Goal: Task Accomplishment & Management: Complete application form

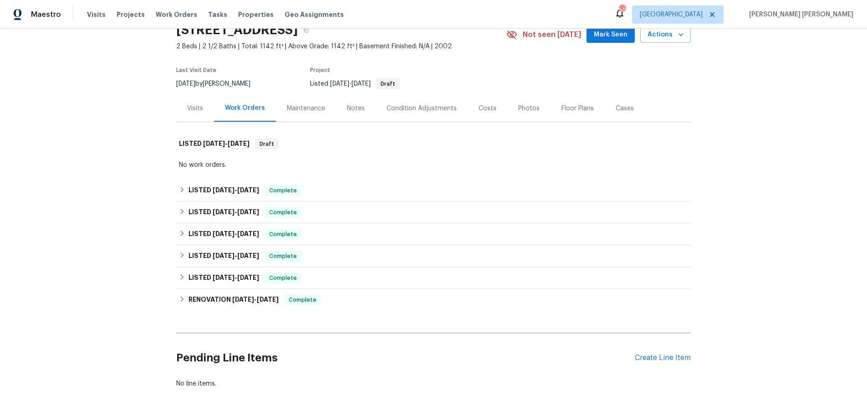
scroll to position [82, 0]
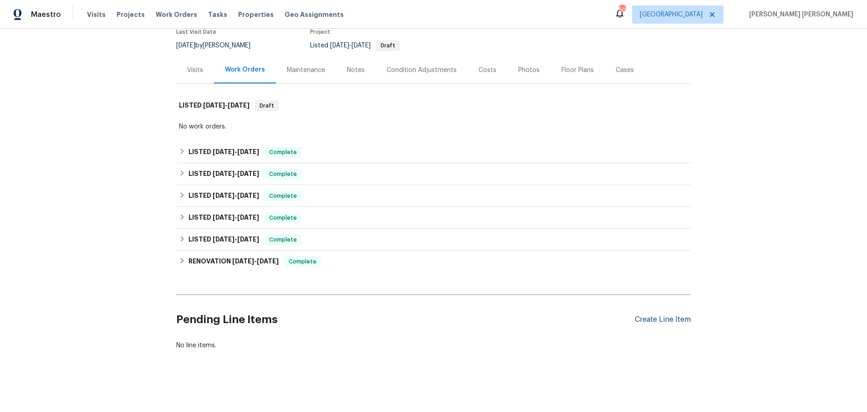
click at [671, 320] on div "Create Line Item" at bounding box center [663, 319] width 56 height 9
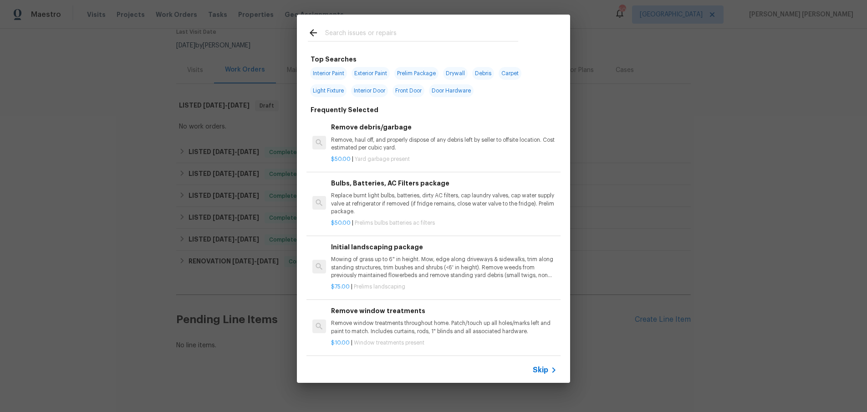
click at [538, 374] on span "Skip" at bounding box center [540, 369] width 15 height 9
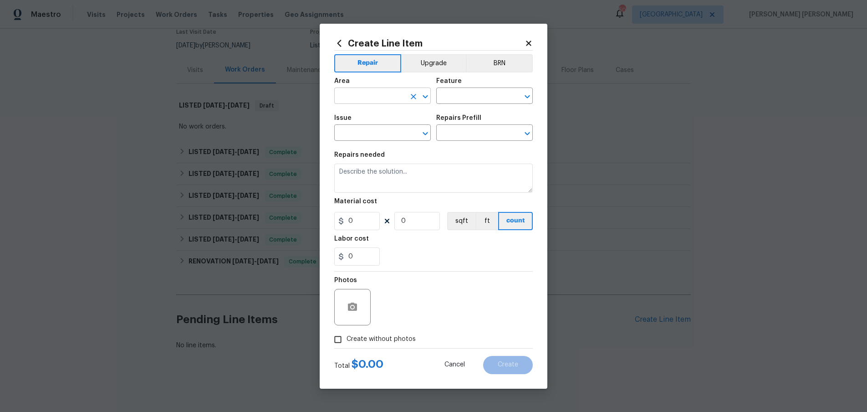
click at [402, 101] on input "text" at bounding box center [369, 97] width 71 height 14
click at [394, 117] on li "In-ground pool / Spa" at bounding box center [382, 116] width 97 height 15
type input "In-ground pool / Spa"
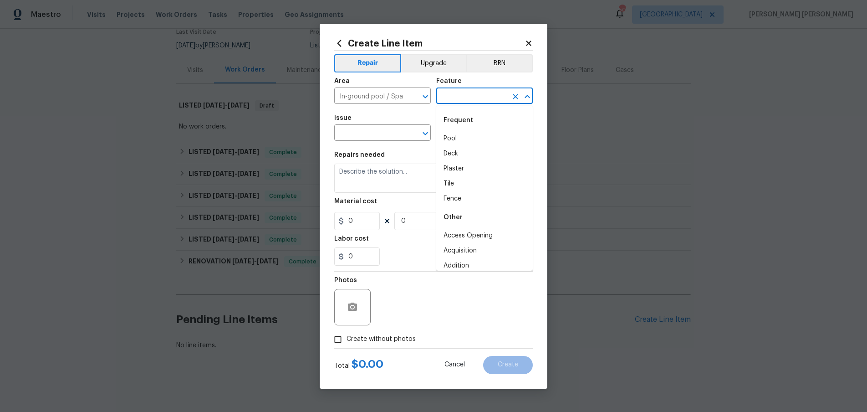
click at [463, 91] on input "text" at bounding box center [471, 97] width 71 height 14
click at [461, 136] on li "Pool" at bounding box center [484, 138] width 97 height 15
type input "Pool"
click at [380, 137] on input "text" at bounding box center [369, 134] width 71 height 14
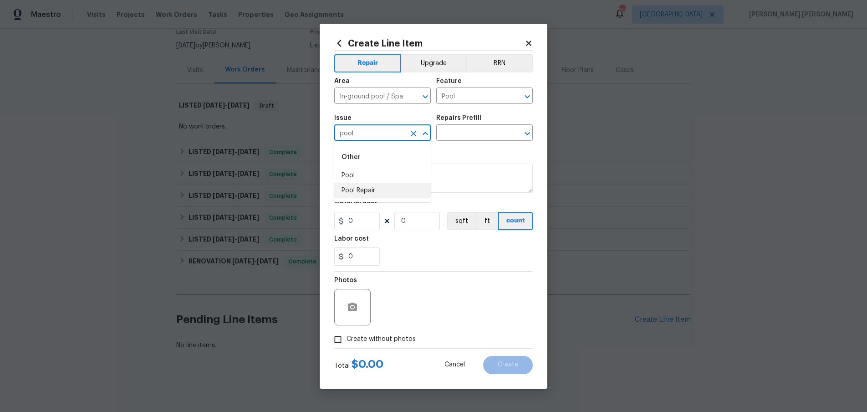
click at [382, 194] on li "Pool Repair" at bounding box center [382, 190] width 97 height 15
click at [474, 126] on div "Repairs Prefill" at bounding box center [484, 121] width 97 height 12
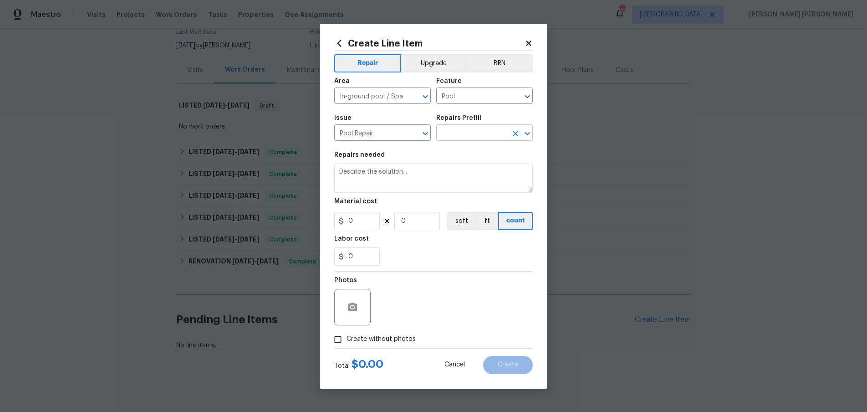
click at [474, 133] on input "text" at bounding box center [471, 134] width 71 height 14
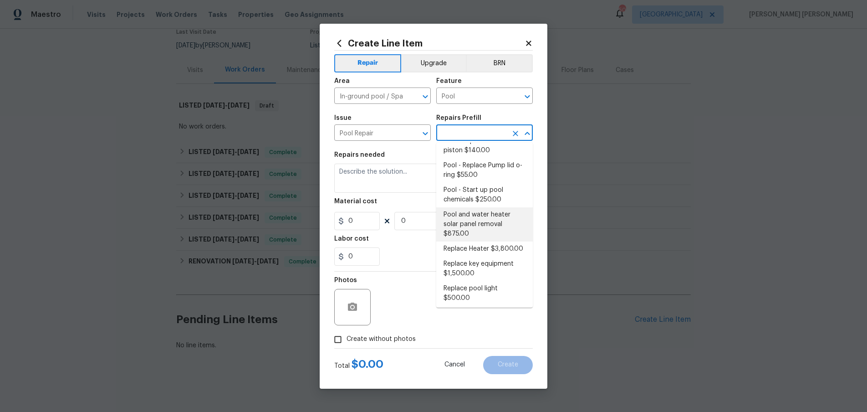
scroll to position [680, 0]
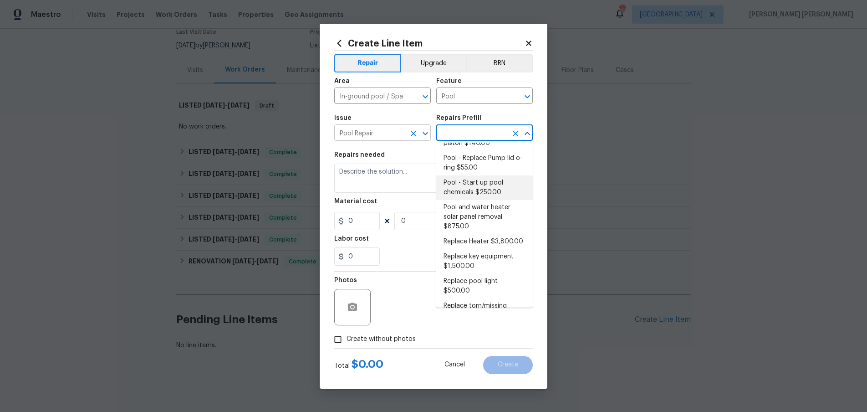
click at [400, 134] on input "Pool Repair" at bounding box center [369, 134] width 71 height 14
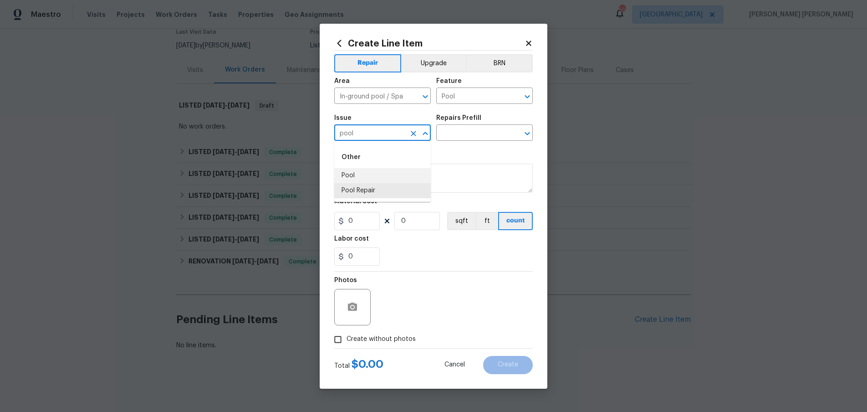
click at [381, 178] on li "Pool" at bounding box center [382, 175] width 97 height 15
click at [472, 129] on input "text" at bounding box center [471, 134] width 71 height 14
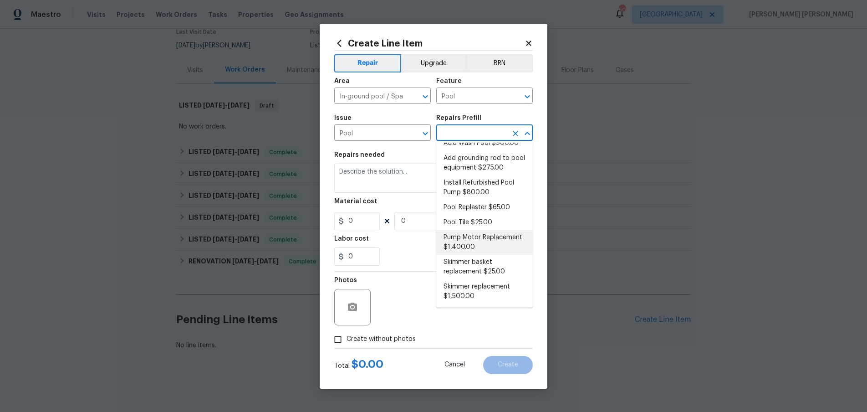
scroll to position [0, 0]
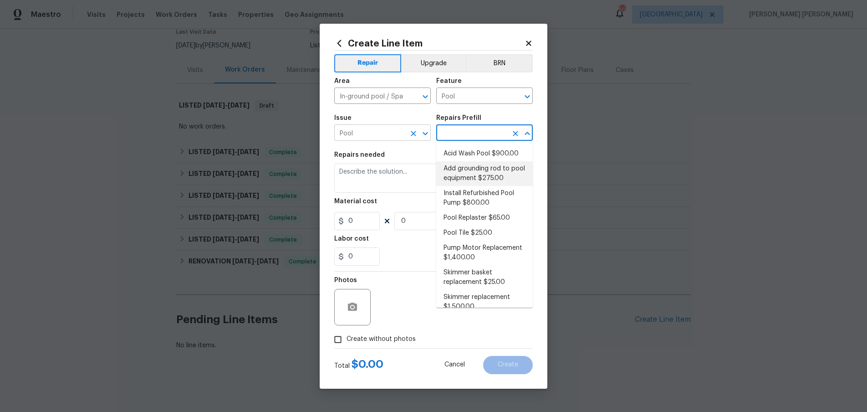
click at [383, 129] on input "Pool" at bounding box center [369, 134] width 71 height 14
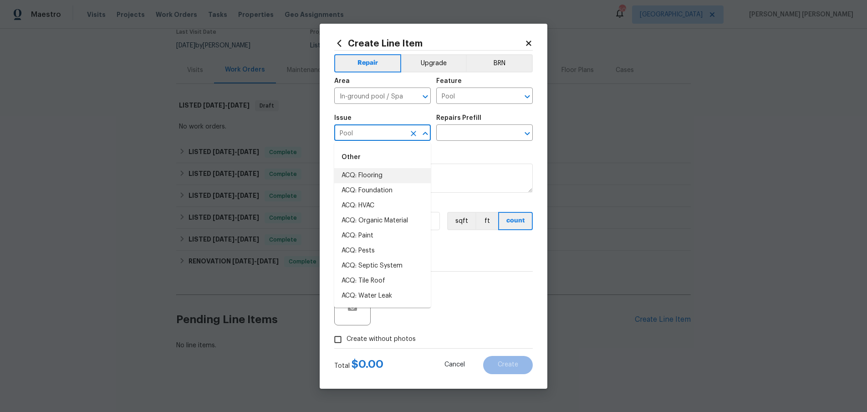
click at [389, 129] on input "Pool" at bounding box center [369, 134] width 71 height 14
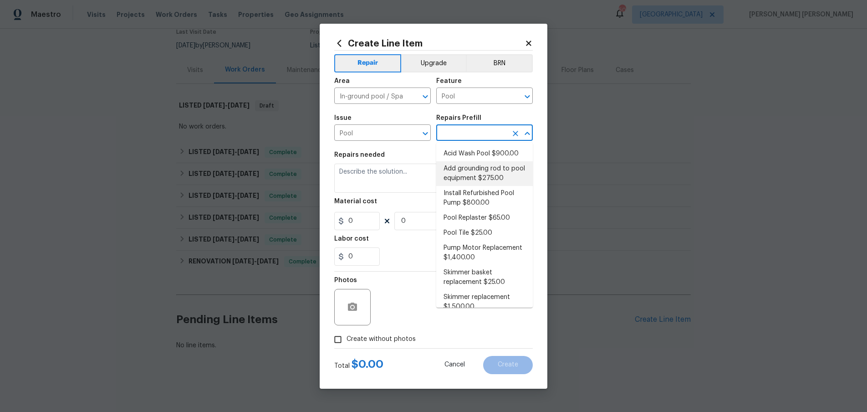
click at [485, 133] on input "text" at bounding box center [471, 134] width 71 height 14
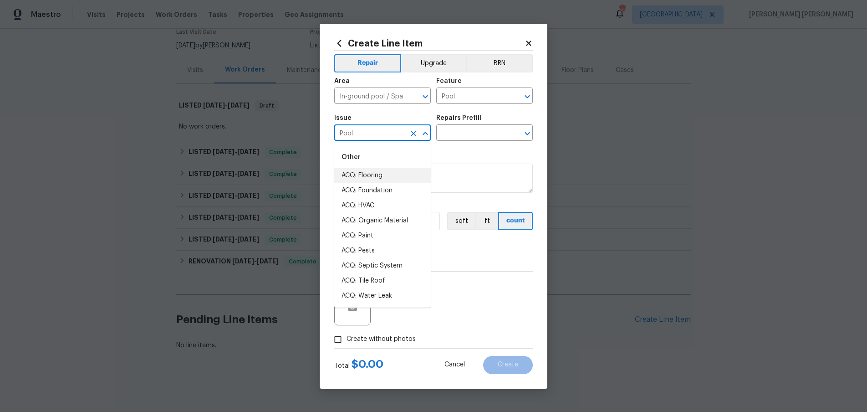
click at [392, 133] on input "Pool" at bounding box center [369, 134] width 71 height 14
click at [366, 187] on li "Pool Repair" at bounding box center [382, 190] width 97 height 15
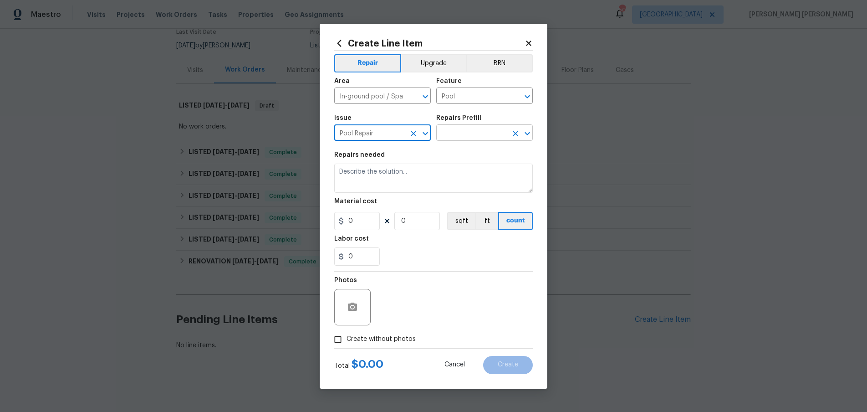
type input "Pool Repair"
click at [474, 133] on input "text" at bounding box center [471, 134] width 71 height 14
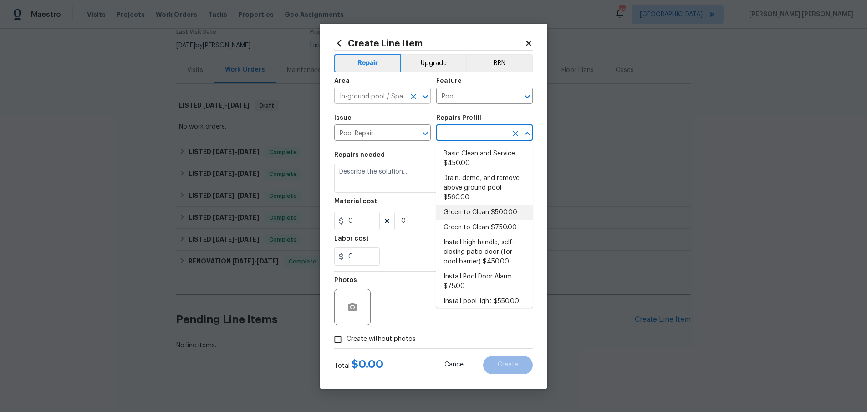
click at [425, 98] on icon "Open" at bounding box center [425, 96] width 11 height 11
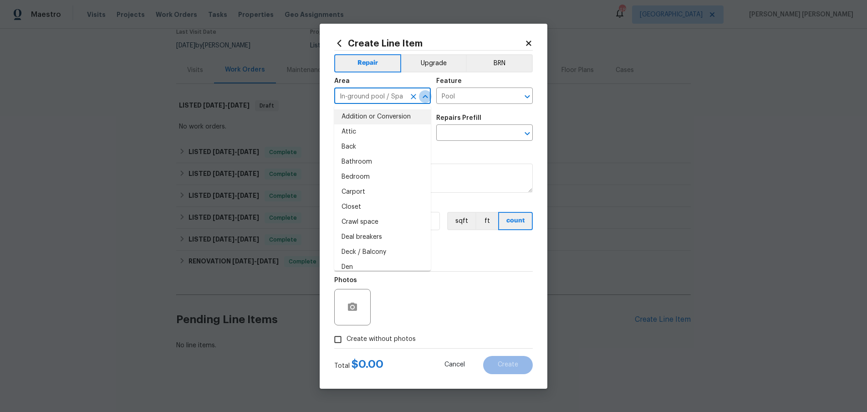
click at [424, 95] on icon "Close" at bounding box center [425, 96] width 11 height 11
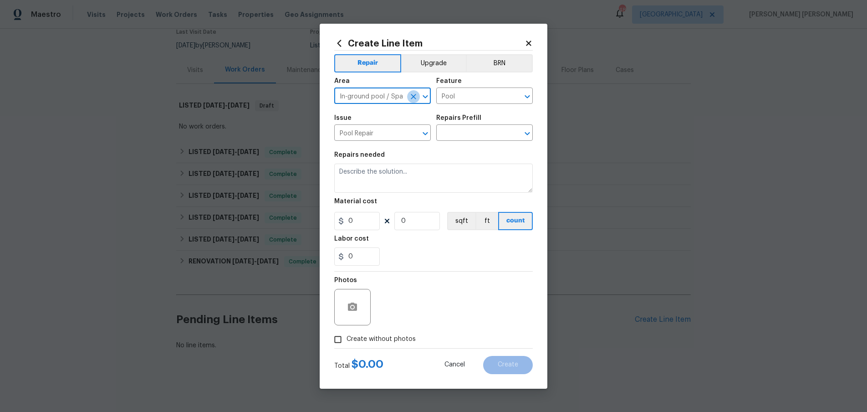
click at [416, 96] on icon "Clear" at bounding box center [413, 96] width 9 height 9
drag, startPoint x: 394, startPoint y: 131, endPoint x: 441, endPoint y: 117, distance: 49.1
click at [394, 131] on li "Exterior Overall" at bounding box center [382, 131] width 97 height 15
type input "Exterior Overall"
click at [476, 95] on input "Pool" at bounding box center [471, 97] width 71 height 14
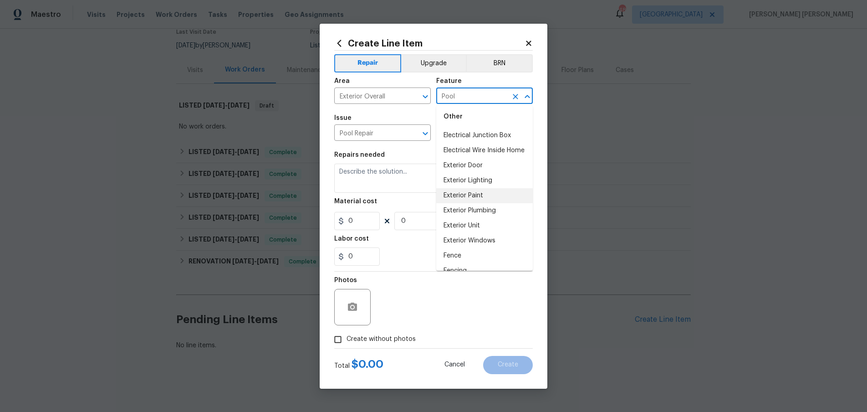
scroll to position [659, 0]
click at [490, 205] on li "Exterior Plumbing" at bounding box center [484, 207] width 97 height 15
type input "Exterior Plumbing"
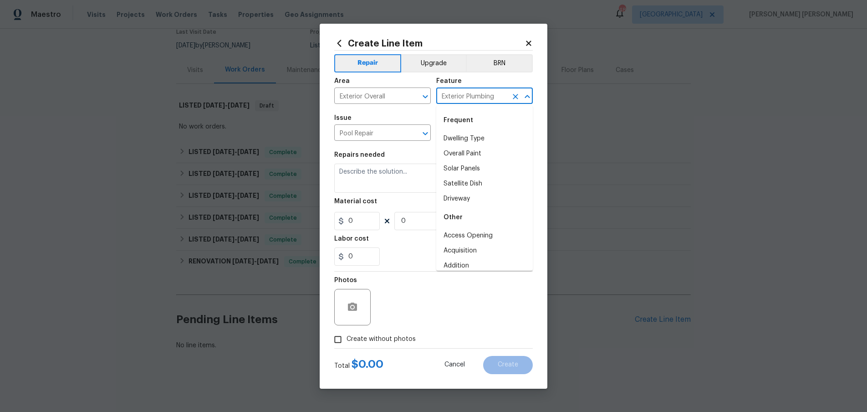
scroll to position [604, 0]
click at [390, 132] on input "Pool Repair" at bounding box center [369, 134] width 71 height 14
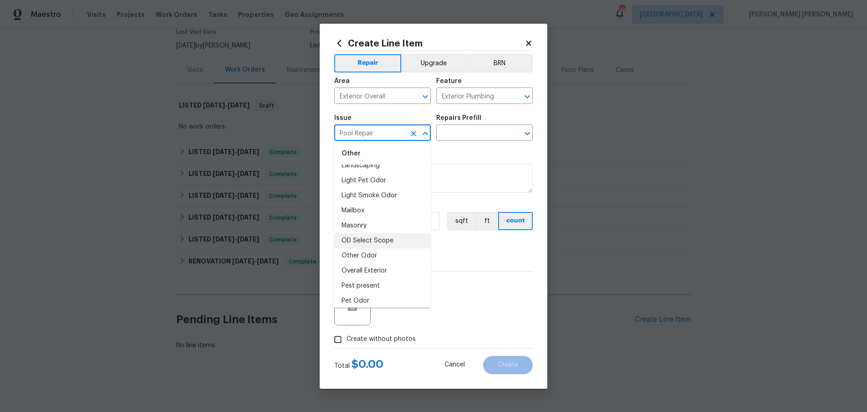
scroll to position [1367, 0]
click at [392, 265] on li "Overall Exterior" at bounding box center [382, 268] width 97 height 15
type input "Overall Exterior"
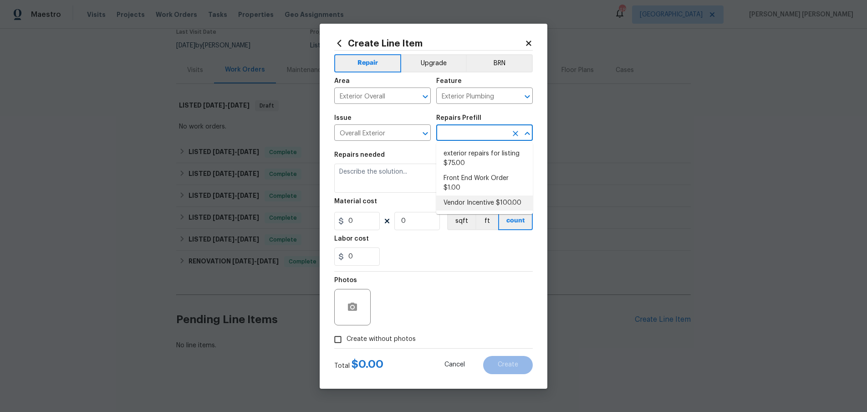
click at [476, 135] on input "text" at bounding box center [471, 134] width 71 height 14
click at [459, 156] on li "exterior repairs for listing $75.00" at bounding box center [484, 158] width 97 height 25
type input "exterior repairs for listing $75.00"
type textarea "exterior repairs for listing"
type input "1"
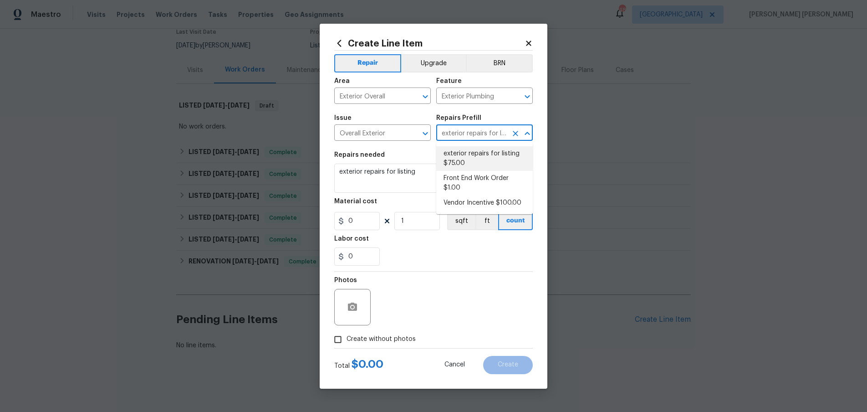
type input "75"
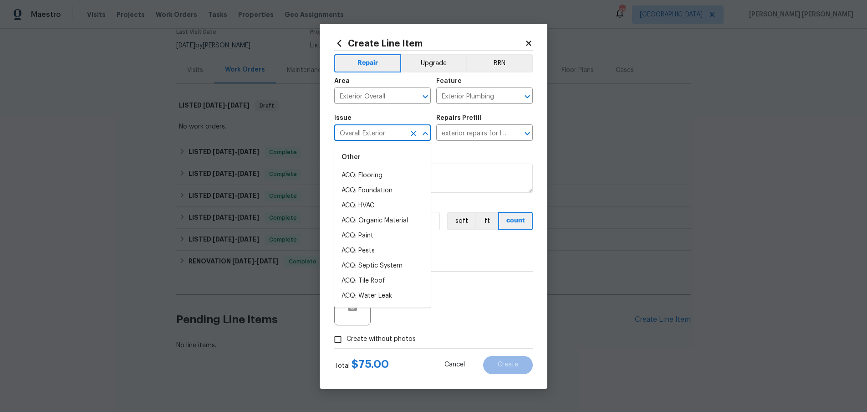
click at [394, 131] on input "Overall Exterior" at bounding box center [369, 134] width 71 height 14
click at [490, 98] on input "Exterior Plumbing" at bounding box center [471, 97] width 71 height 14
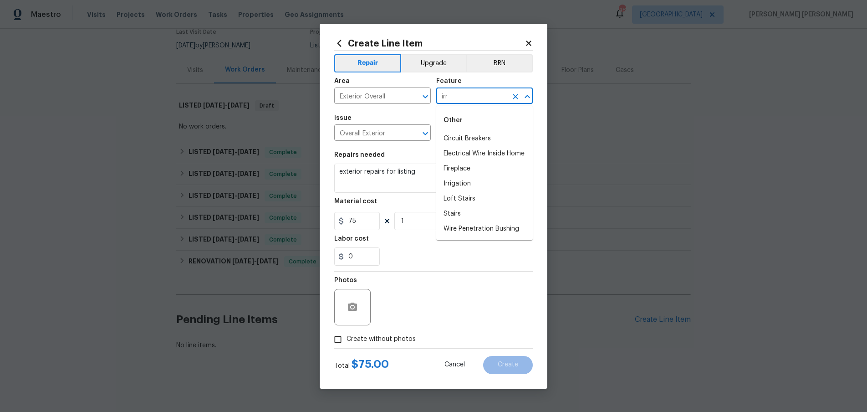
scroll to position [0, 0]
click at [477, 137] on li "Irrigation" at bounding box center [484, 138] width 97 height 15
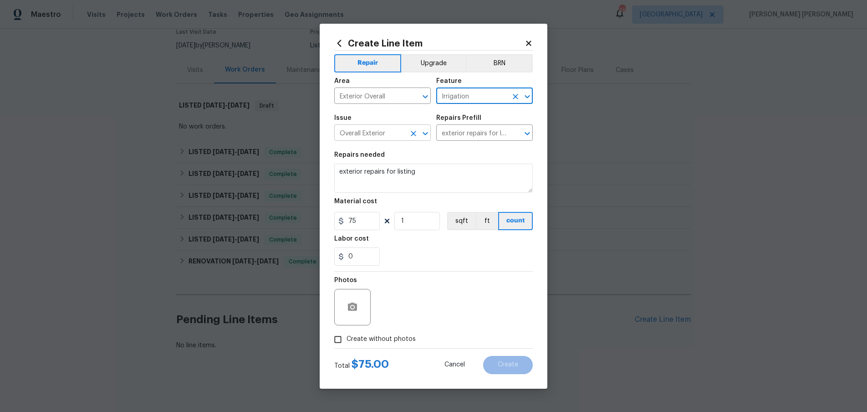
type input "Irrigation"
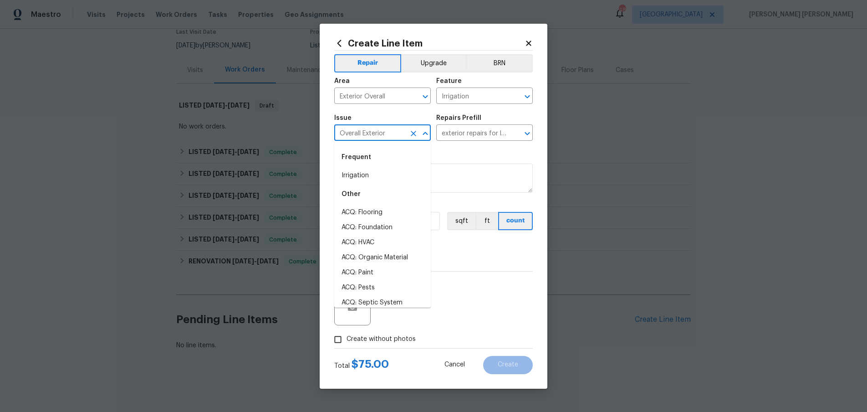
click at [388, 131] on input "Overall Exterior" at bounding box center [369, 134] width 71 height 14
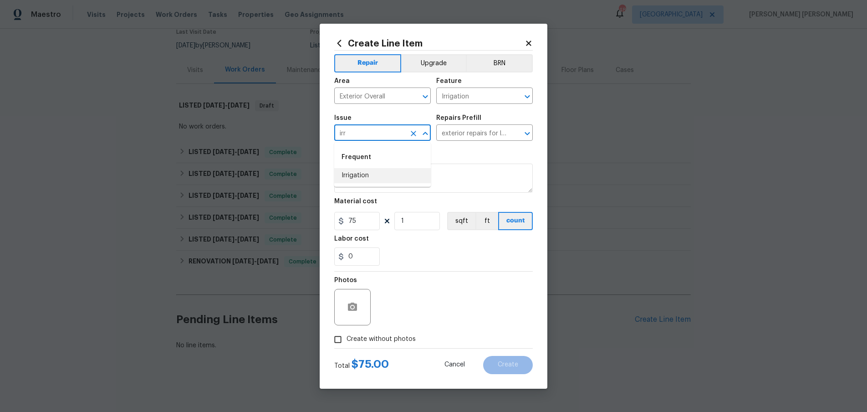
drag, startPoint x: 389, startPoint y: 177, endPoint x: 410, endPoint y: 170, distance: 21.3
click at [395, 176] on li "Irrigation" at bounding box center [382, 175] width 97 height 15
type input "Irrigation"
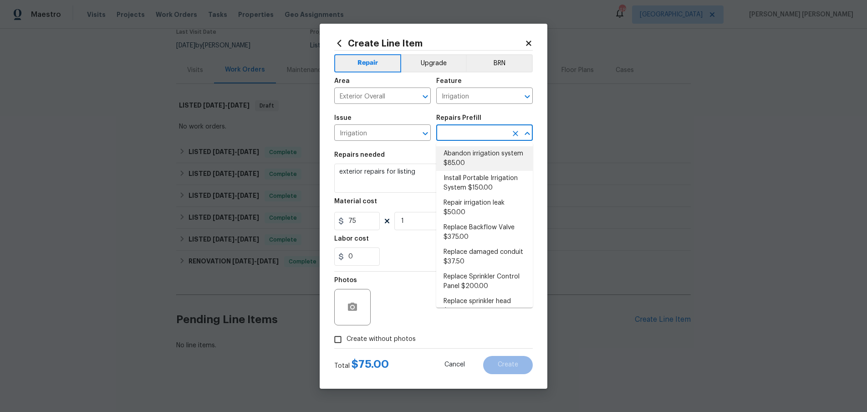
click at [465, 134] on input "text" at bounding box center [471, 134] width 71 height 14
click at [532, 42] on icon at bounding box center [529, 43] width 8 height 8
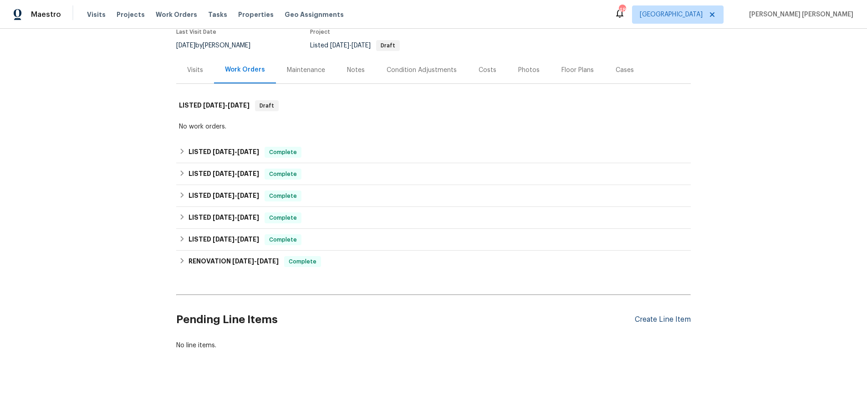
click at [665, 317] on div "Create Line Item" at bounding box center [663, 319] width 56 height 9
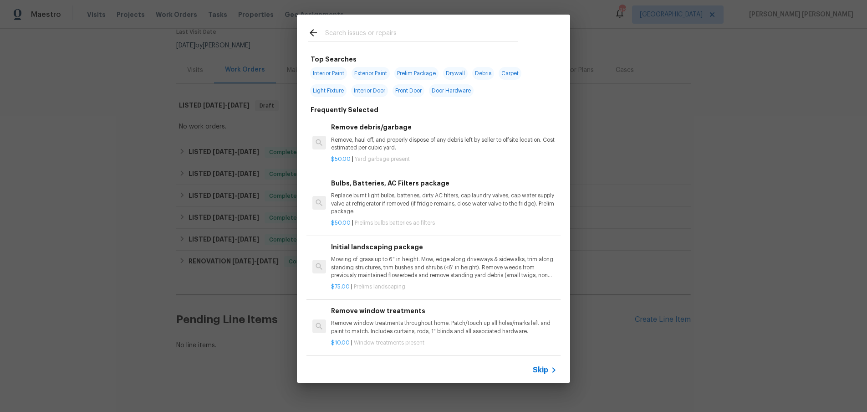
click at [537, 373] on span "Skip" at bounding box center [540, 369] width 15 height 9
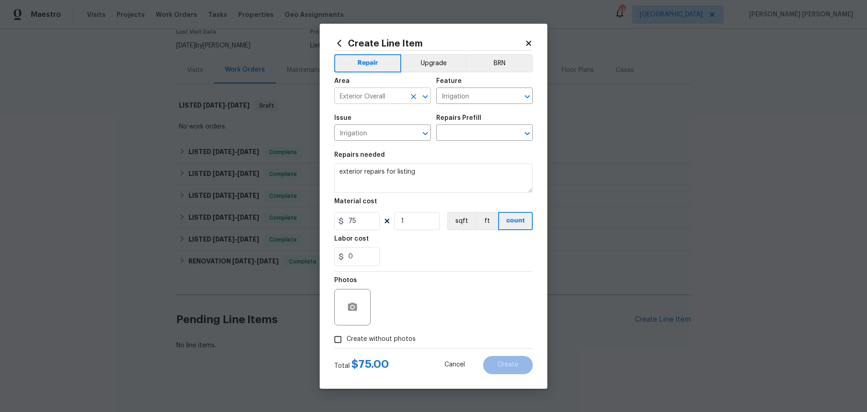
click at [382, 91] on input "Exterior Overall" at bounding box center [369, 97] width 71 height 14
type input "a"
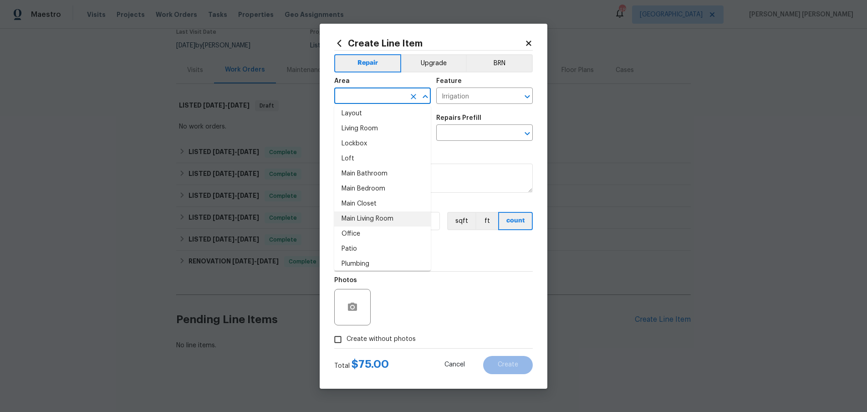
scroll to position [445, 0]
click at [379, 94] on input "text" at bounding box center [369, 97] width 71 height 14
click at [379, 124] on li "Kitchen" at bounding box center [382, 127] width 97 height 15
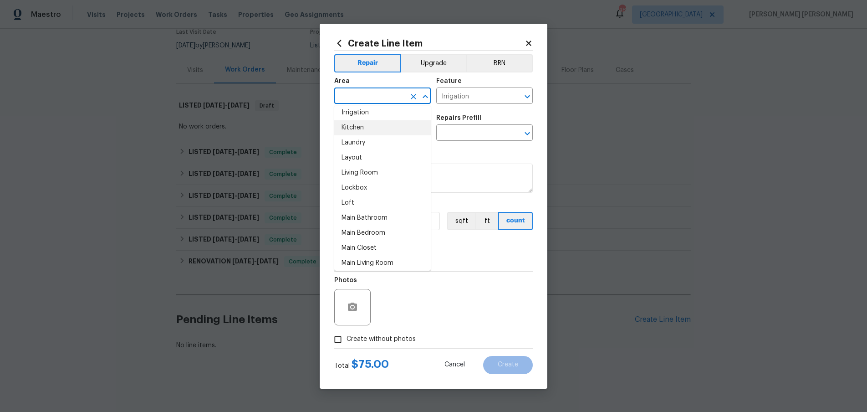
type input "Kitchen"
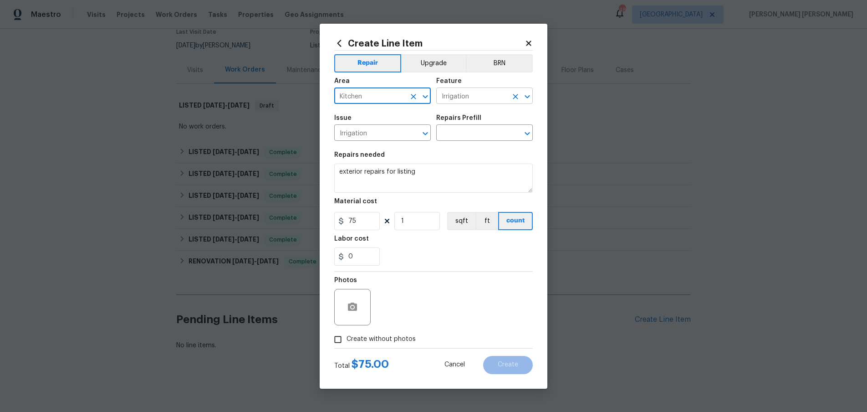
click at [491, 96] on input "Irrigation" at bounding box center [471, 97] width 71 height 14
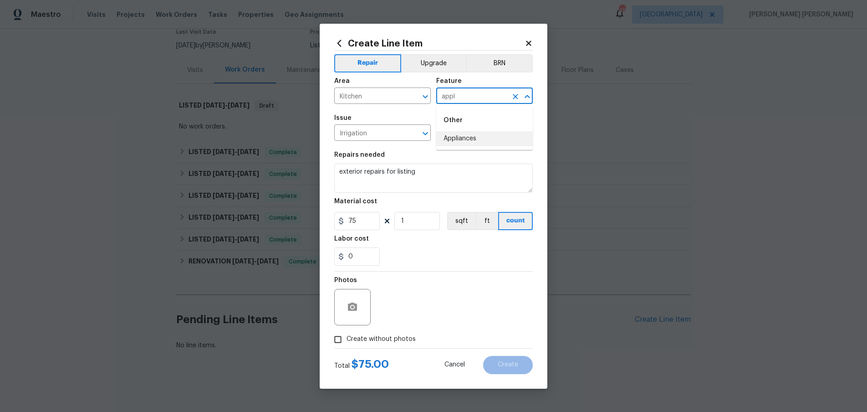
drag, startPoint x: 485, startPoint y: 140, endPoint x: 464, endPoint y: 146, distance: 21.3
click at [485, 140] on li "Appliances" at bounding box center [484, 138] width 97 height 15
type input "Appliances"
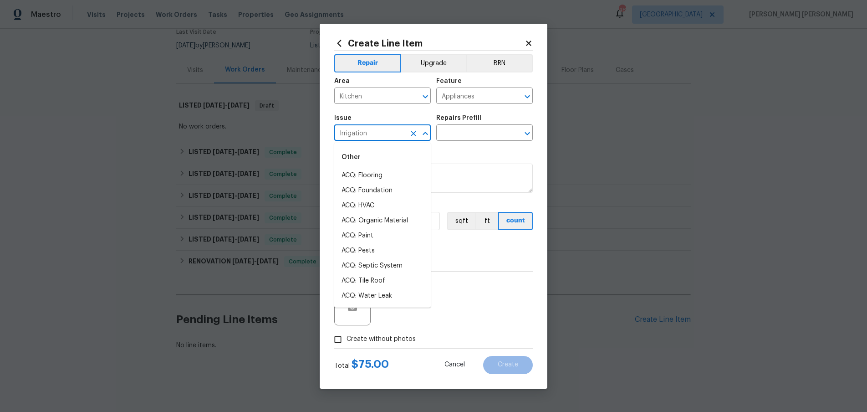
click at [390, 130] on input "Irrigation" at bounding box center [369, 134] width 71 height 14
drag, startPoint x: 379, startPoint y: 187, endPoint x: 448, endPoint y: 164, distance: 72.5
click at [379, 187] on li "Appliances" at bounding box center [382, 190] width 97 height 15
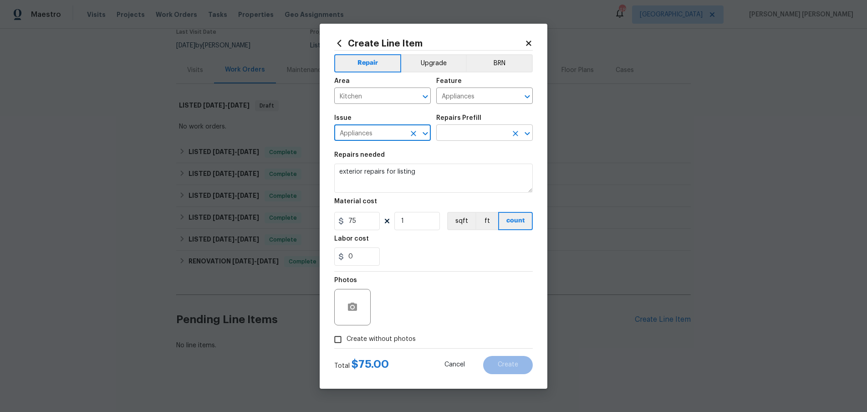
type input "Appliances"
click at [462, 130] on input "text" at bounding box center [471, 134] width 71 height 14
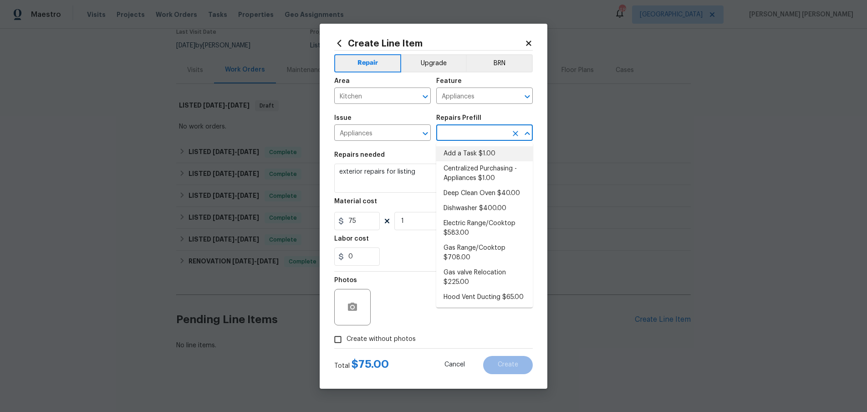
click at [463, 154] on li "Add a Task $1.00" at bounding box center [484, 153] width 97 height 15
type textarea "HPM to detail"
type input "Add a Task $1.00"
type input "1"
click at [423, 97] on icon "Open" at bounding box center [425, 96] width 11 height 11
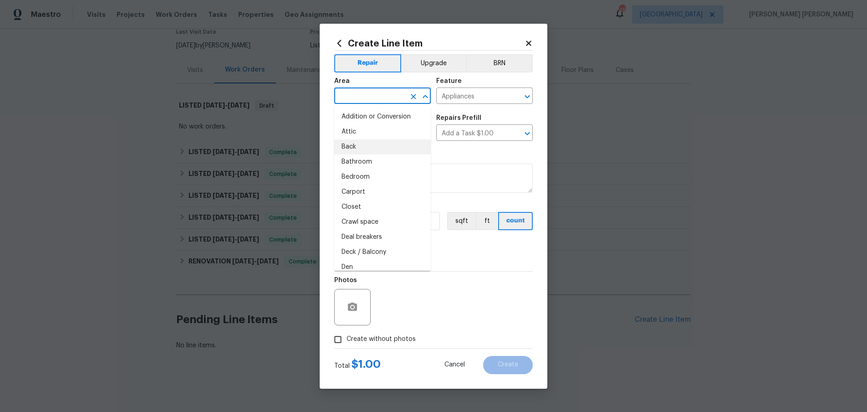
scroll to position [7, 0]
click at [377, 211] on li "Crawl space" at bounding box center [382, 214] width 97 height 15
type input "Crawl space"
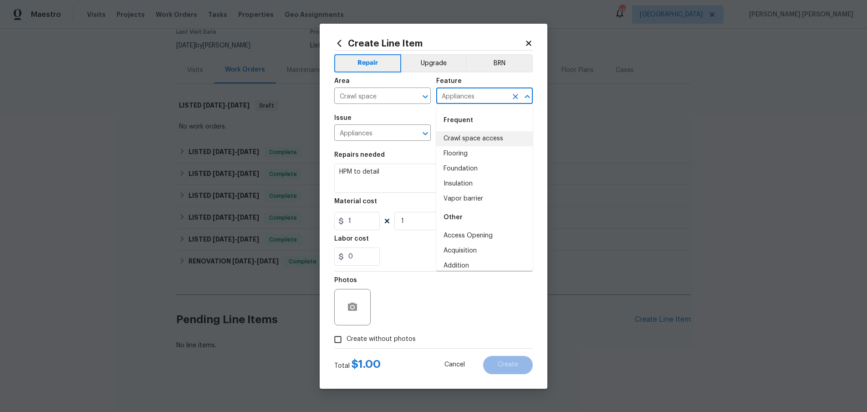
click at [478, 97] on input "Appliances" at bounding box center [471, 97] width 71 height 14
click at [478, 166] on li "Foundation" at bounding box center [484, 168] width 97 height 15
type input "Foundation"
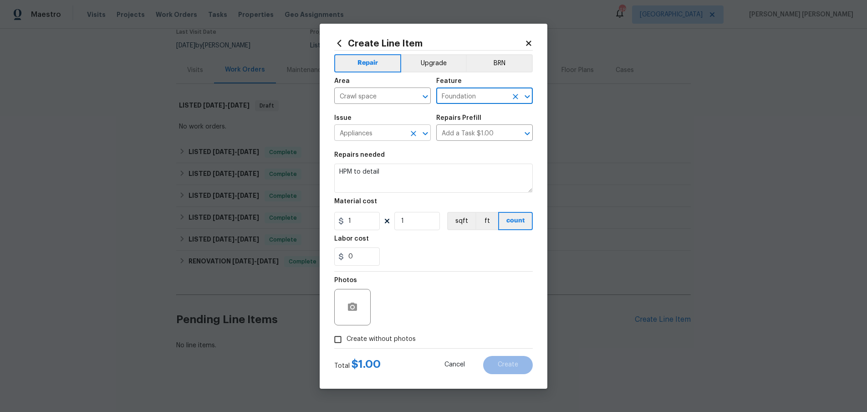
click at [357, 128] on input "Appliances" at bounding box center [369, 134] width 71 height 14
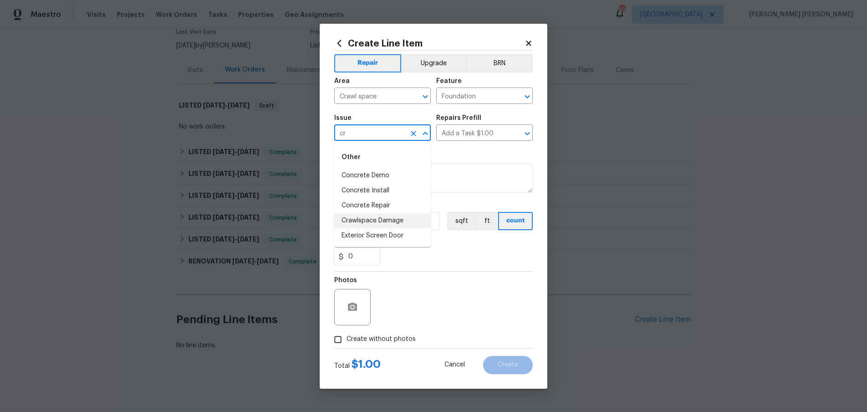
click at [396, 217] on li "Crawlspace Damage" at bounding box center [382, 220] width 97 height 15
type input "Crawlspace Damage"
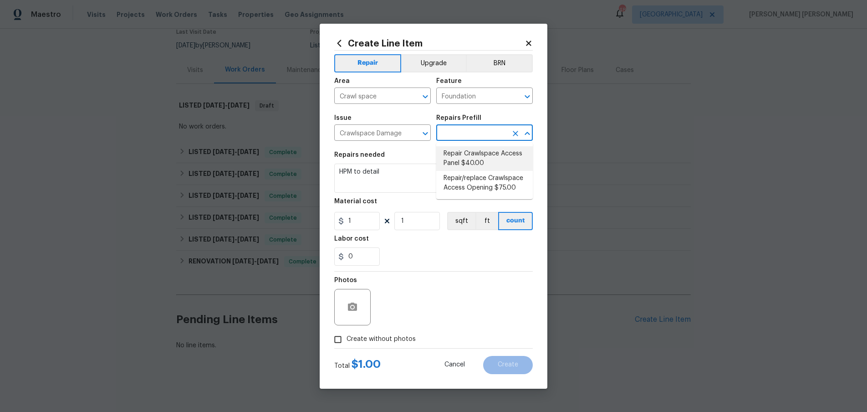
click at [467, 130] on input "text" at bounding box center [471, 134] width 71 height 14
click at [398, 131] on input "Crawlspace Damage" at bounding box center [369, 134] width 71 height 14
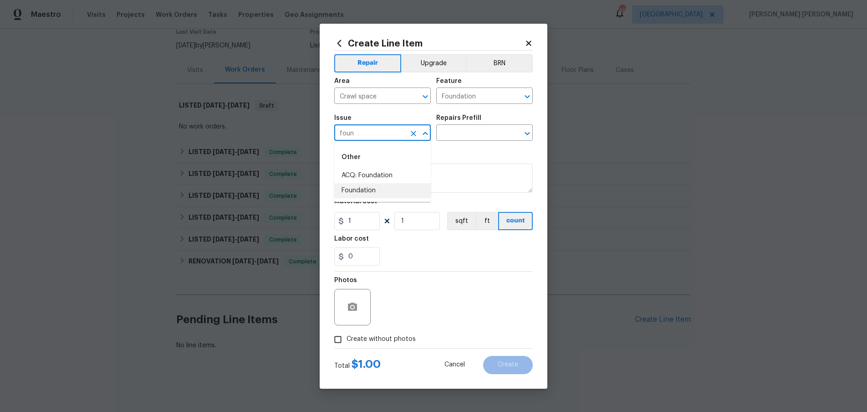
click at [393, 188] on li "Foundation" at bounding box center [382, 190] width 97 height 15
type input "Foundation"
click at [476, 125] on div "Repairs Prefill" at bounding box center [484, 121] width 97 height 12
click at [476, 132] on input "text" at bounding box center [471, 134] width 71 height 14
click at [483, 133] on input "text" at bounding box center [471, 134] width 71 height 14
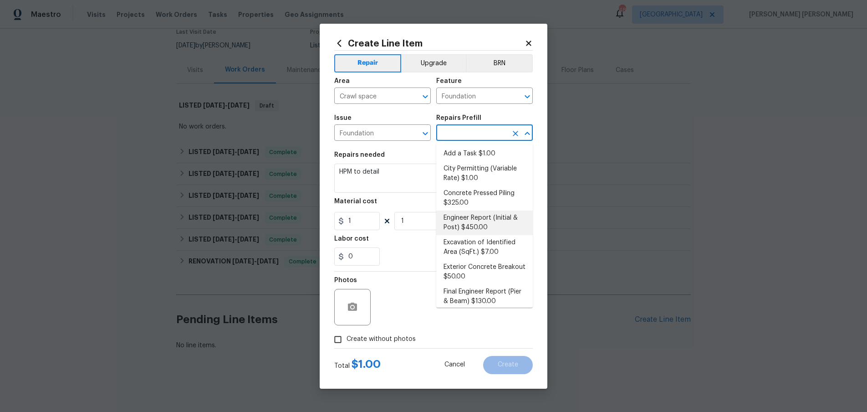
click at [483, 133] on input "text" at bounding box center [471, 134] width 71 height 14
click at [478, 149] on li "Add a Task $1.00" at bounding box center [484, 153] width 97 height 15
type input "Add a Task $1.00"
click at [400, 97] on input "Crawl space" at bounding box center [369, 97] width 71 height 14
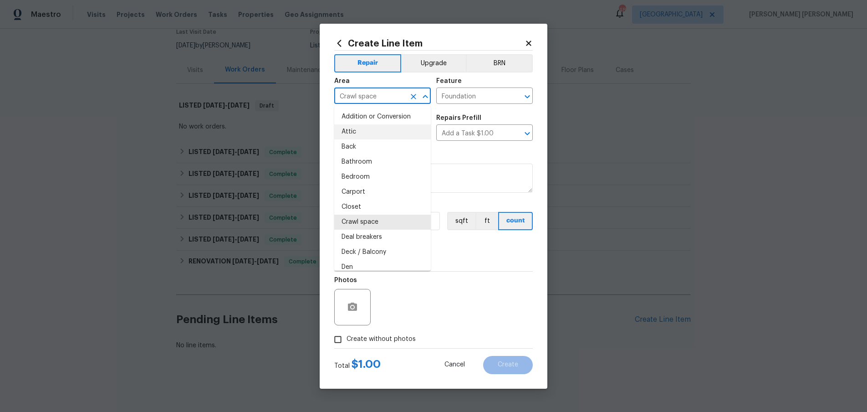
click at [396, 96] on input "Crawl space" at bounding box center [369, 97] width 71 height 14
click at [387, 90] on input "Crawl space" at bounding box center [369, 97] width 71 height 14
drag, startPoint x: 383, startPoint y: 95, endPoint x: 328, endPoint y: 97, distance: 54.7
click at [328, 97] on div "Create Line Item Repair Upgrade BRN Area Crawl space ​ Feature Foundation ​ Iss…" at bounding box center [434, 206] width 228 height 365
type input "w"
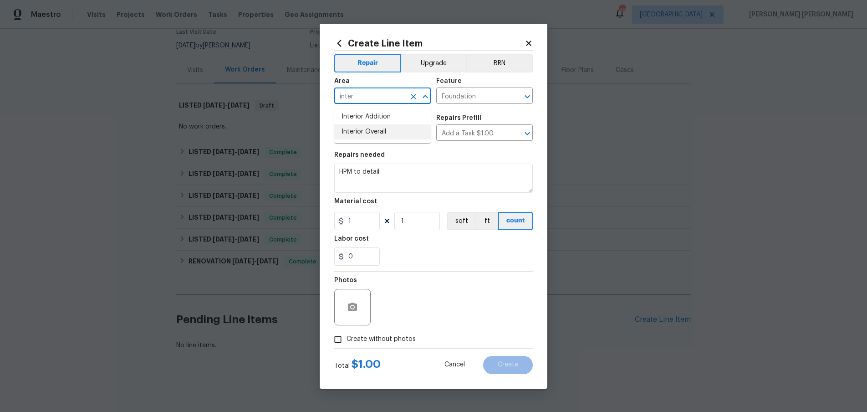
click at [382, 130] on li "Interior Overall" at bounding box center [382, 131] width 97 height 15
type input "Interior Overall"
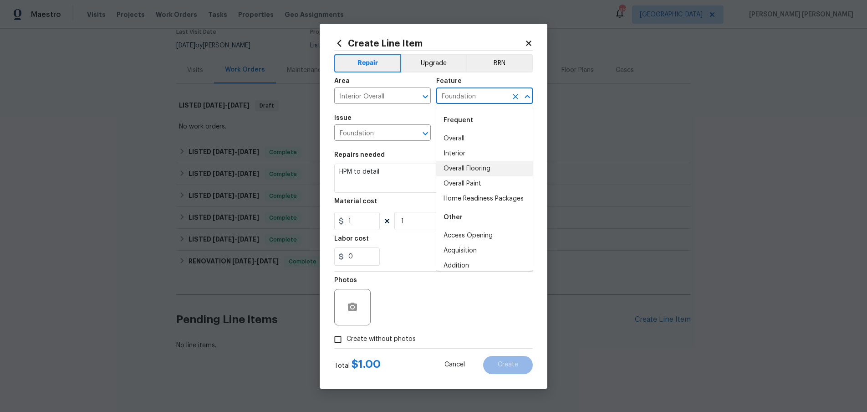
click at [495, 100] on input "Foundation" at bounding box center [471, 97] width 71 height 14
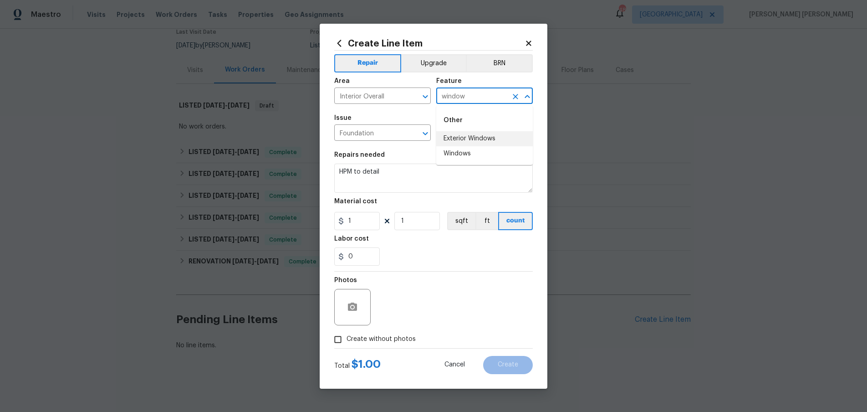
click at [492, 135] on li "Exterior Windows" at bounding box center [484, 138] width 97 height 15
type input "Exterior Windows"
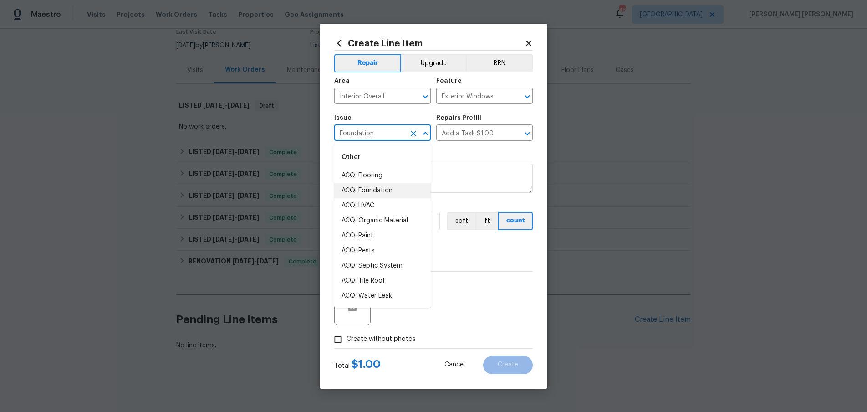
click at [369, 132] on input "Foundation" at bounding box center [369, 134] width 71 height 14
click at [391, 196] on li "Windows & Skylights" at bounding box center [382, 200] width 97 height 15
type input "Windows & Skylights"
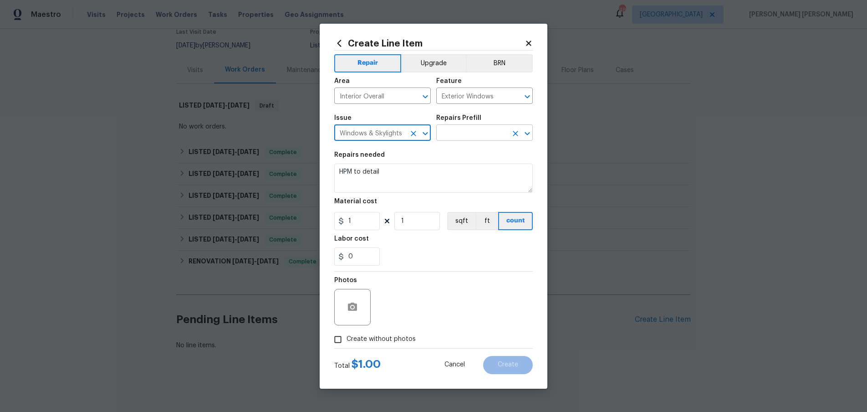
type input "Windows & Skylights"
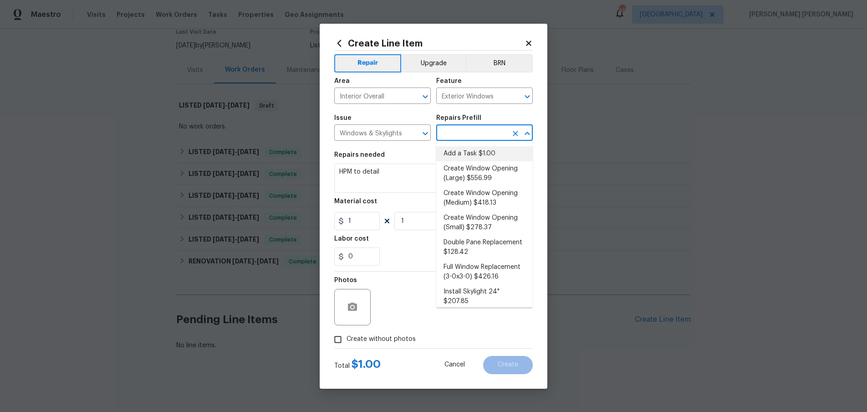
click at [473, 129] on input "text" at bounding box center [471, 134] width 71 height 14
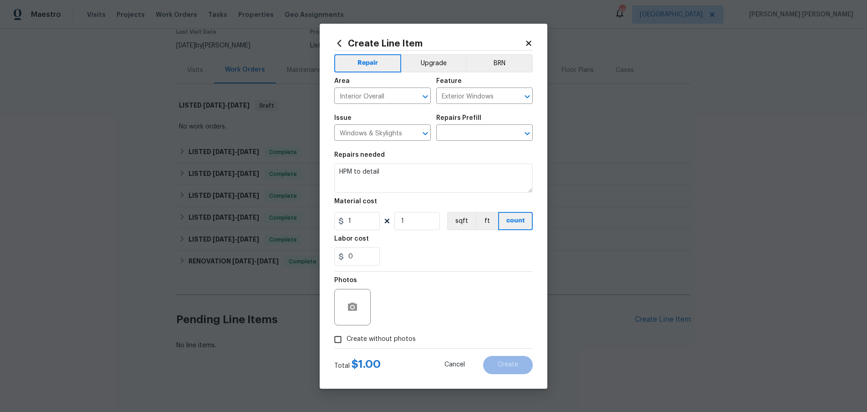
click at [529, 42] on icon at bounding box center [528, 43] width 5 height 5
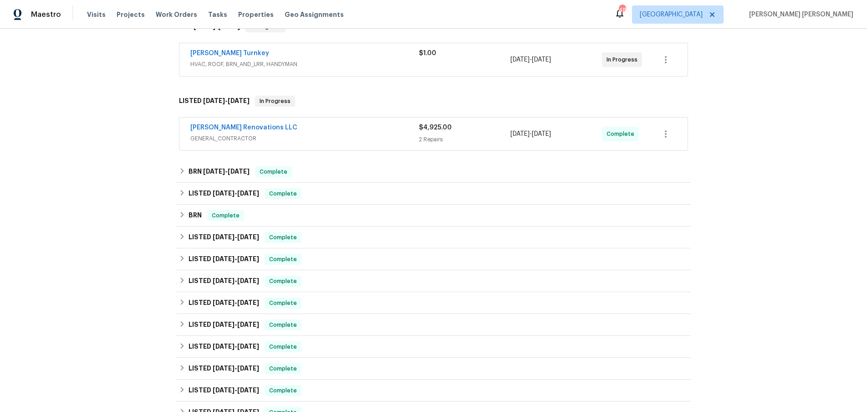
scroll to position [165, 0]
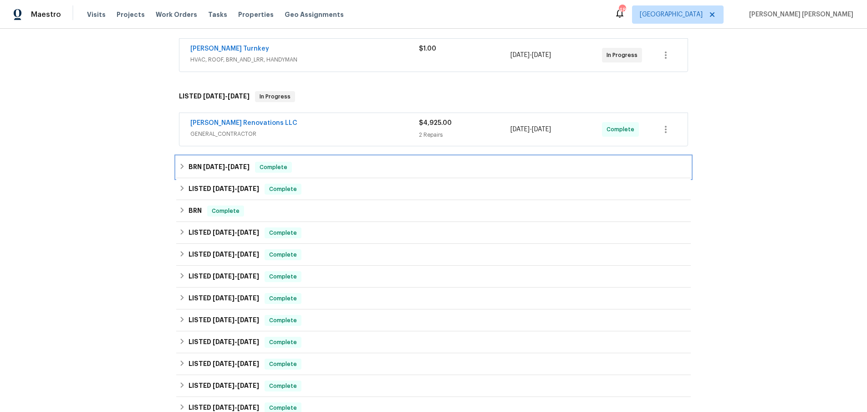
click at [181, 169] on icon at bounding box center [182, 166] width 6 height 6
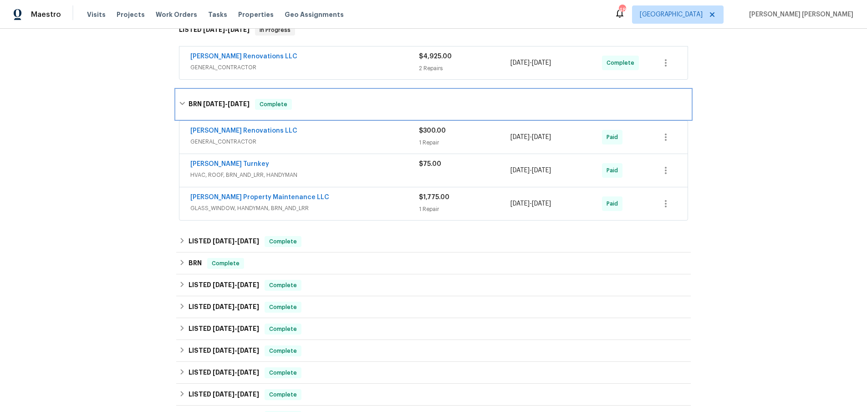
scroll to position [247, 0]
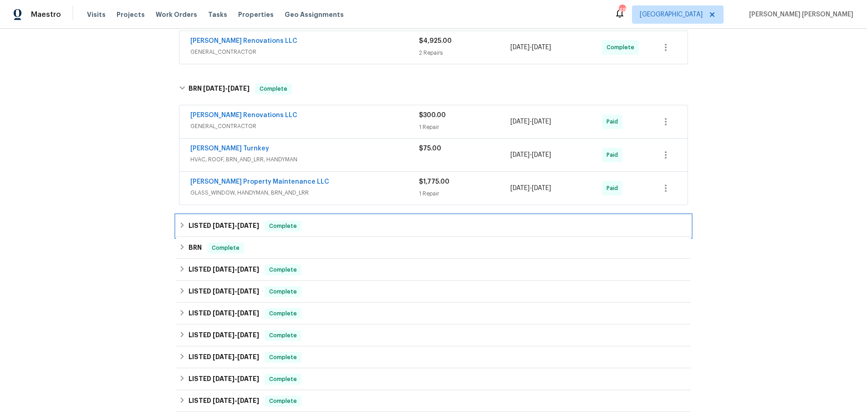
click at [338, 227] on div "LISTED 8/15/25 - 8/15/25 Complete" at bounding box center [433, 225] width 509 height 11
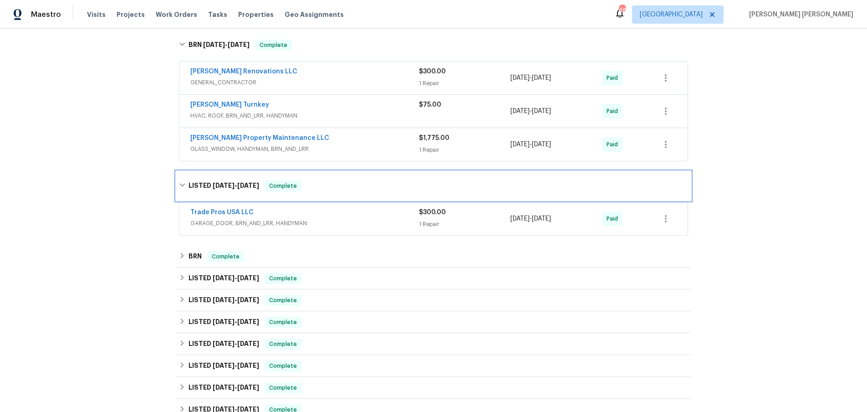
scroll to position [290, 0]
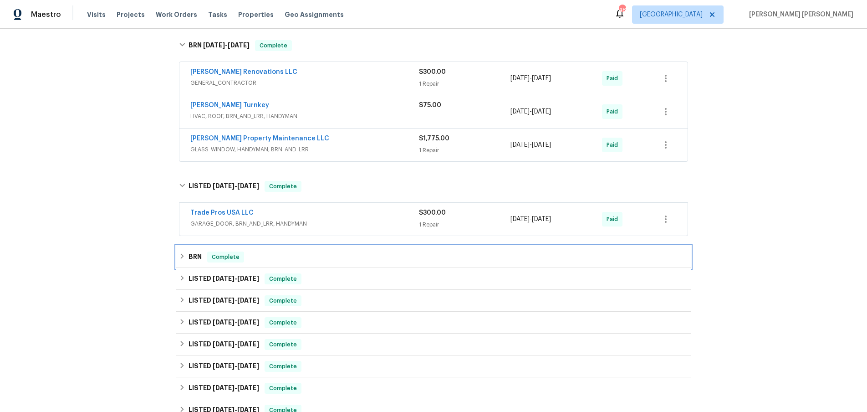
click at [343, 252] on div "BRN Complete" at bounding box center [433, 256] width 509 height 11
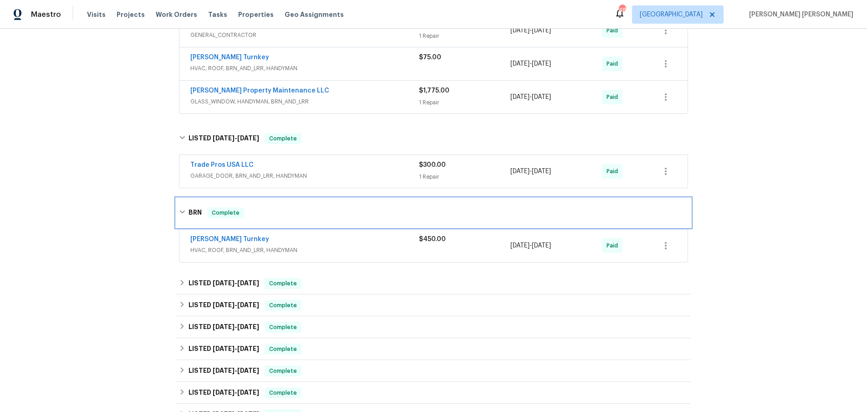
scroll to position [358, 0]
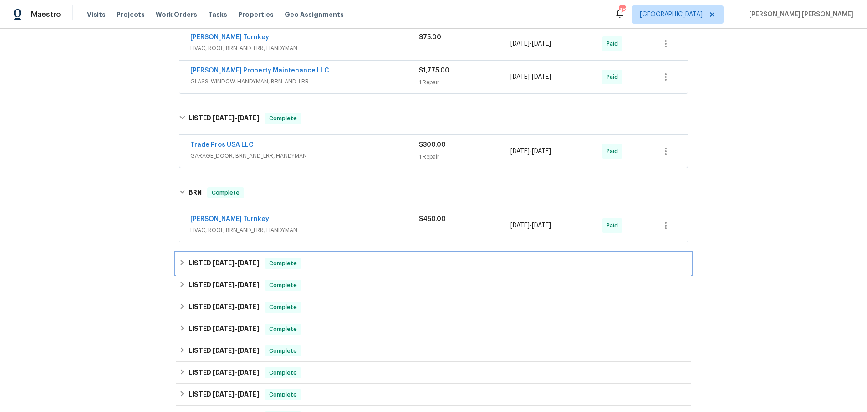
click at [346, 253] on div "LISTED 6/23/25 - 6/25/25 Complete" at bounding box center [433, 263] width 515 height 22
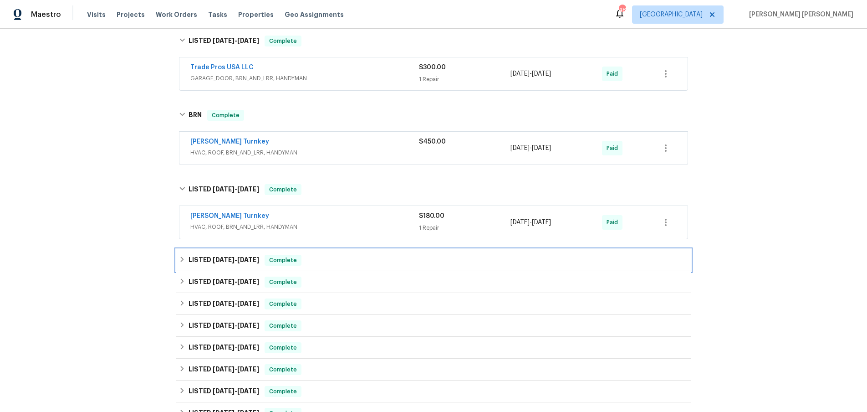
click at [348, 253] on div "LISTED 6/12/25 - 6/16/25 Complete" at bounding box center [433, 260] width 515 height 22
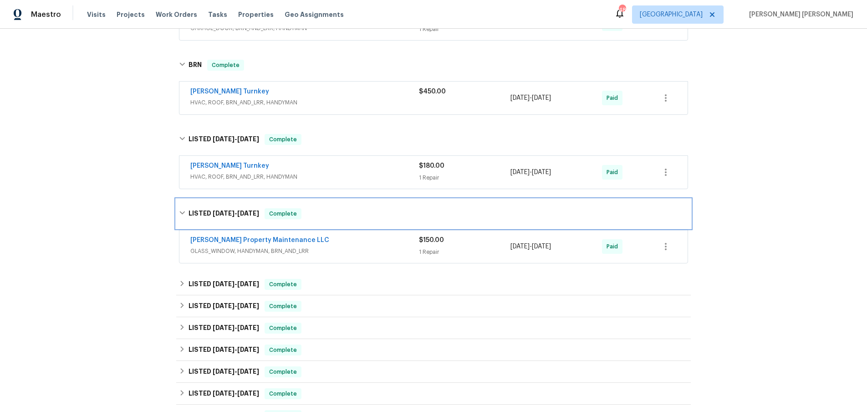
scroll to position [517, 0]
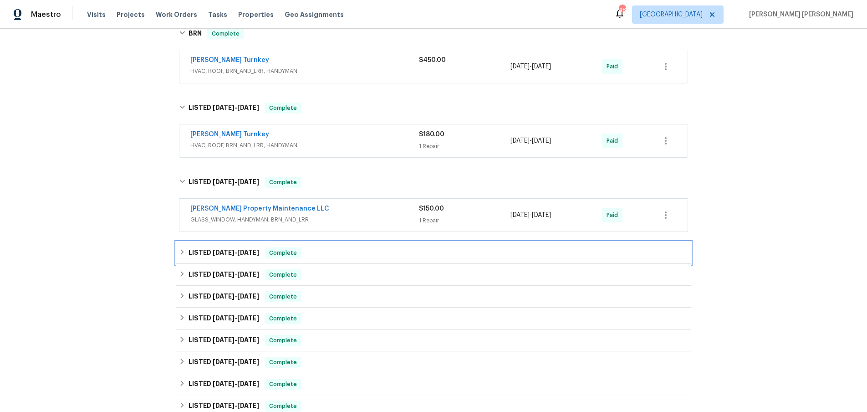
click at [348, 253] on div "LISTED 6/4/25 - 6/6/25 Complete" at bounding box center [433, 252] width 509 height 11
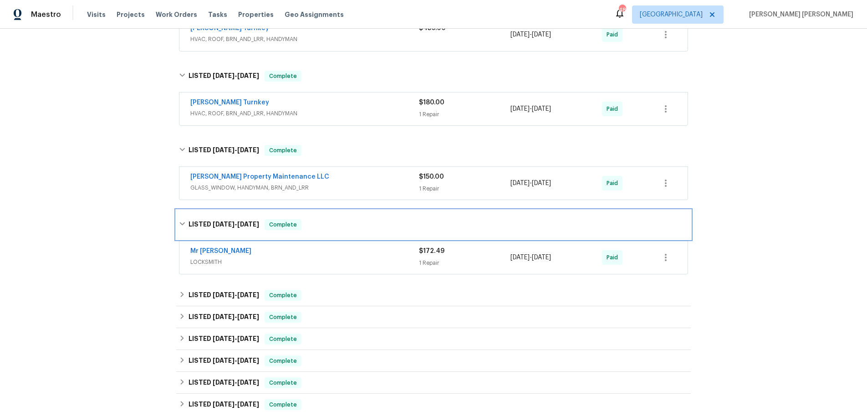
scroll to position [557, 0]
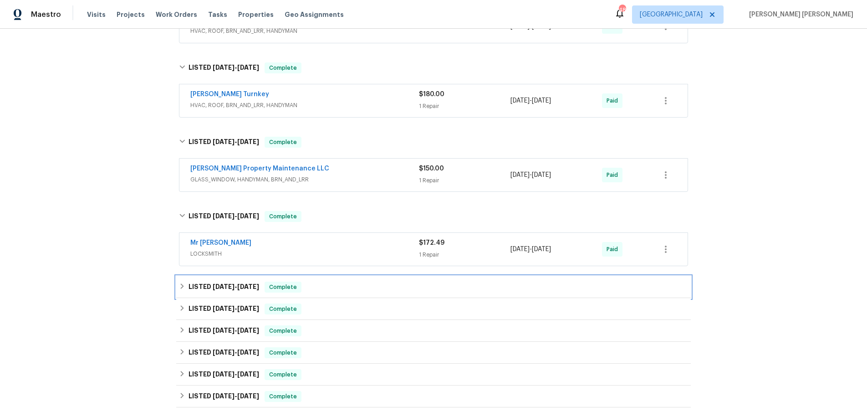
click at [356, 285] on div "LISTED 5/7/25 - 5/9/25 Complete" at bounding box center [433, 287] width 509 height 11
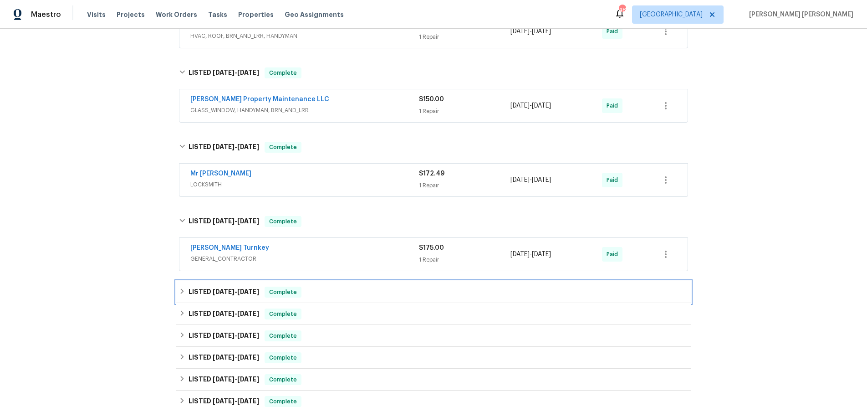
click at [209, 296] on h6 "LISTED 3/26/25 - 3/31/25" at bounding box center [224, 292] width 71 height 11
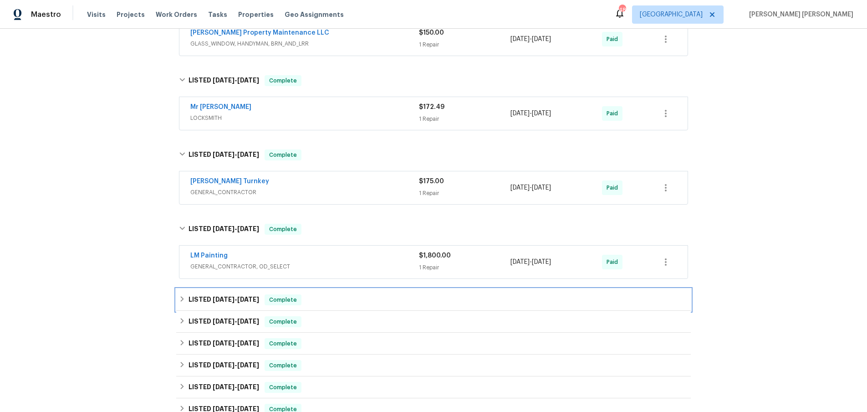
click at [215, 305] on h6 "LISTED 3/5/25 - 3/5/25" at bounding box center [224, 299] width 71 height 11
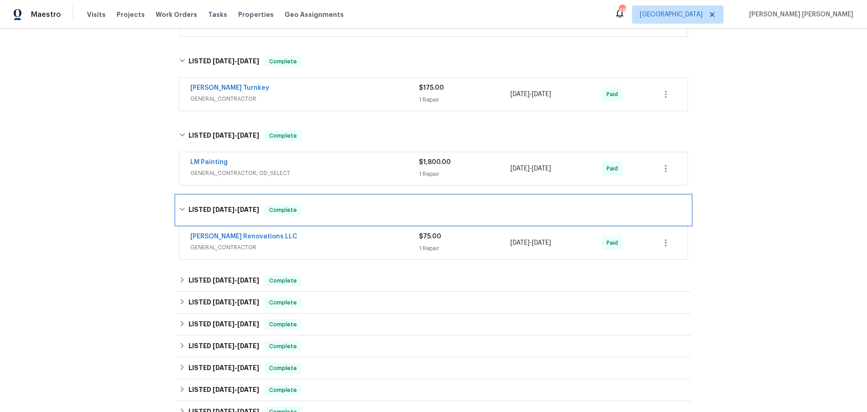
scroll to position [818, 0]
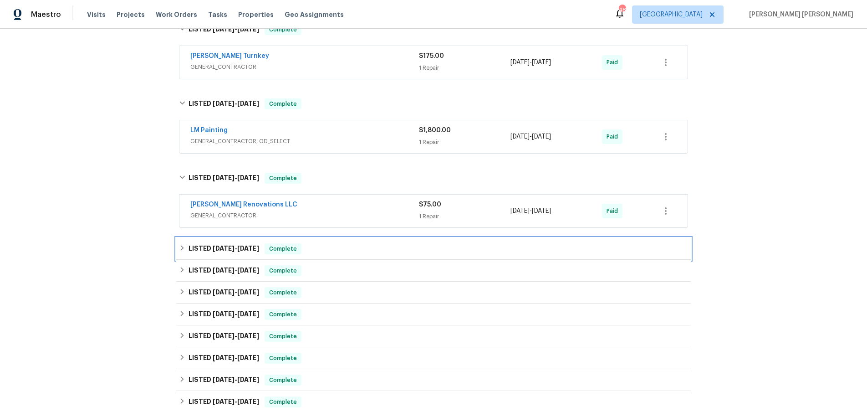
click at [221, 255] on div "LISTED 12/31/24 - 1/2/25 Complete" at bounding box center [433, 249] width 515 height 22
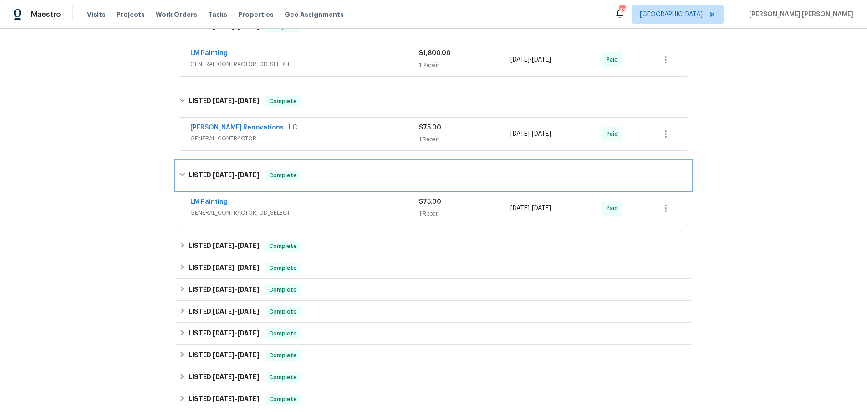
scroll to position [897, 0]
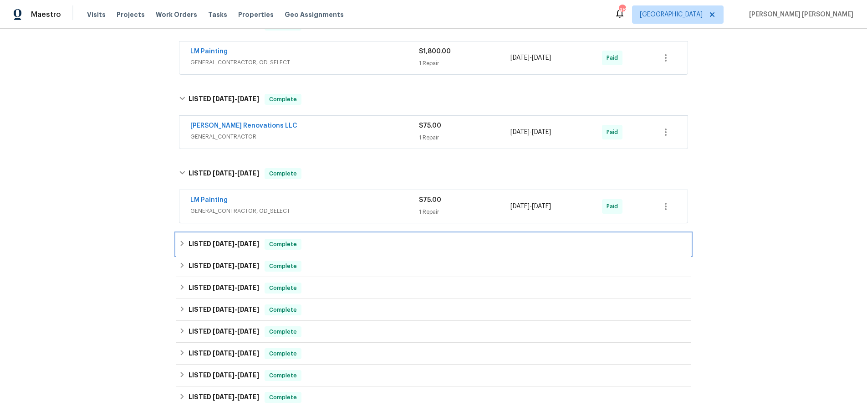
click at [225, 245] on span "12/20/24" at bounding box center [224, 244] width 22 height 6
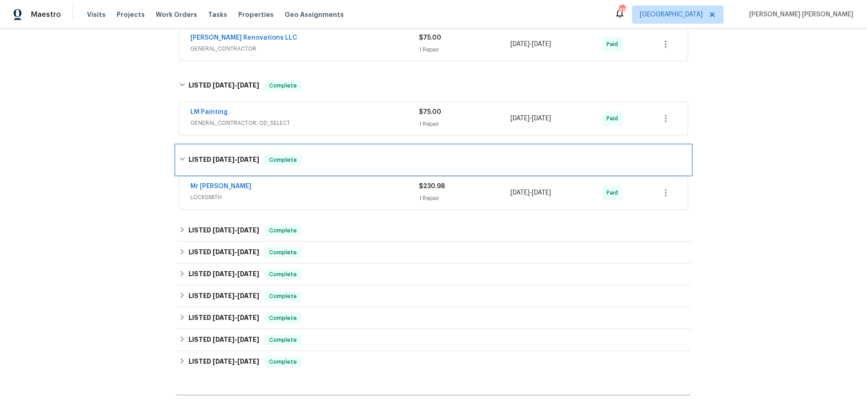
scroll to position [996, 0]
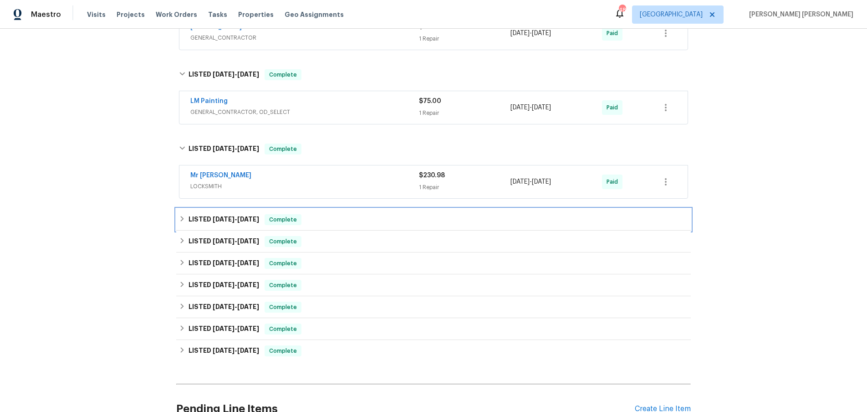
click at [226, 221] on span "11/27/24" at bounding box center [224, 219] width 22 height 6
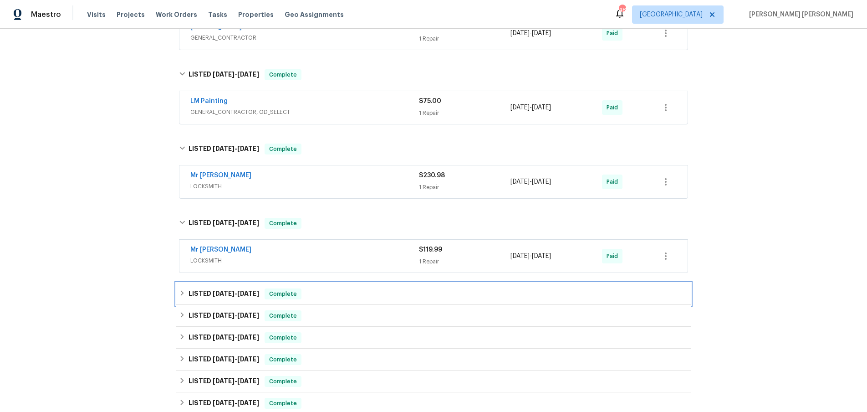
click at [243, 297] on h6 "LISTED 9/23/24 - 9/27/24" at bounding box center [224, 293] width 71 height 11
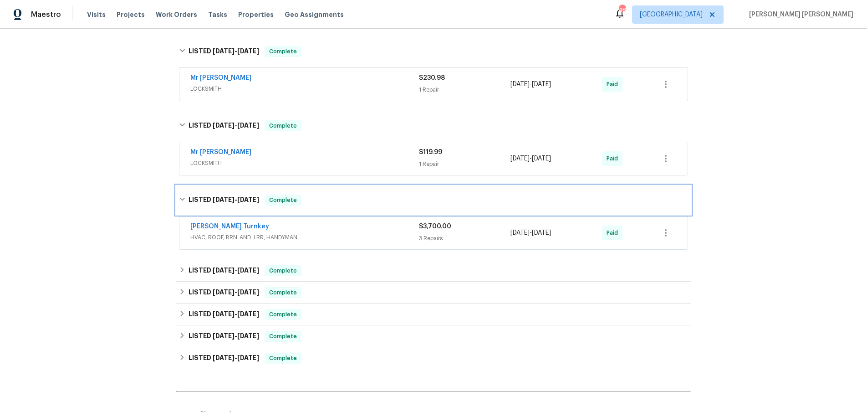
scroll to position [1099, 0]
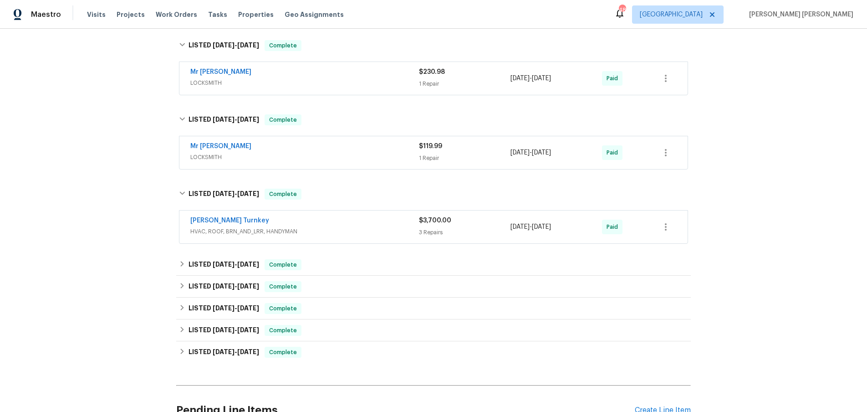
click at [383, 222] on div "Davis Turnkey" at bounding box center [304, 221] width 229 height 11
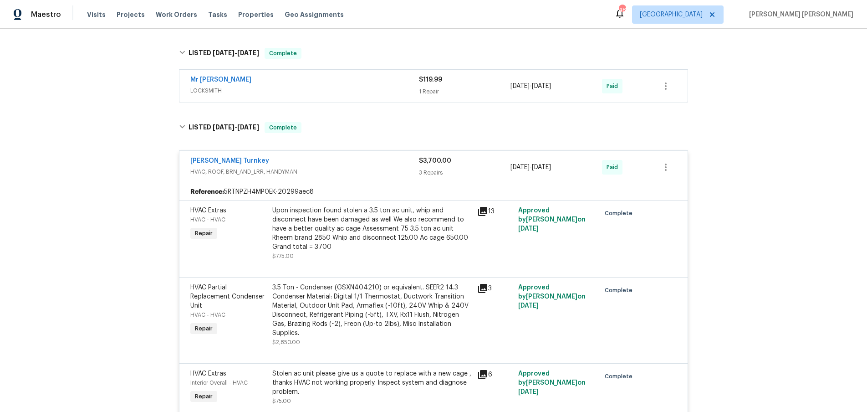
scroll to position [1200, 0]
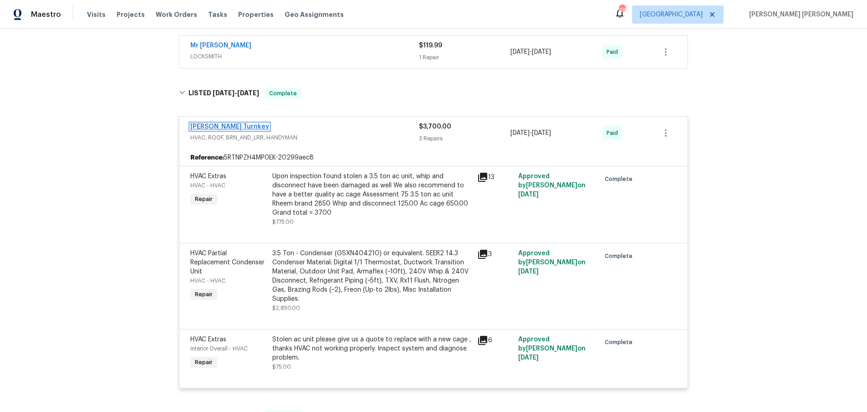
click at [224, 123] on link "Davis Turnkey" at bounding box center [229, 126] width 79 height 6
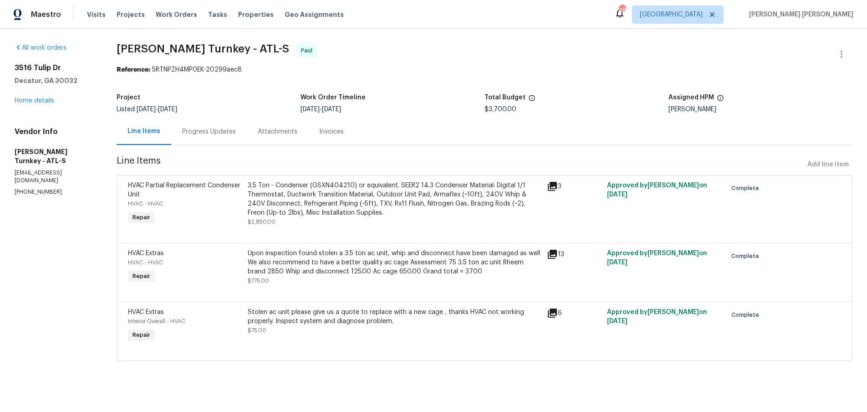
click at [212, 133] on div "Progress Updates" at bounding box center [209, 131] width 54 height 9
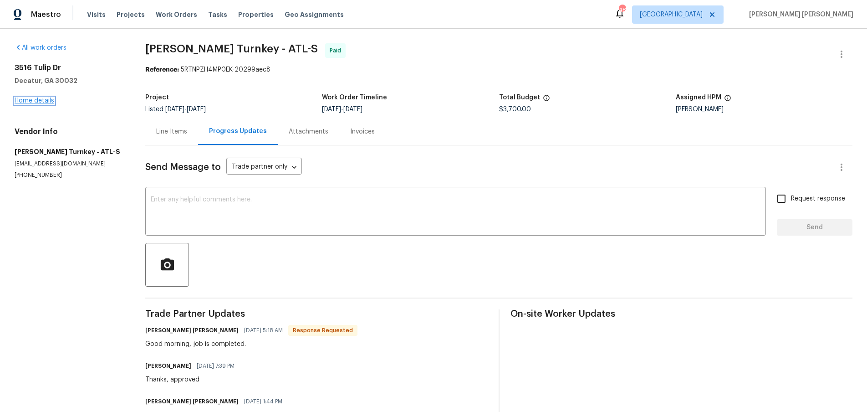
click at [43, 101] on link "Home details" at bounding box center [35, 100] width 40 height 6
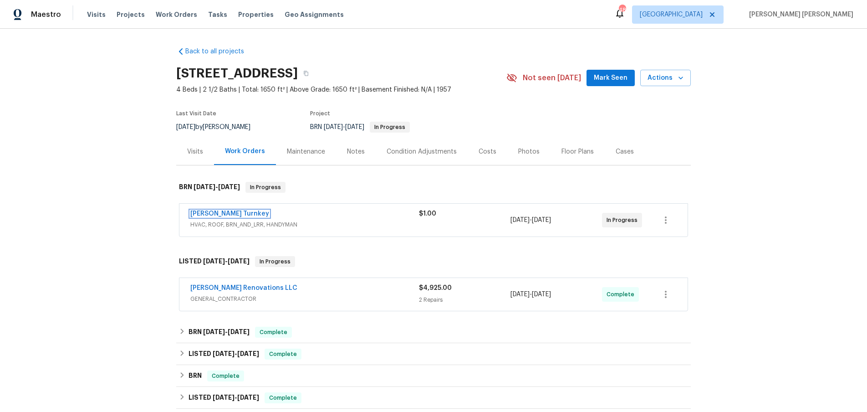
click at [214, 216] on link "Davis Turnkey" at bounding box center [229, 213] width 79 height 6
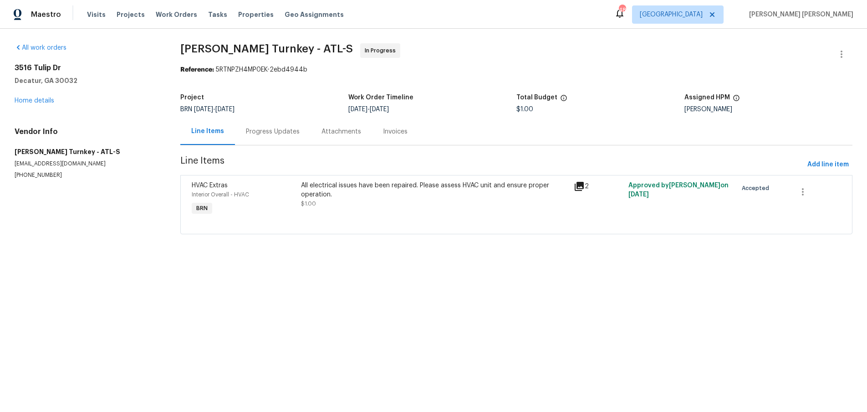
drag, startPoint x: 583, startPoint y: 187, endPoint x: 594, endPoint y: 191, distance: 11.7
click at [585, 187] on div "2" at bounding box center [598, 186] width 49 height 11
click at [581, 187] on icon at bounding box center [579, 186] width 11 height 11
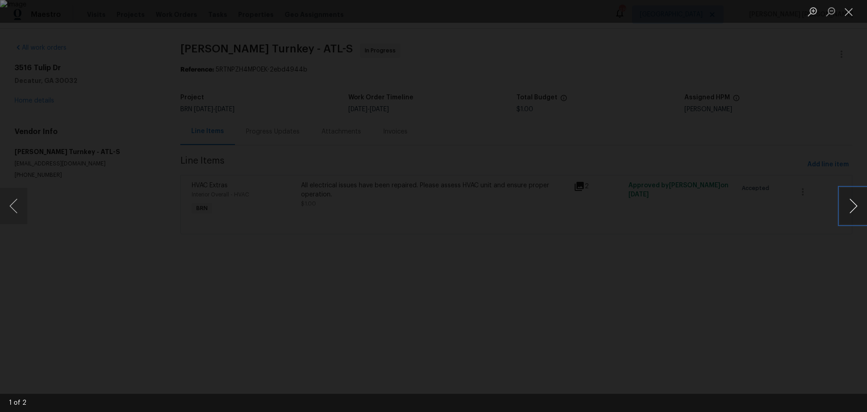
click at [854, 204] on button "Next image" at bounding box center [853, 206] width 27 height 36
click at [813, 274] on div "Lightbox" at bounding box center [433, 206] width 867 height 412
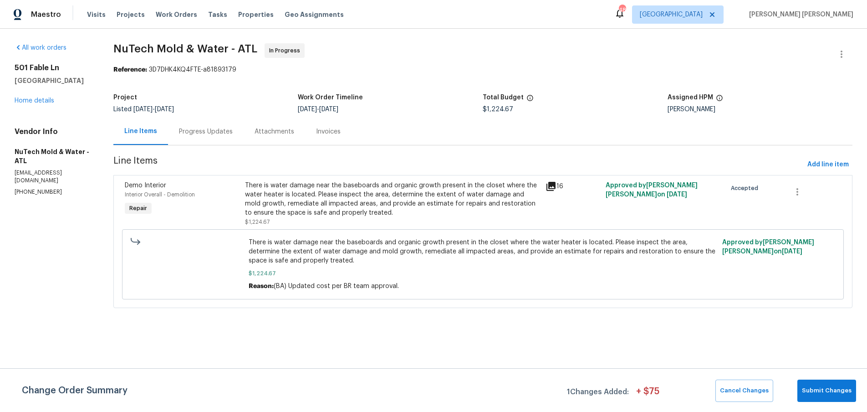
click at [554, 187] on icon at bounding box center [551, 186] width 11 height 11
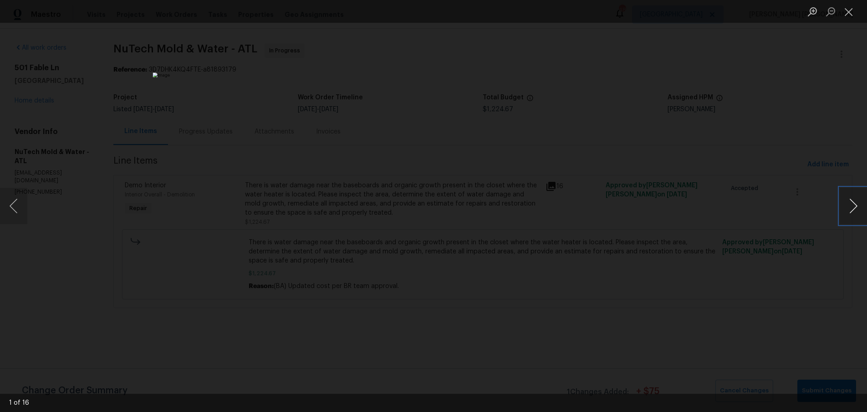
click at [848, 211] on button "Next image" at bounding box center [853, 206] width 27 height 36
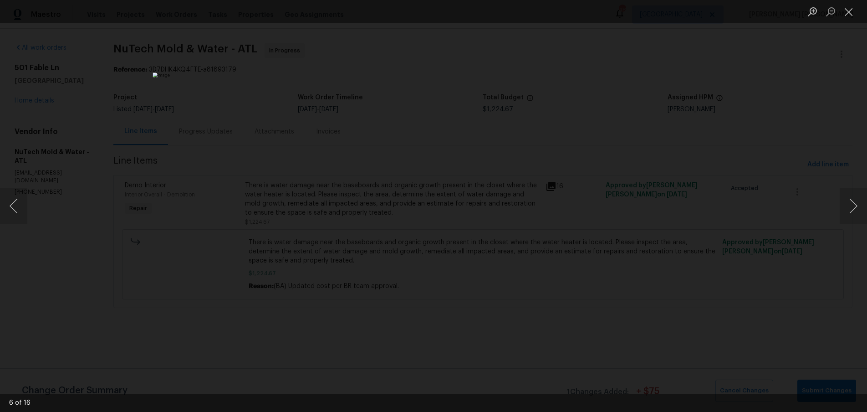
click at [736, 136] on div "Lightbox" at bounding box center [433, 206] width 867 height 412
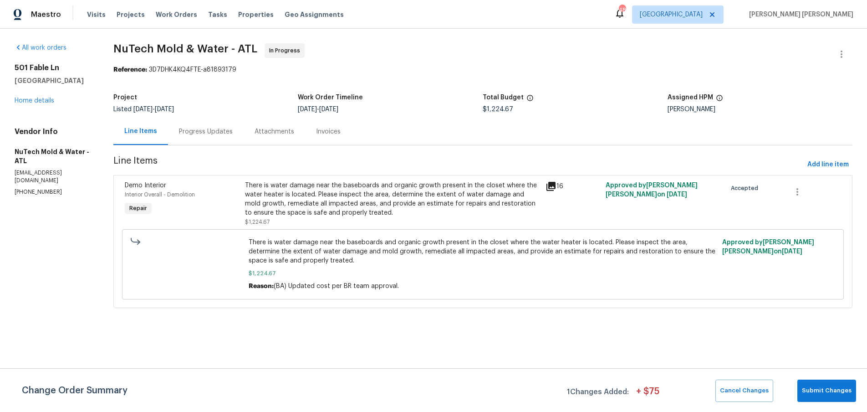
click at [551, 183] on icon at bounding box center [551, 186] width 9 height 9
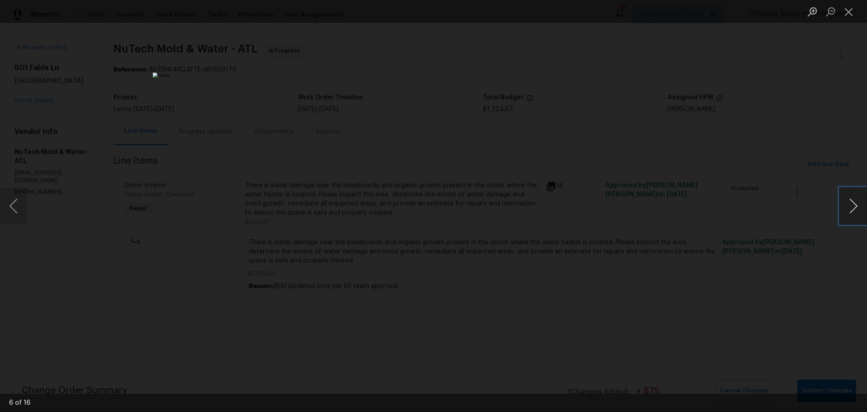
click at [860, 210] on button "Next image" at bounding box center [853, 206] width 27 height 36
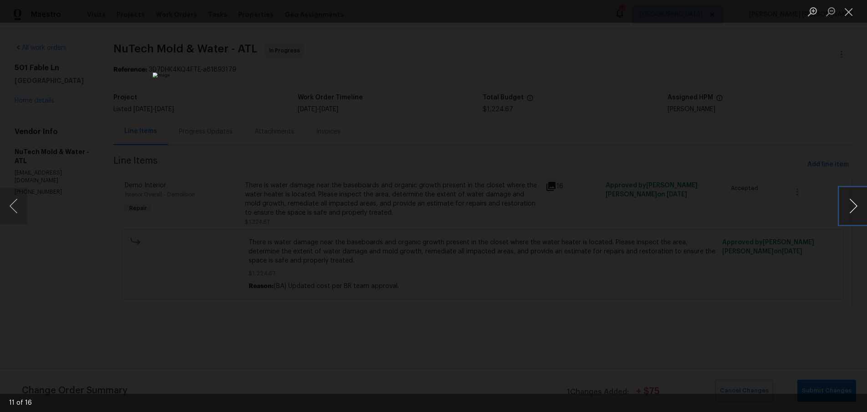
click at [860, 210] on button "Next image" at bounding box center [853, 206] width 27 height 36
click at [742, 126] on div "Lightbox" at bounding box center [433, 206] width 867 height 412
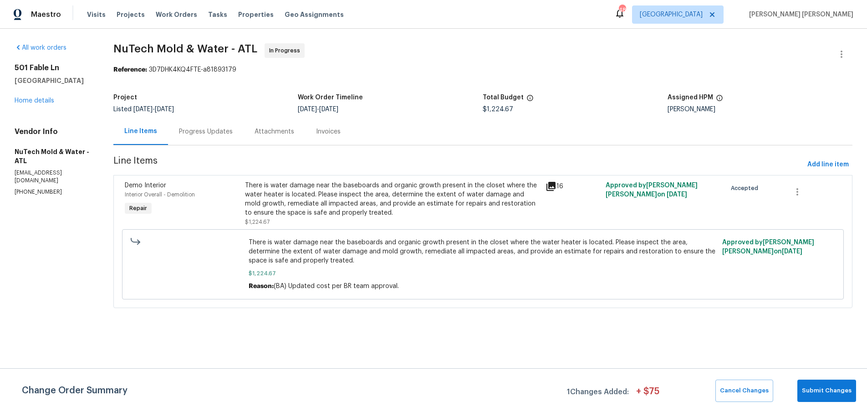
click at [742, 126] on div "Lightbox" at bounding box center [433, 206] width 867 height 412
click at [44, 102] on link "Home details" at bounding box center [35, 100] width 40 height 6
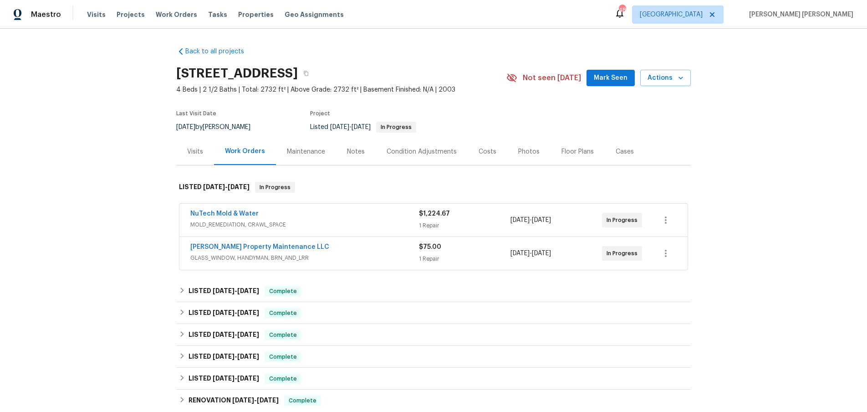
click at [356, 253] on span "GLASS_WINDOW, HANDYMAN, BRN_AND_LRR" at bounding box center [304, 257] width 229 height 9
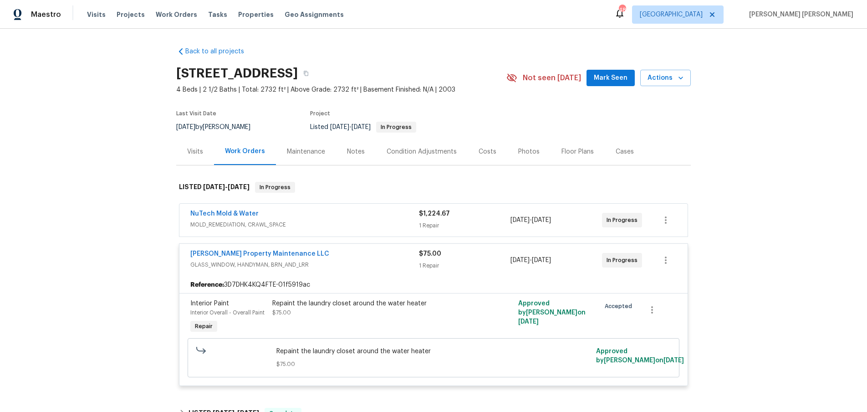
click at [348, 251] on div "Glen Property Maintenance LLC" at bounding box center [304, 254] width 229 height 11
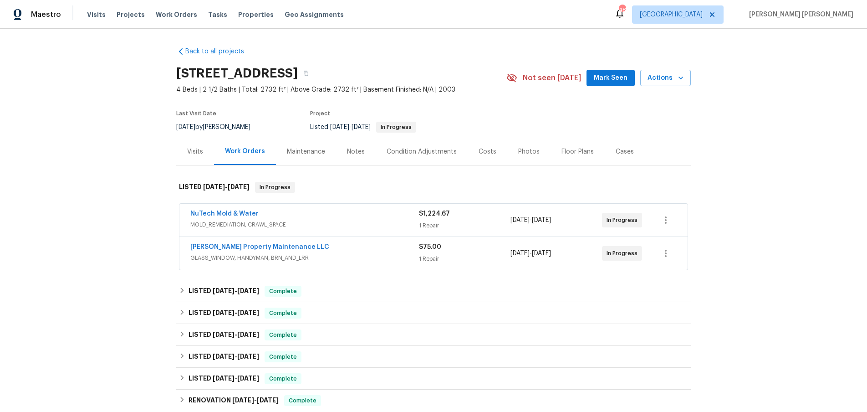
click at [348, 251] on div "Glen Property Maintenance LLC" at bounding box center [304, 247] width 229 height 11
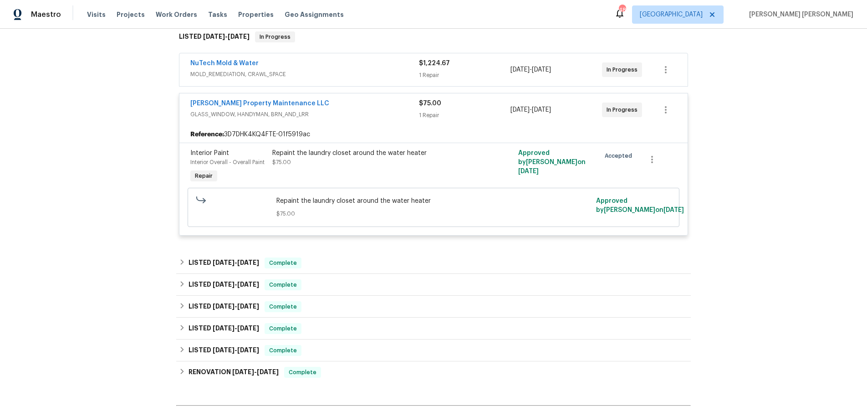
scroll to position [158, 0]
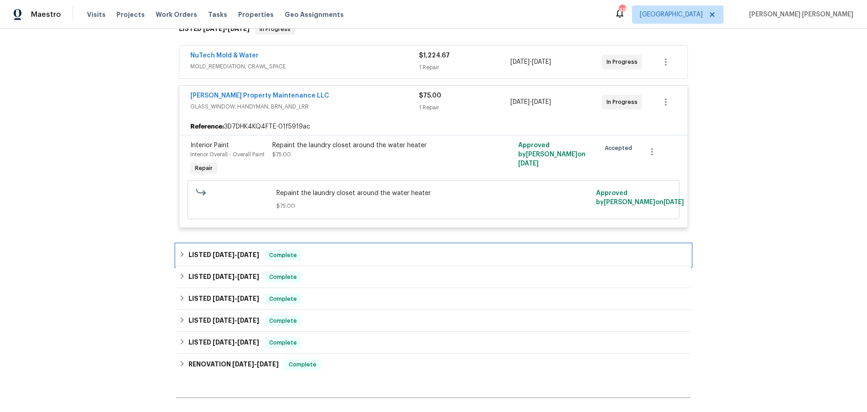
click at [339, 253] on div "LISTED 8/6/25 - 8/11/25 Complete" at bounding box center [433, 255] width 509 height 11
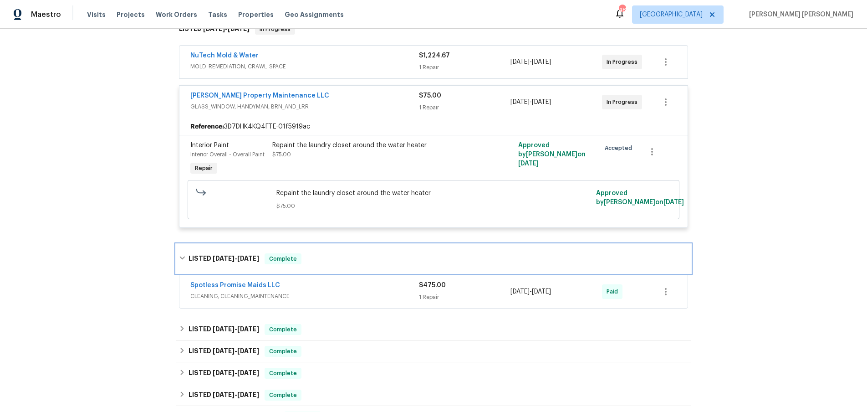
scroll to position [187, 0]
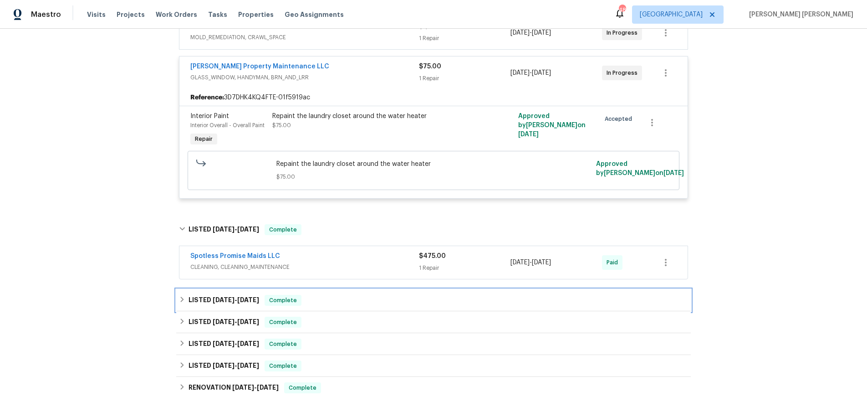
click at [363, 297] on div "LISTED 7/25/25 - 7/29/25 Complete" at bounding box center [433, 300] width 509 height 11
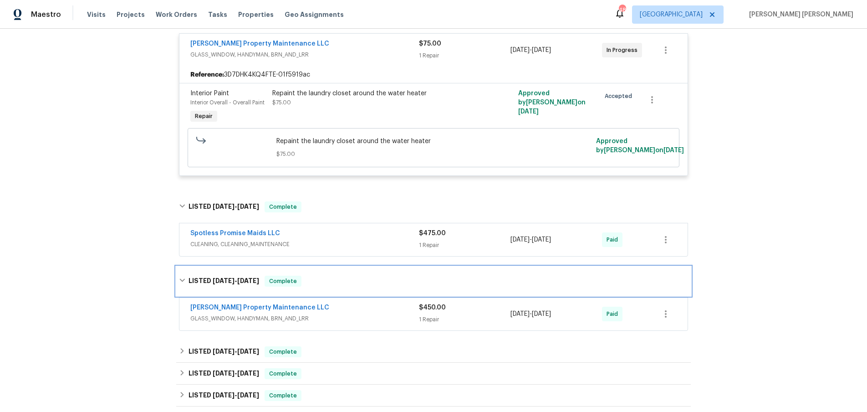
scroll to position [218, 0]
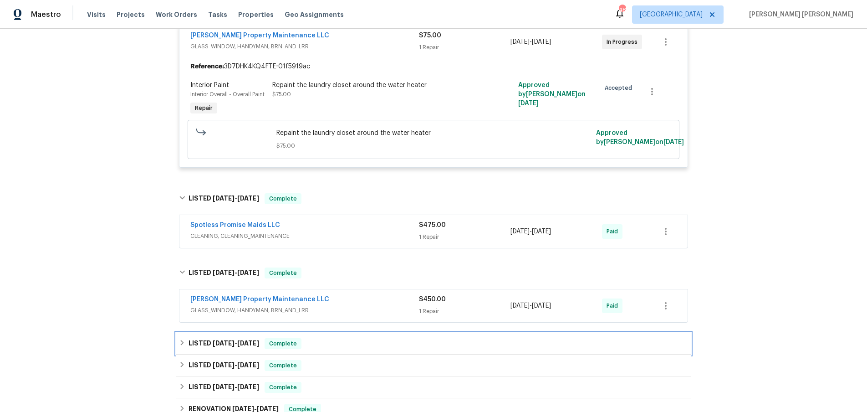
click at [377, 343] on div "LISTED 6/14/25 - 6/17/25 Complete" at bounding box center [433, 343] width 509 height 11
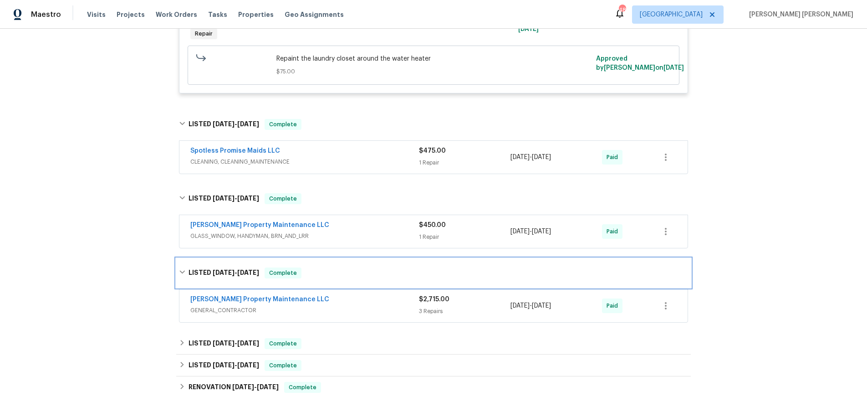
scroll to position [305, 0]
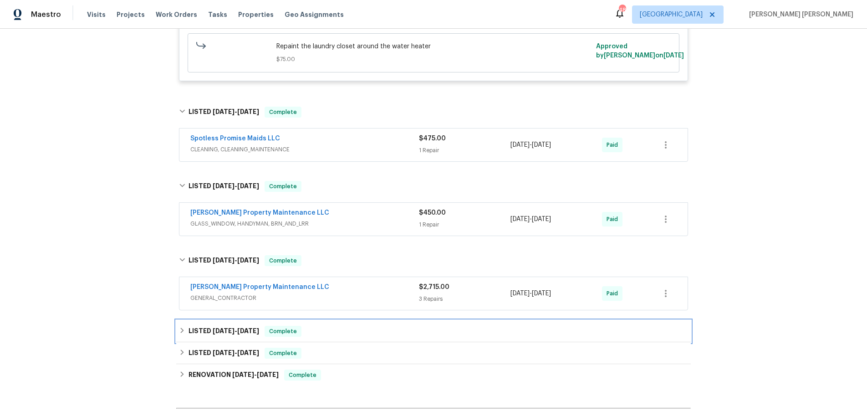
click at [374, 336] on div "LISTED 5/27/25 - 5/29/25 Complete" at bounding box center [433, 331] width 509 height 11
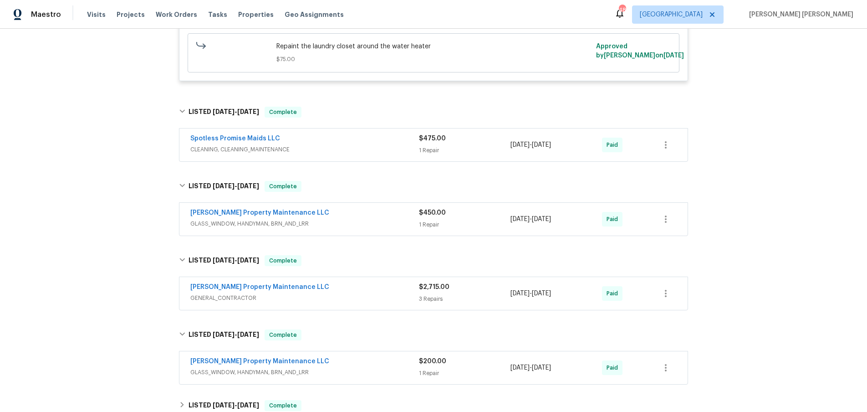
click at [372, 296] on span "GENERAL_CONTRACTOR" at bounding box center [304, 297] width 229 height 9
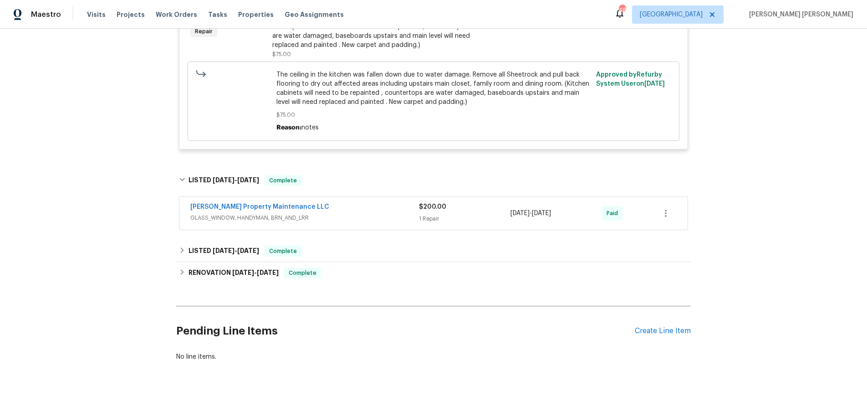
scroll to position [834, 0]
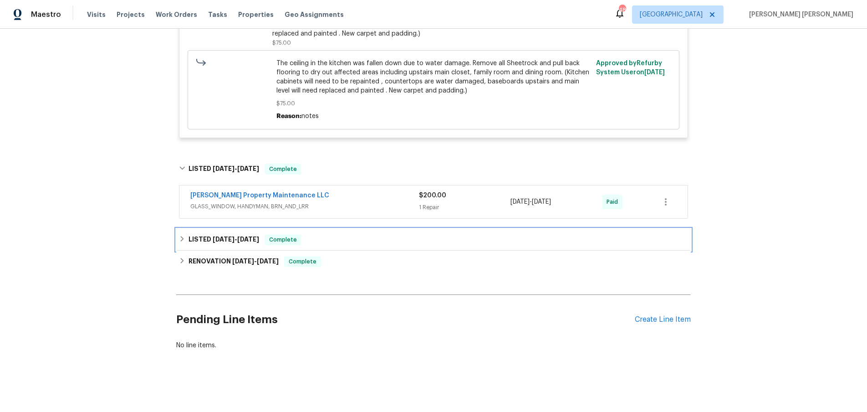
click at [374, 240] on div "LISTED 4/1/25 - 4/2/25 Complete" at bounding box center [433, 239] width 509 height 11
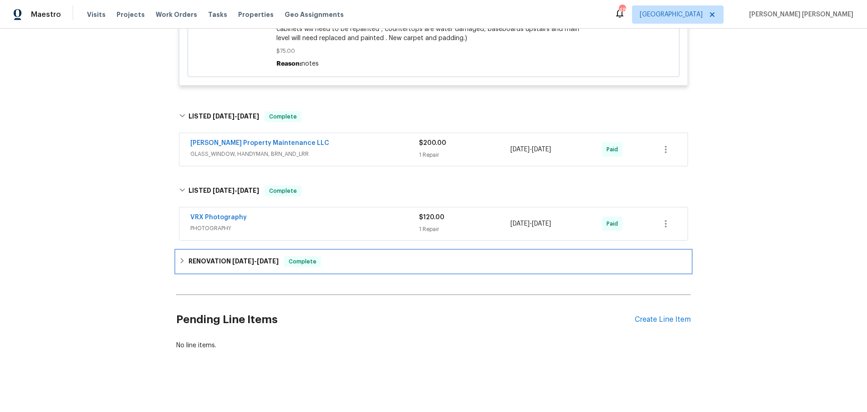
click at [363, 262] on div "RENOVATION 3/11/25 - 3/29/25 Complete" at bounding box center [433, 261] width 509 height 11
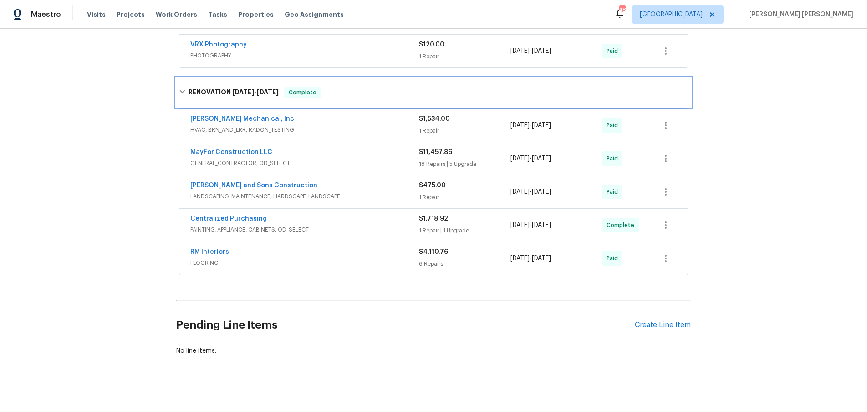
scroll to position [1060, 0]
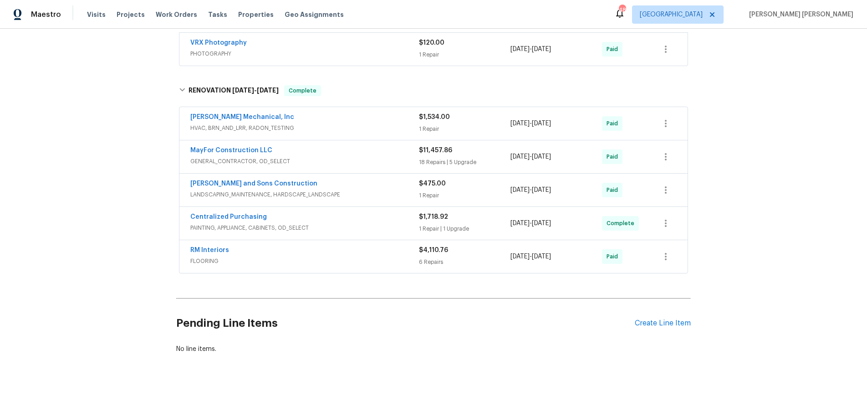
click at [371, 164] on span "GENERAL_CONTRACTOR, OD_SELECT" at bounding box center [304, 161] width 229 height 9
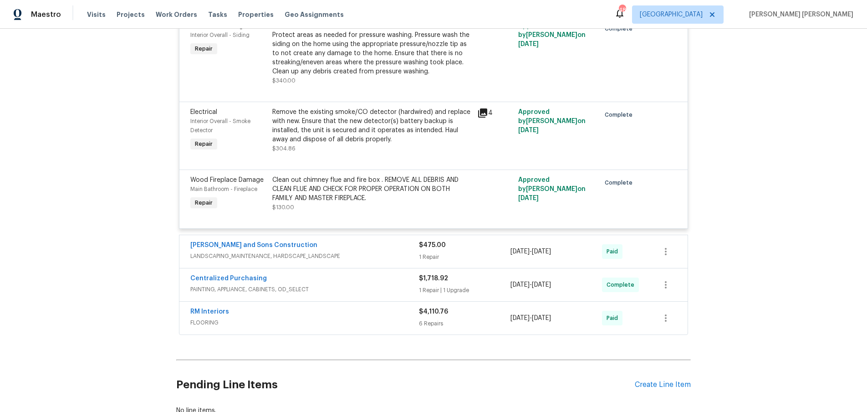
scroll to position [3019, 0]
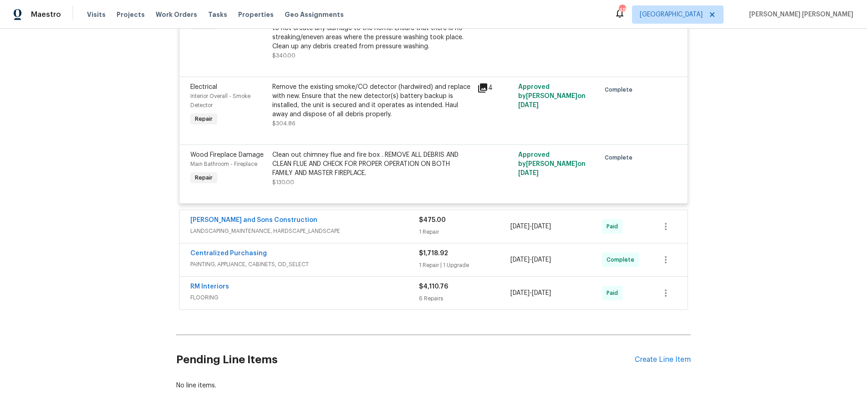
click at [385, 251] on div "Centralized Purchasing" at bounding box center [304, 254] width 229 height 11
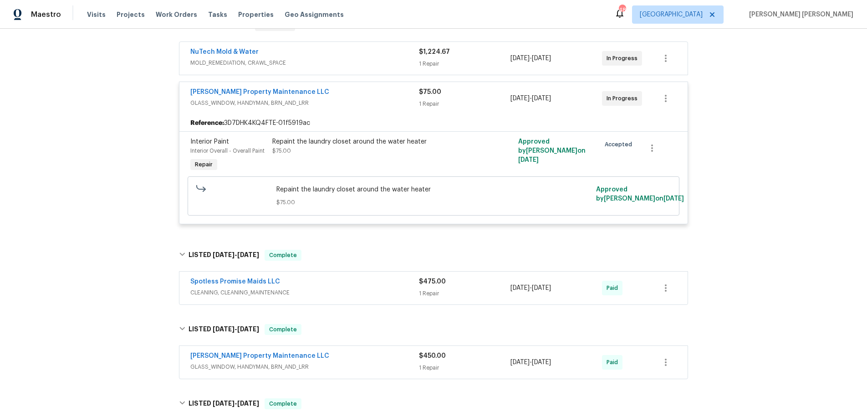
scroll to position [0, 0]
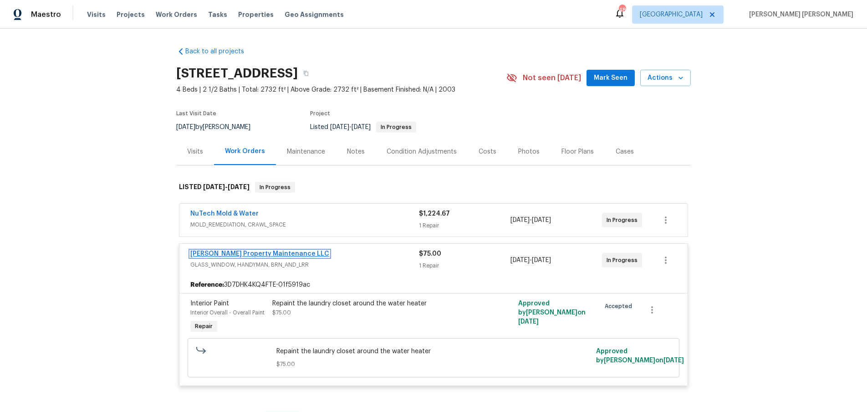
click at [245, 254] on link "[PERSON_NAME] Property Maintenance LLC" at bounding box center [259, 254] width 139 height 6
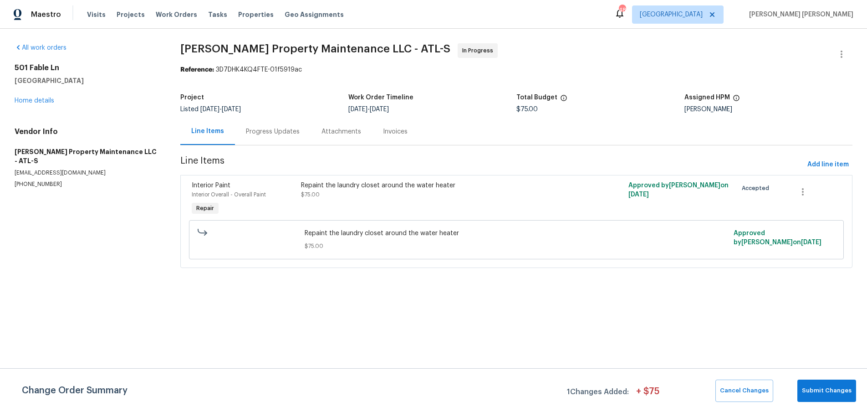
click at [280, 131] on div "Progress Updates" at bounding box center [273, 131] width 54 height 9
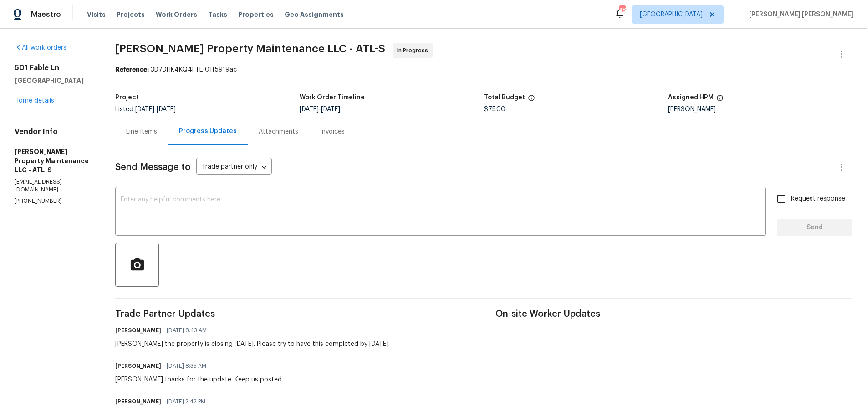
click at [135, 135] on div "Line Items" at bounding box center [141, 131] width 31 height 9
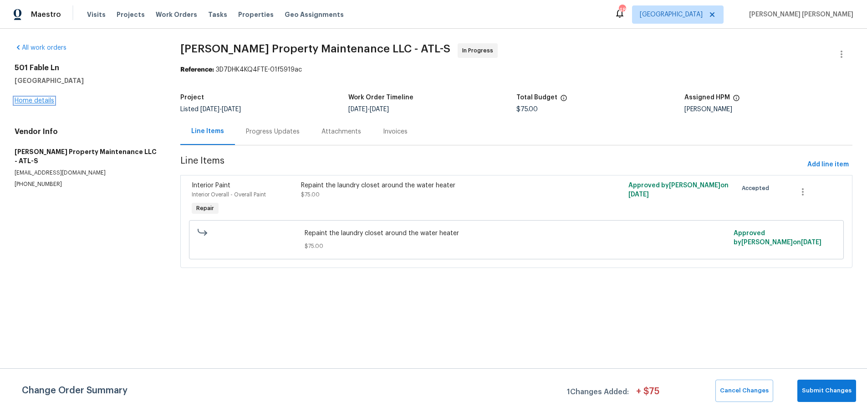
click at [38, 102] on link "Home details" at bounding box center [35, 100] width 40 height 6
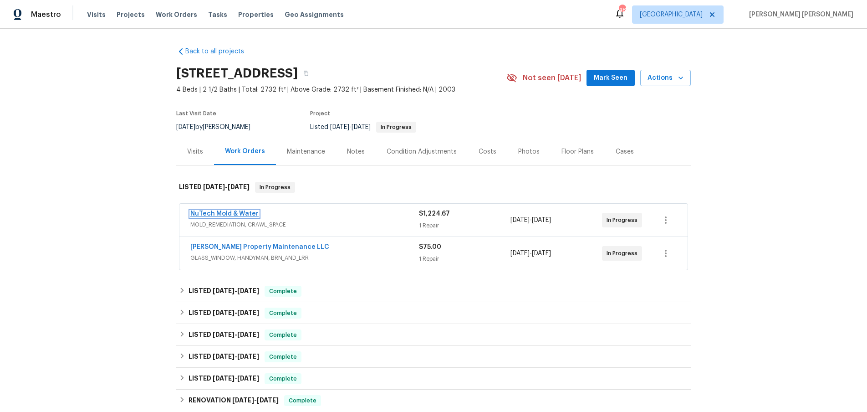
click at [239, 213] on link "NuTech Mold & Water" at bounding box center [224, 213] width 68 height 6
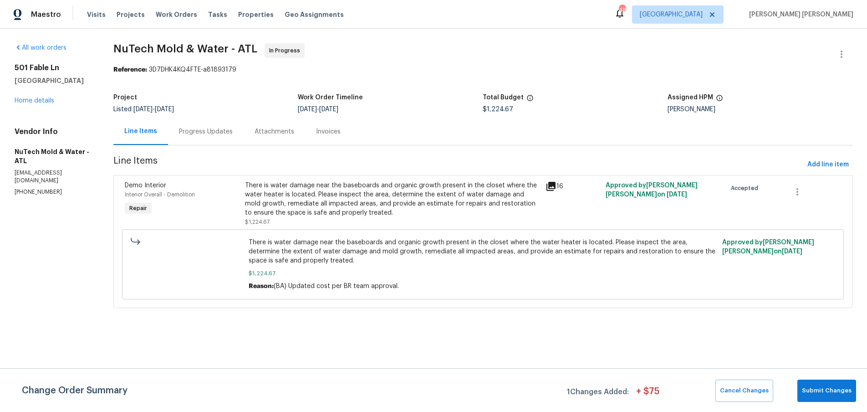
click at [554, 187] on icon at bounding box center [551, 186] width 11 height 11
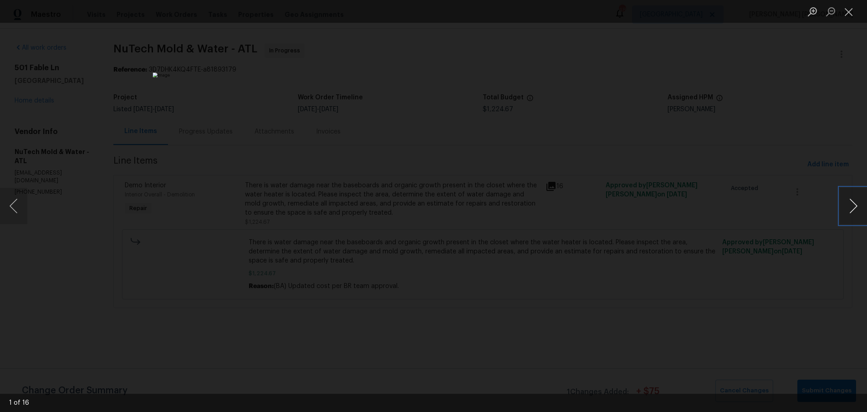
click at [845, 210] on button "Next image" at bounding box center [853, 206] width 27 height 36
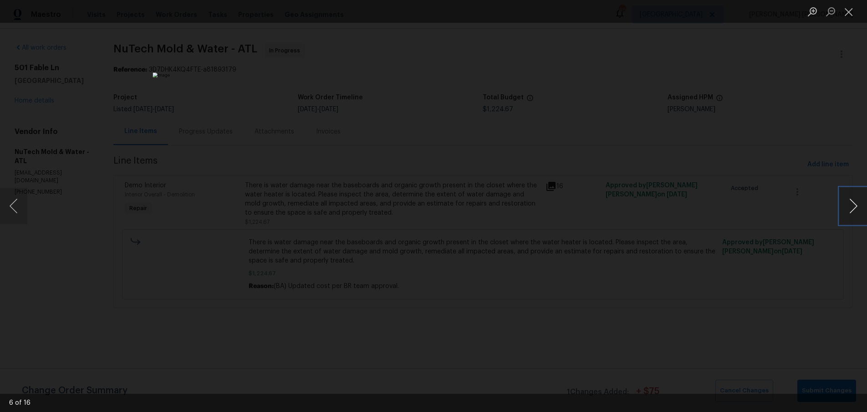
click at [845, 210] on button "Next image" at bounding box center [853, 206] width 27 height 36
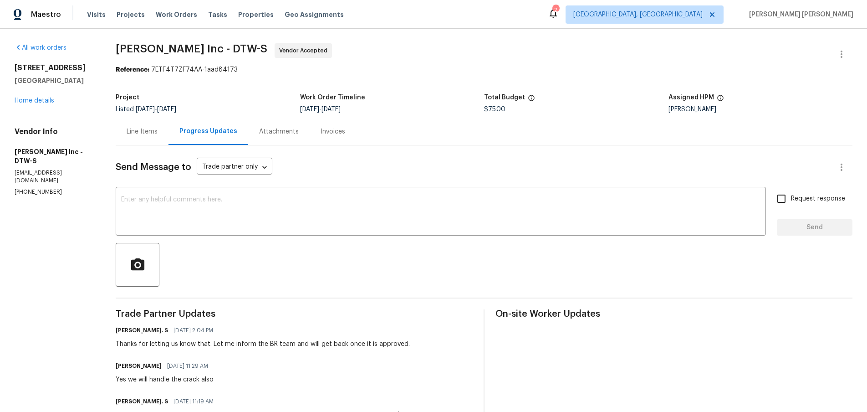
click at [139, 136] on div "Line Items" at bounding box center [142, 131] width 31 height 9
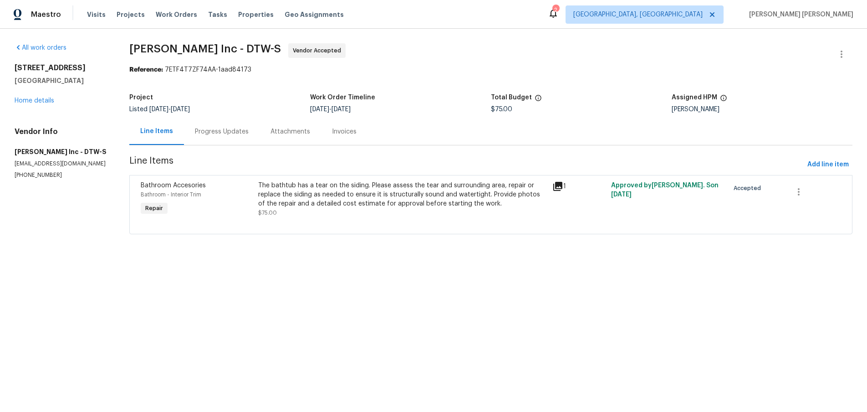
click at [560, 188] on icon at bounding box center [558, 186] width 11 height 11
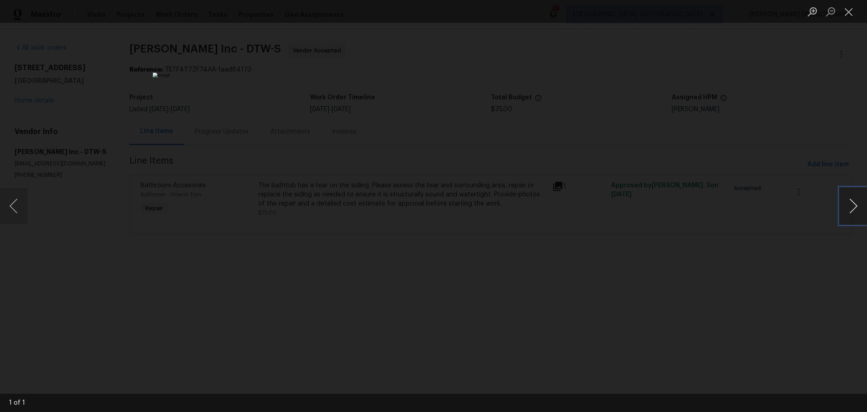
click at [856, 209] on button "Next image" at bounding box center [853, 206] width 27 height 36
click at [855, 210] on button "Next image" at bounding box center [853, 206] width 27 height 36
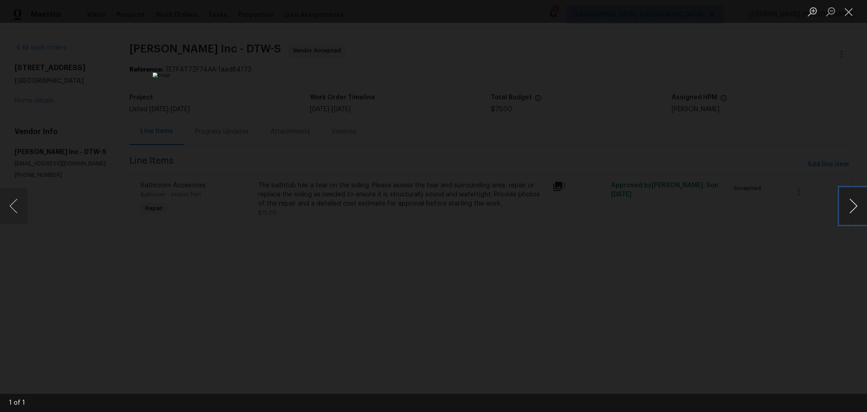
click at [855, 210] on button "Next image" at bounding box center [853, 206] width 27 height 36
click at [849, 16] on button "Close lightbox" at bounding box center [849, 12] width 18 height 16
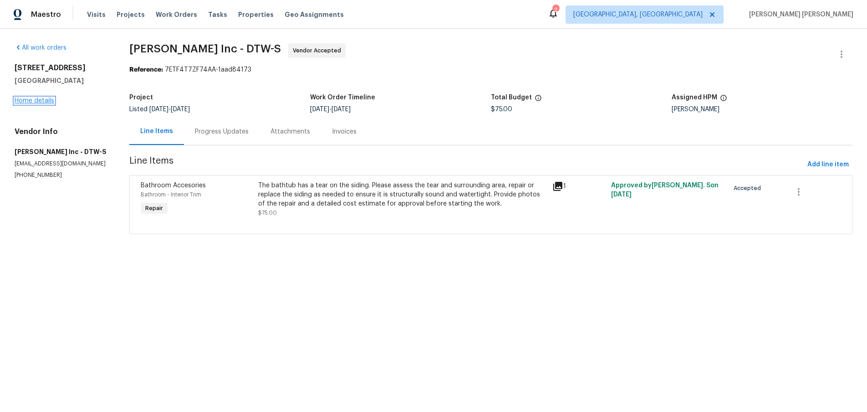
click at [45, 103] on link "Home details" at bounding box center [35, 100] width 40 height 6
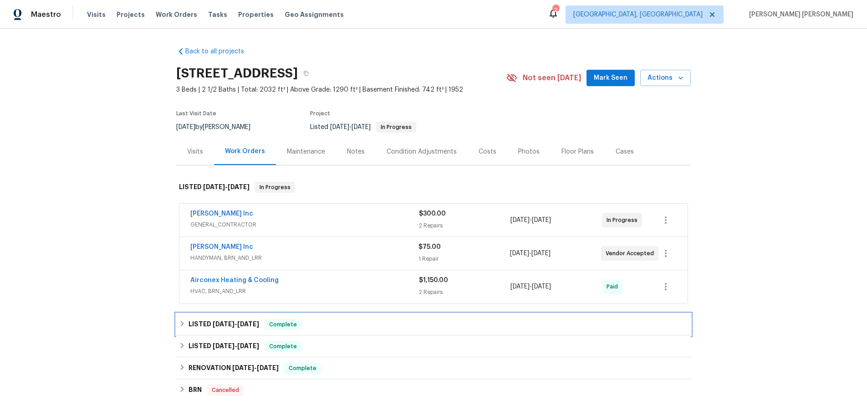
click at [312, 328] on div "LISTED 8/1/25 - 8/1/25 Complete" at bounding box center [433, 324] width 509 height 11
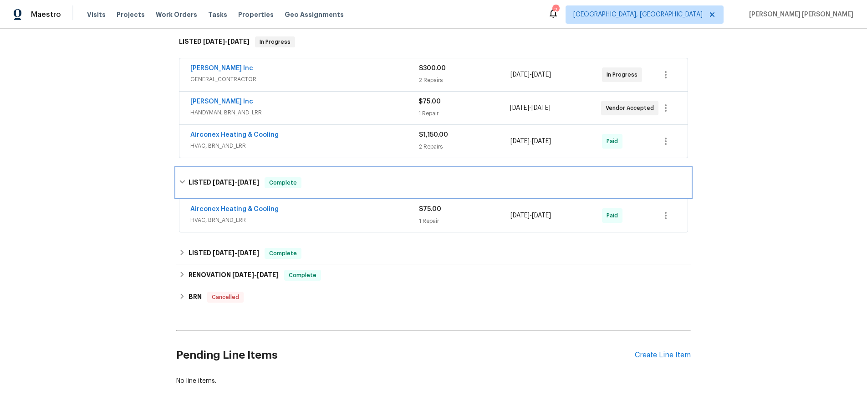
scroll to position [148, 0]
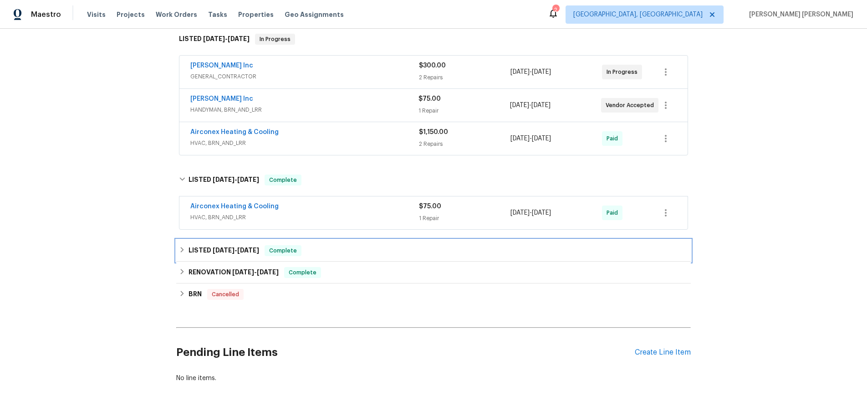
click at [375, 253] on div "LISTED 6/24/25 - 7/11/25 Complete" at bounding box center [433, 250] width 509 height 11
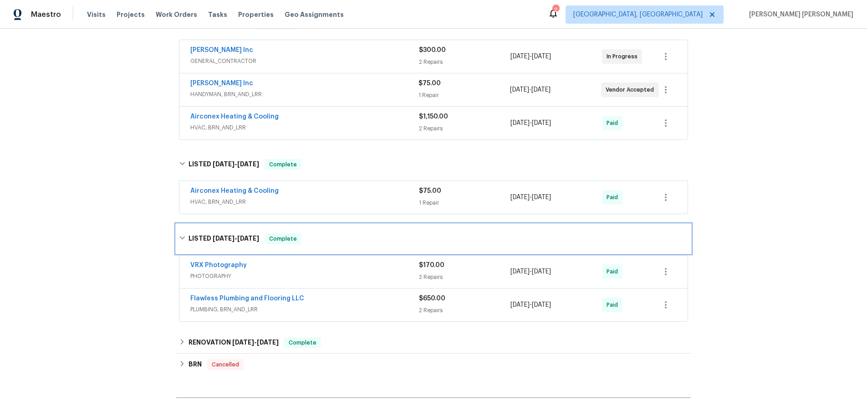
scroll to position [172, 0]
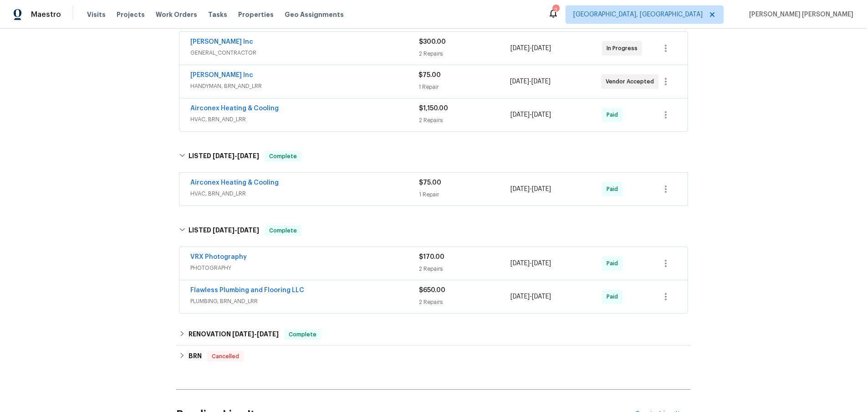
click at [394, 297] on span "PLUMBING, BRN_AND_LRR" at bounding box center [304, 301] width 229 height 9
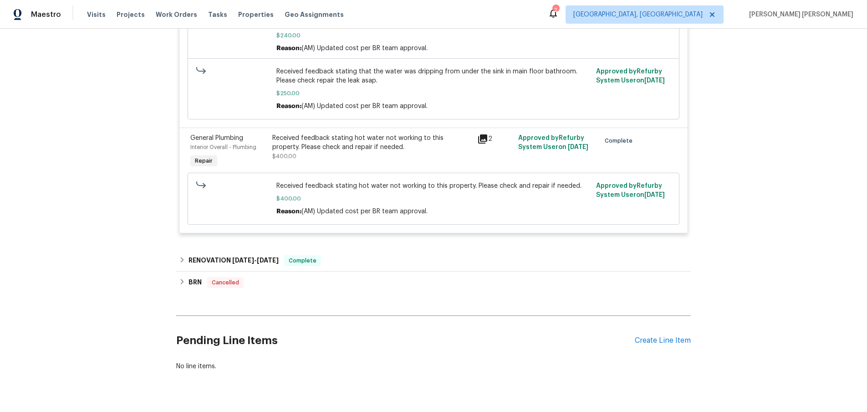
scroll to position [575, 0]
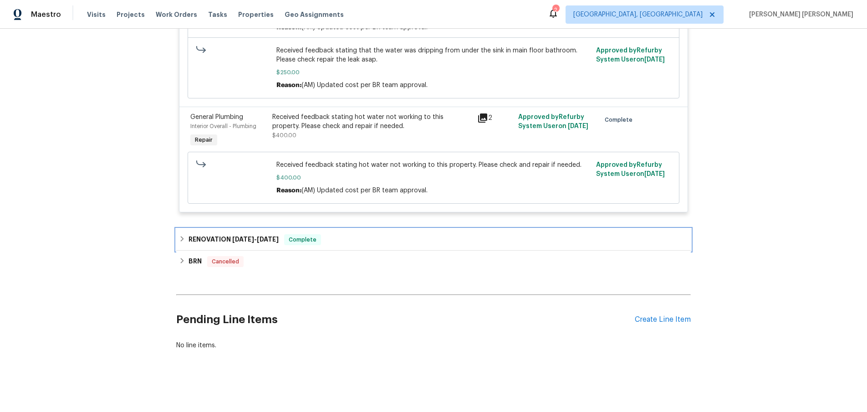
drag, startPoint x: 245, startPoint y: 242, endPoint x: 285, endPoint y: 246, distance: 40.7
click at [245, 242] on h6 "RENOVATION 6/3/25 - 6/23/25" at bounding box center [234, 239] width 90 height 11
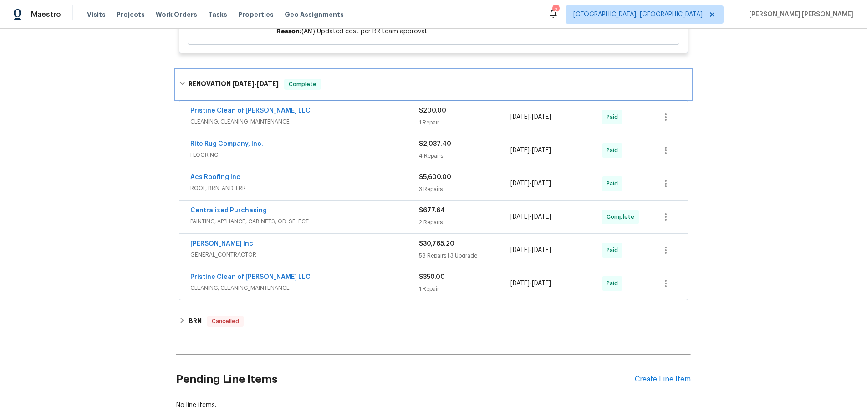
scroll to position [734, 0]
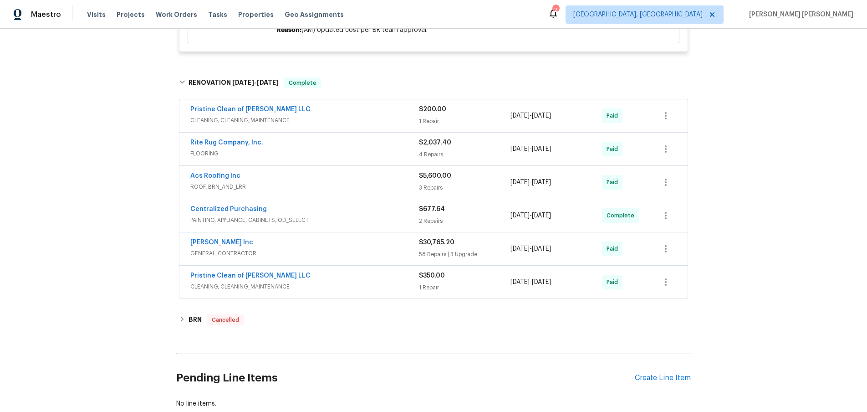
click at [367, 253] on span "GENERAL_CONTRACTOR" at bounding box center [304, 253] width 229 height 9
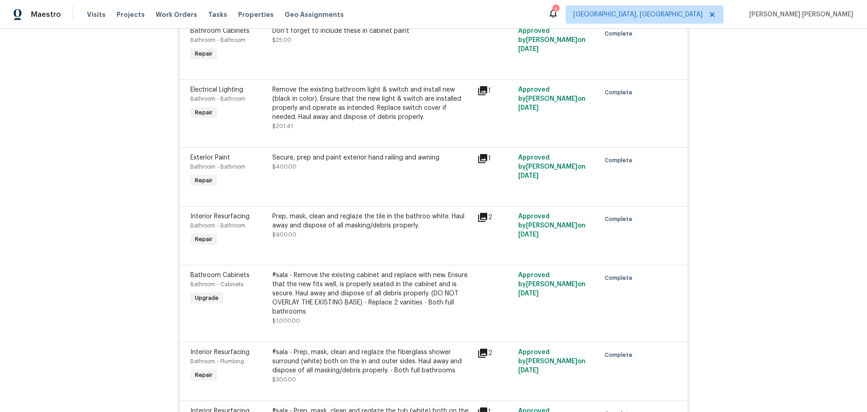
scroll to position [1074, 0]
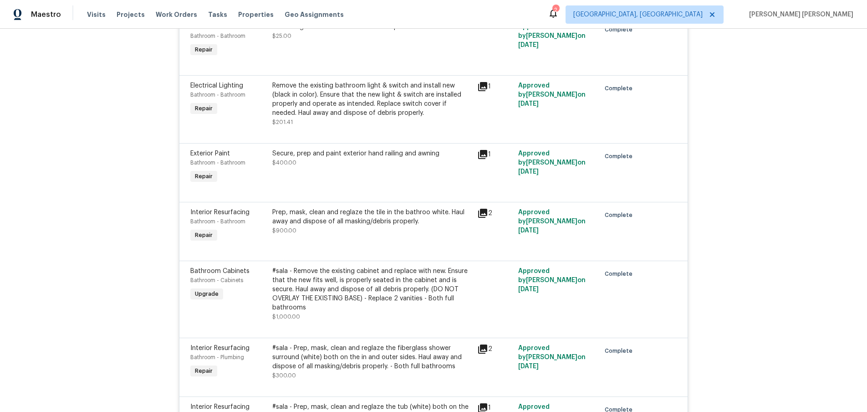
click at [485, 217] on icon at bounding box center [482, 213] width 9 height 9
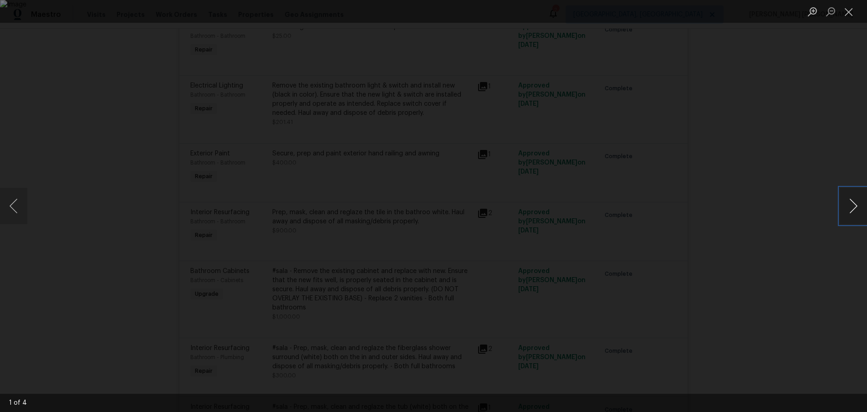
click at [865, 210] on button "Next image" at bounding box center [853, 206] width 27 height 36
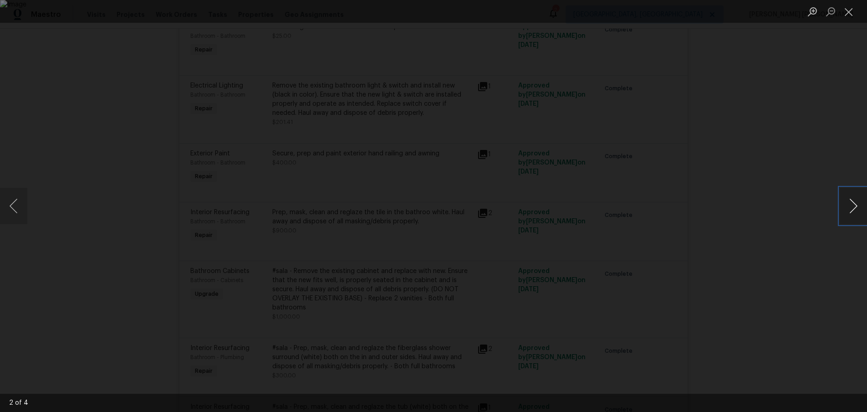
click at [865, 210] on button "Next image" at bounding box center [853, 206] width 27 height 36
click at [811, 266] on div "Lightbox" at bounding box center [433, 206] width 867 height 412
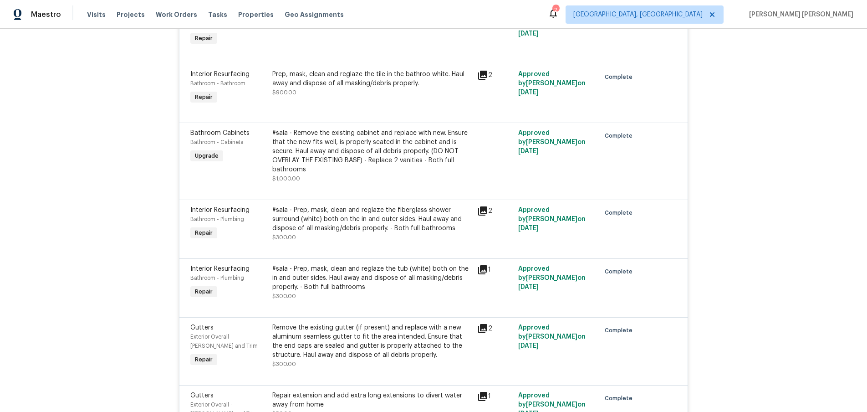
scroll to position [1219, 0]
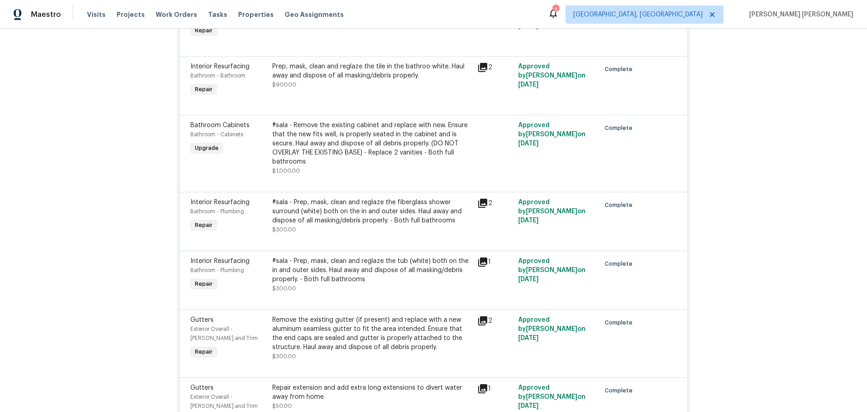
click at [487, 205] on icon at bounding box center [482, 203] width 9 height 9
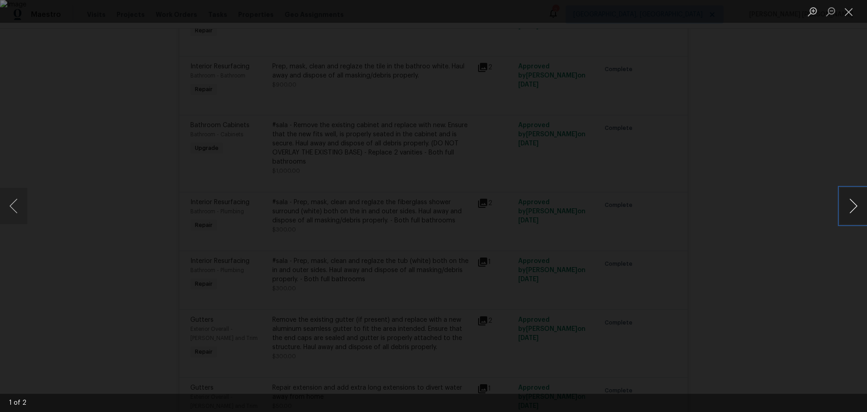
click at [846, 211] on button "Next image" at bounding box center [853, 206] width 27 height 36
click at [799, 238] on div "Lightbox" at bounding box center [433, 206] width 867 height 412
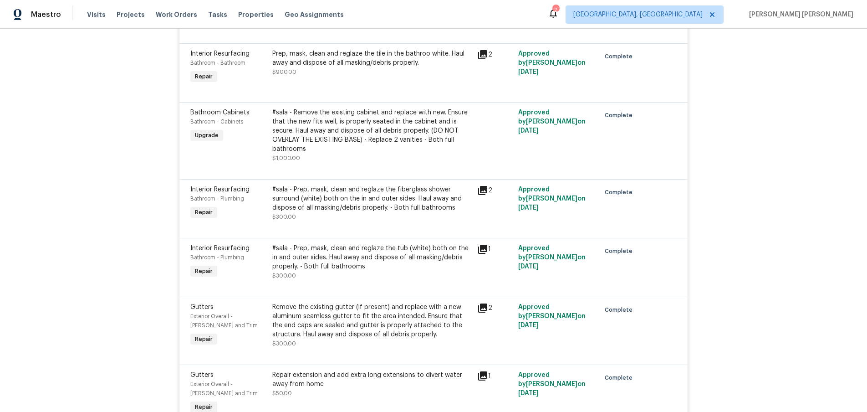
scroll to position [1236, 0]
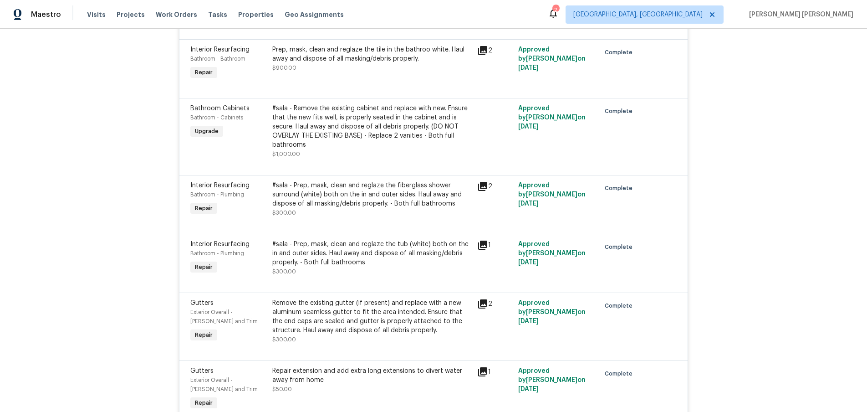
click at [484, 248] on icon at bounding box center [482, 245] width 11 height 11
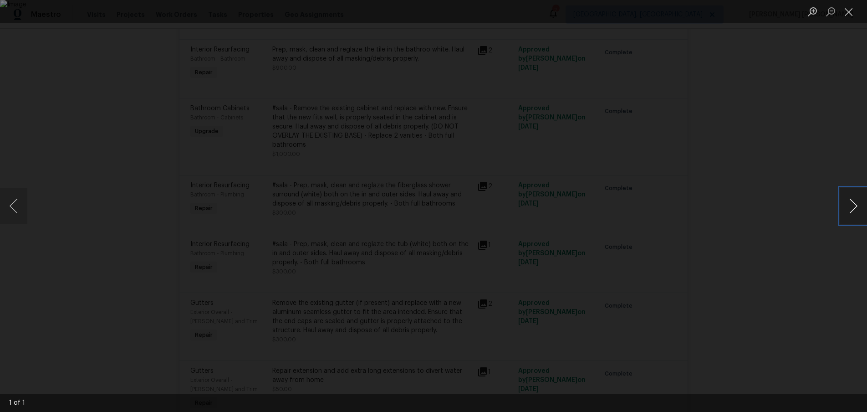
click at [845, 210] on button "Next image" at bounding box center [853, 206] width 27 height 36
click at [807, 280] on div "Lightbox" at bounding box center [433, 206] width 867 height 412
drag, startPoint x: 807, startPoint y: 280, endPoint x: 787, endPoint y: 270, distance: 22.2
click at [807, 280] on div "Lightbox" at bounding box center [433, 206] width 867 height 412
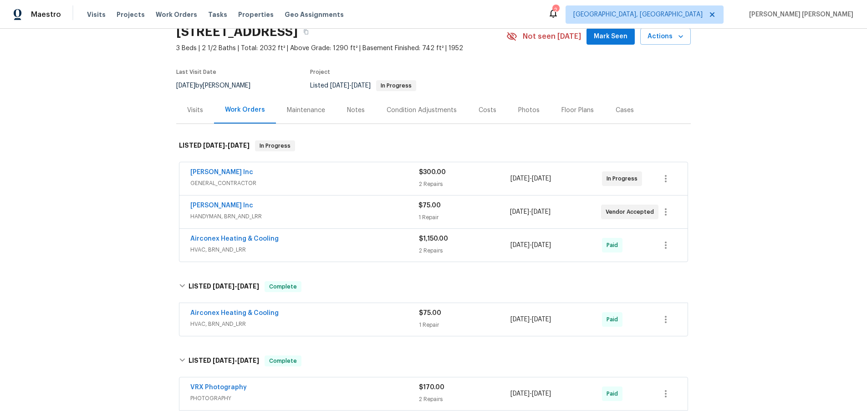
scroll to position [0, 0]
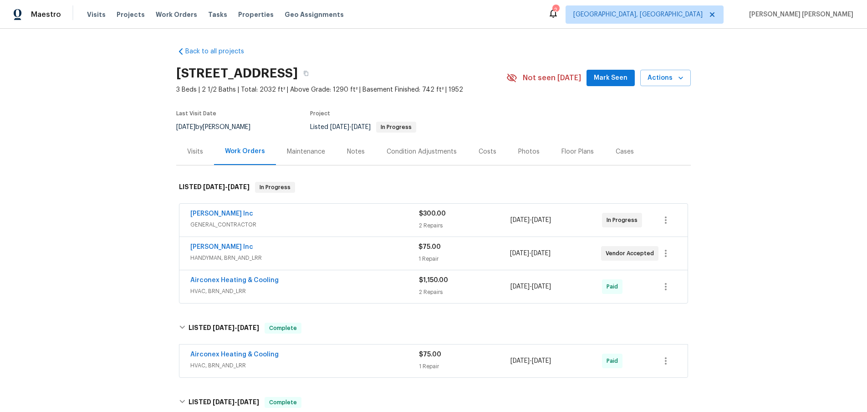
click at [355, 214] on div "Michael Radney Inc" at bounding box center [304, 214] width 229 height 11
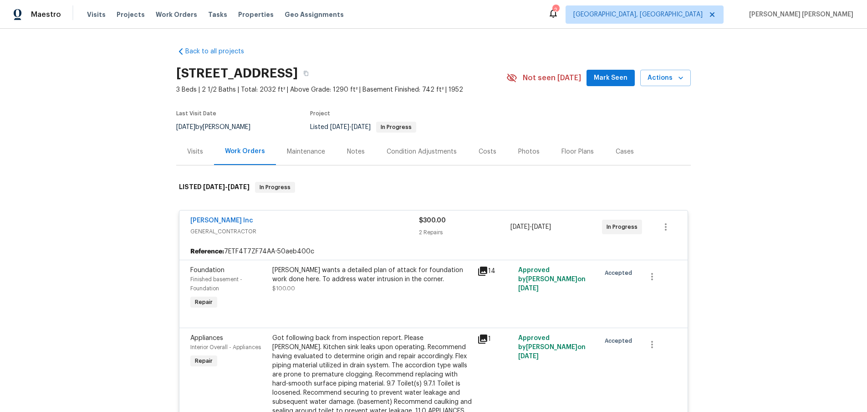
click at [485, 268] on icon at bounding box center [482, 270] width 9 height 9
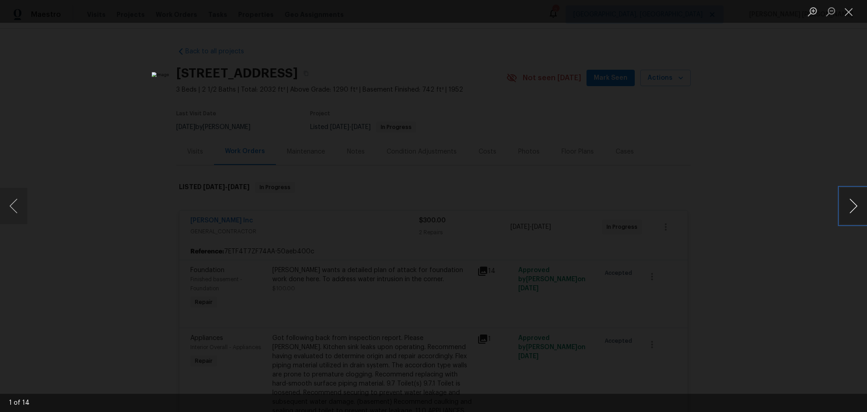
click at [855, 213] on button "Next image" at bounding box center [853, 206] width 27 height 36
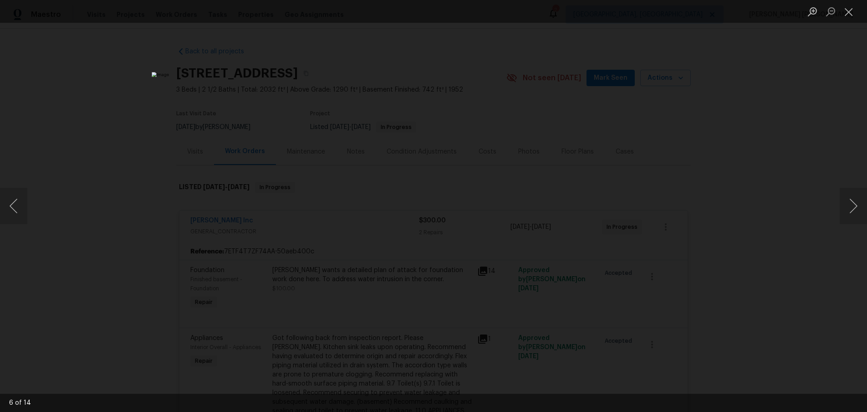
click at [817, 251] on div "Lightbox" at bounding box center [433, 206] width 867 height 412
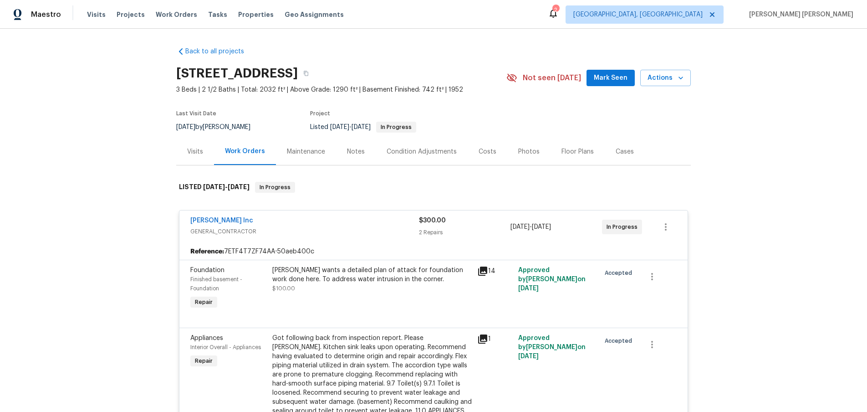
click at [482, 340] on icon at bounding box center [482, 338] width 11 height 11
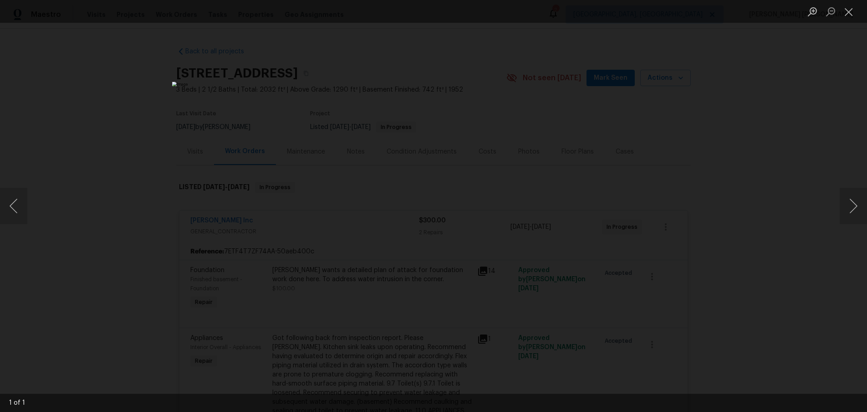
click at [740, 193] on div "Lightbox" at bounding box center [433, 206] width 867 height 412
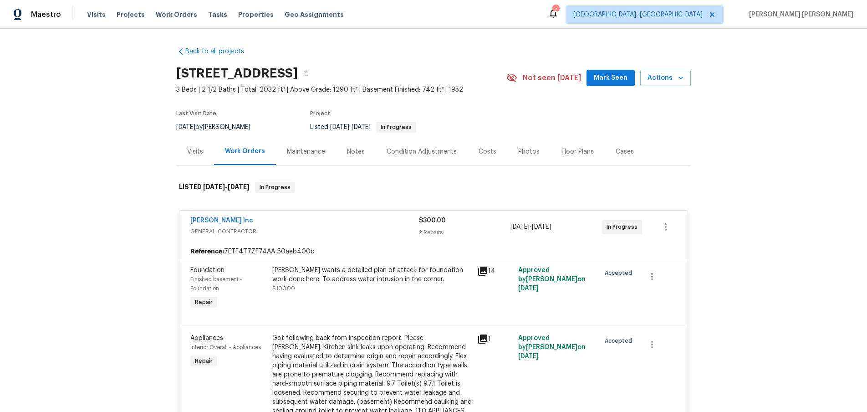
click at [740, 193] on div "Lightbox" at bounding box center [433, 206] width 867 height 412
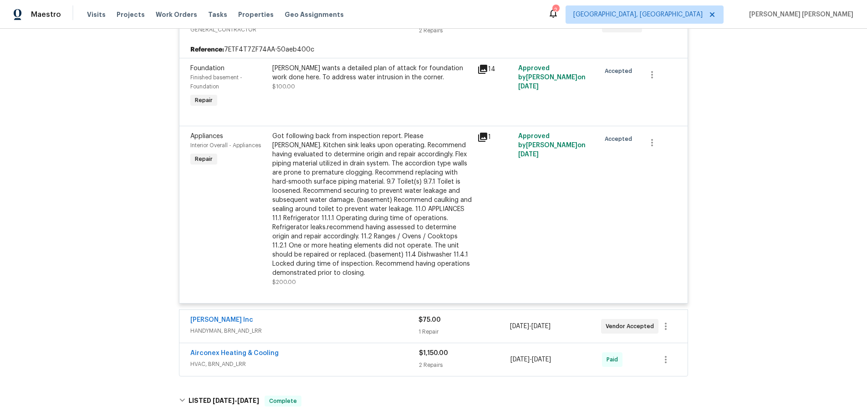
scroll to position [275, 0]
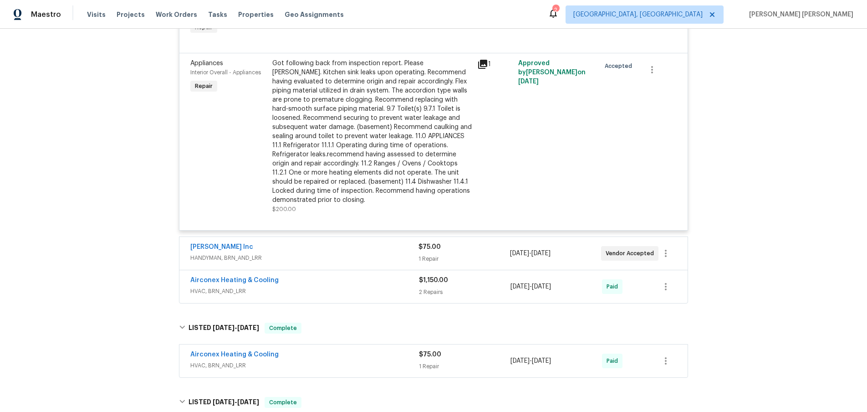
click at [379, 258] on span "HANDYMAN, BRN_AND_LRR" at bounding box center [304, 257] width 228 height 9
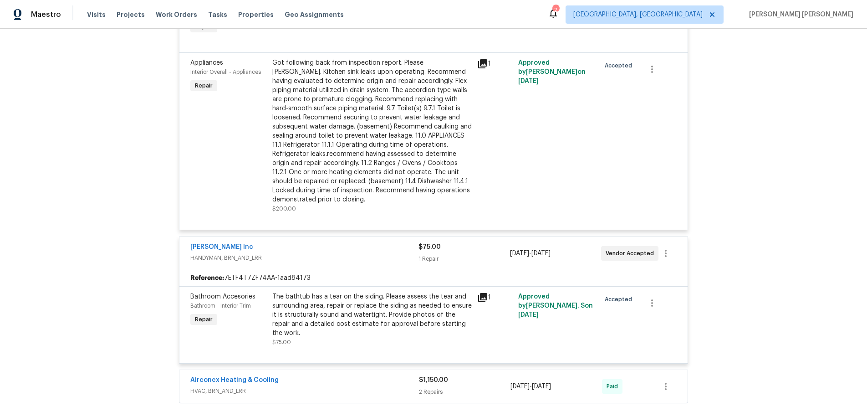
scroll to position [325, 0]
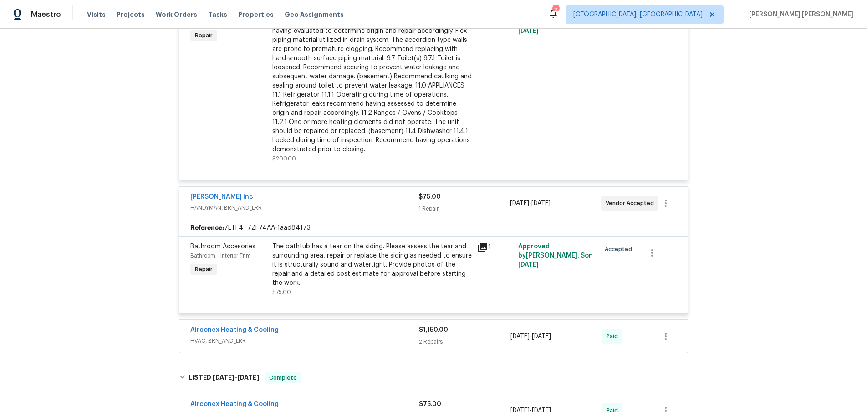
click at [484, 247] on icon at bounding box center [482, 247] width 11 height 11
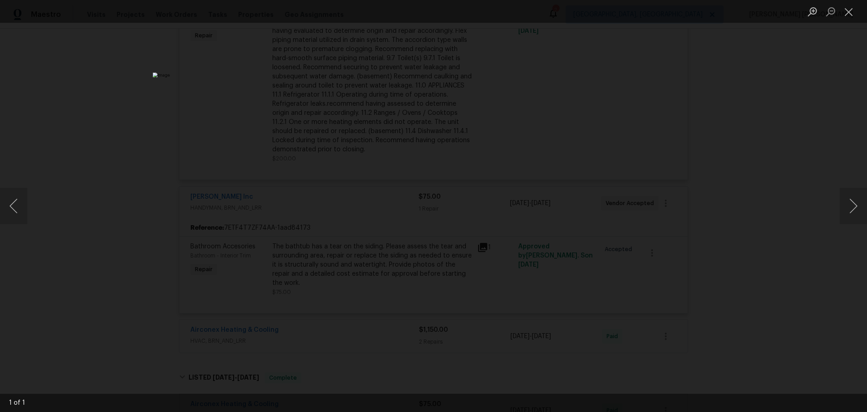
click at [661, 237] on div "Lightbox" at bounding box center [433, 206] width 867 height 412
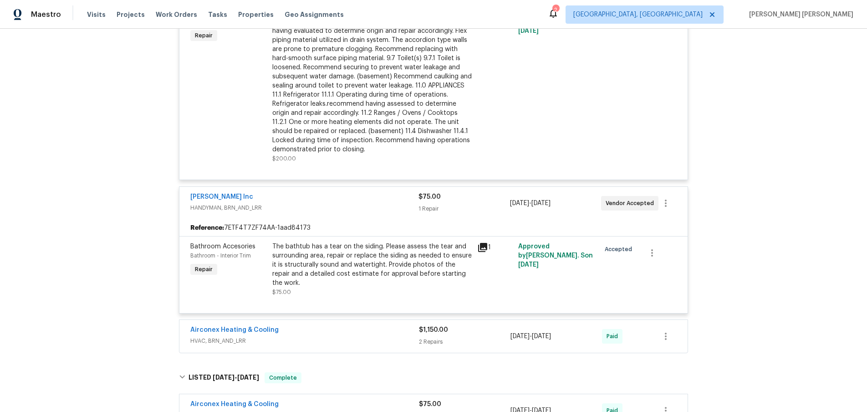
click at [661, 237] on div "Lightbox" at bounding box center [433, 206] width 867 height 412
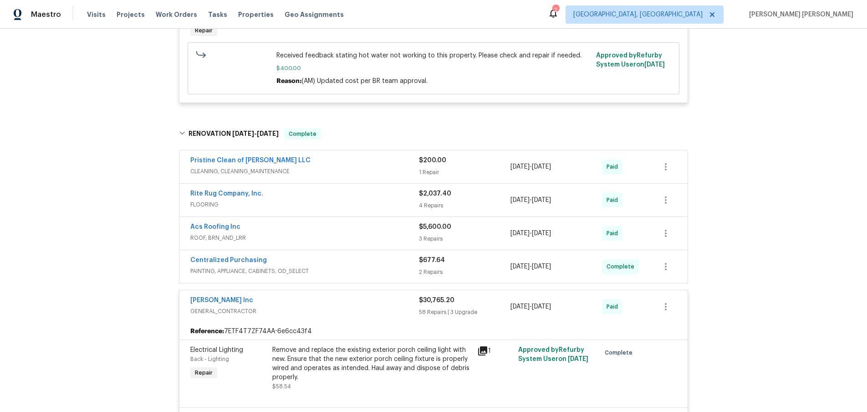
scroll to position [1060, 0]
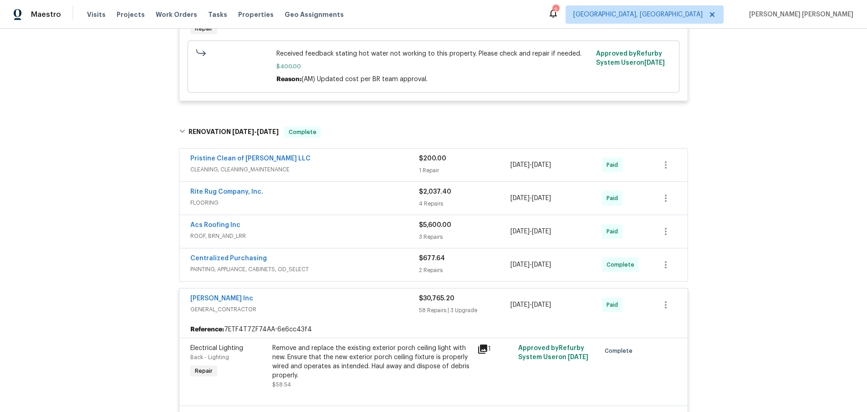
click at [374, 154] on div "Pristine Clean of Troy LLC" at bounding box center [304, 159] width 229 height 11
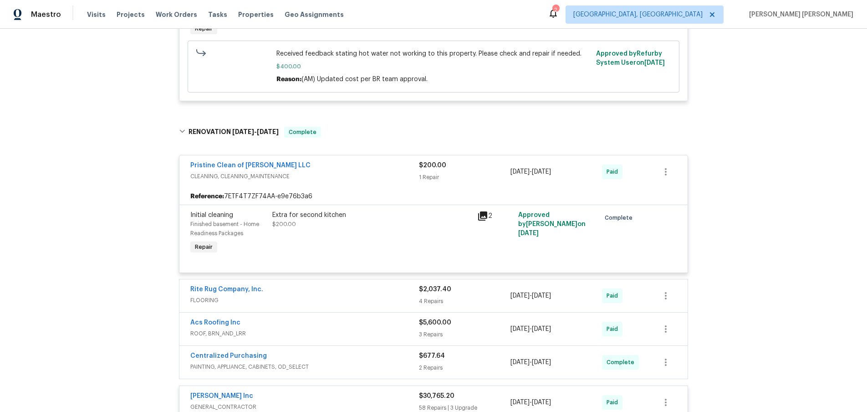
click at [481, 161] on div "$200.00" at bounding box center [465, 165] width 92 height 9
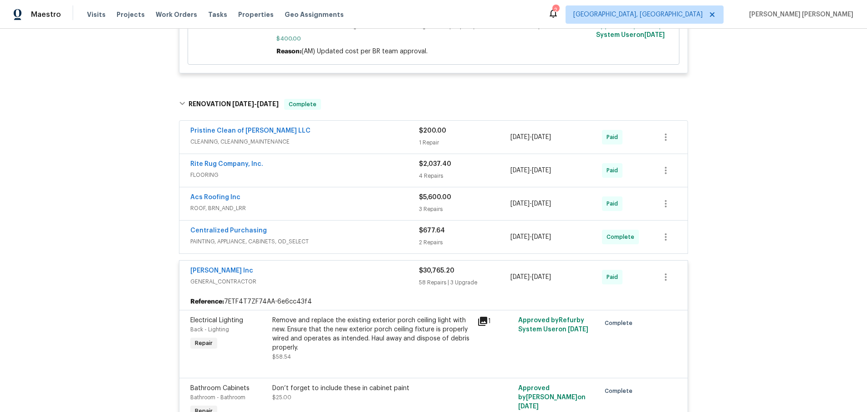
scroll to position [1111, 0]
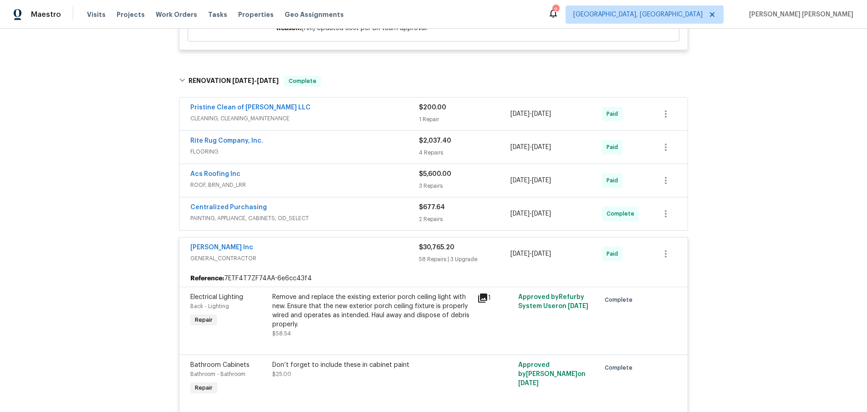
click at [478, 243] on div "$30,765.20" at bounding box center [465, 247] width 92 height 9
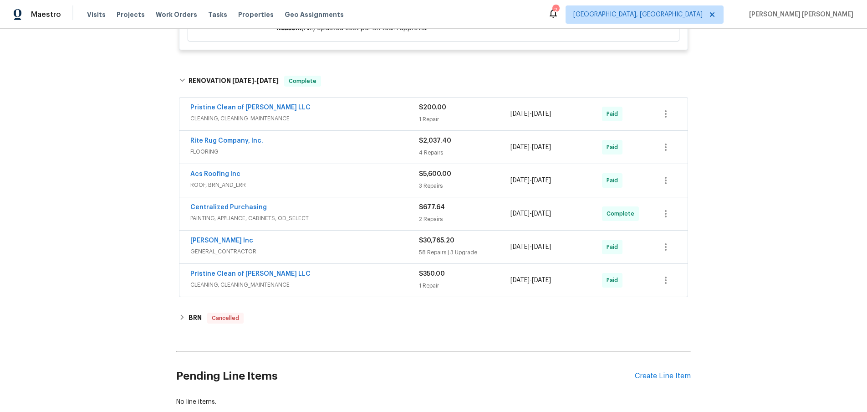
click at [480, 269] on div "$350.00" at bounding box center [465, 273] width 92 height 9
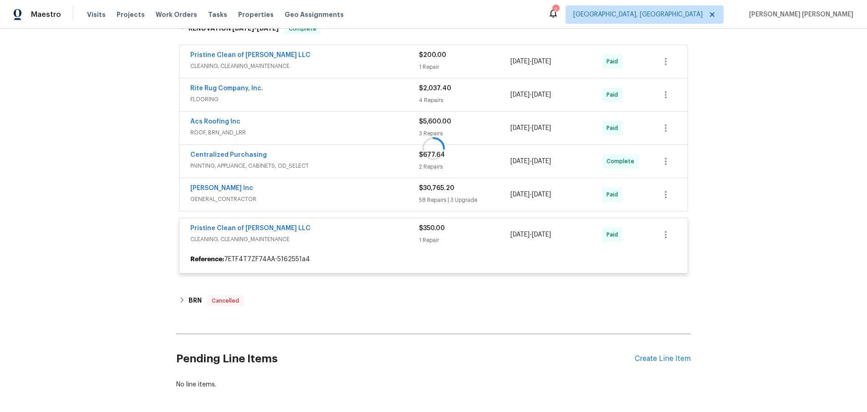
scroll to position [1198, 0]
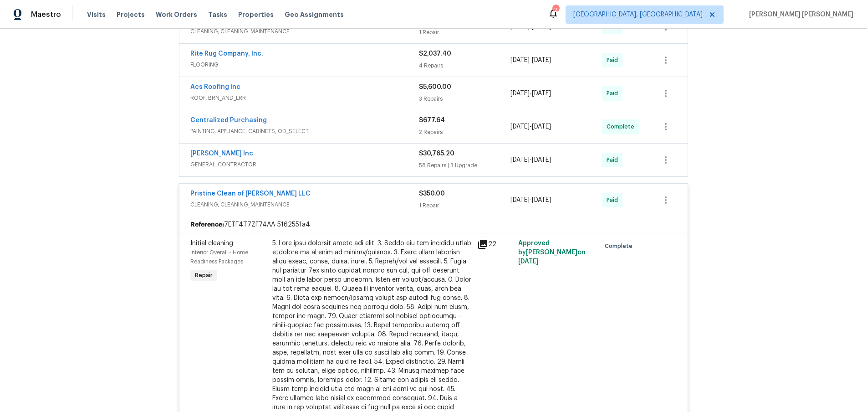
click at [484, 239] on icon at bounding box center [482, 244] width 11 height 11
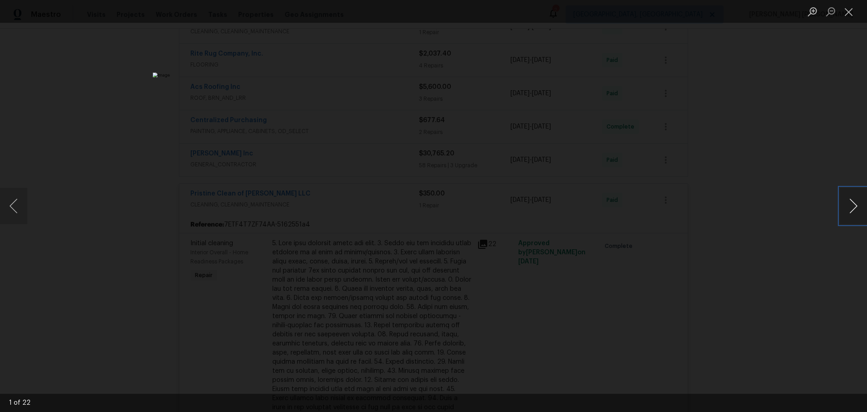
click at [852, 207] on button "Next image" at bounding box center [853, 206] width 27 height 36
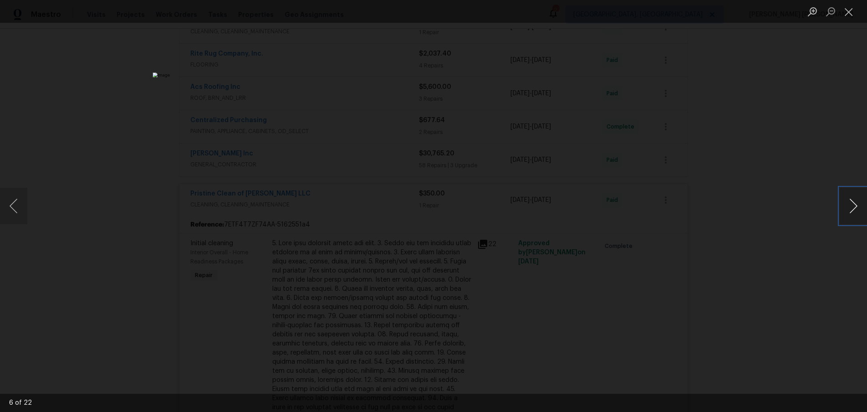
click at [850, 206] on button "Next image" at bounding box center [853, 206] width 27 height 36
click at [750, 175] on div "Lightbox" at bounding box center [433, 206] width 867 height 412
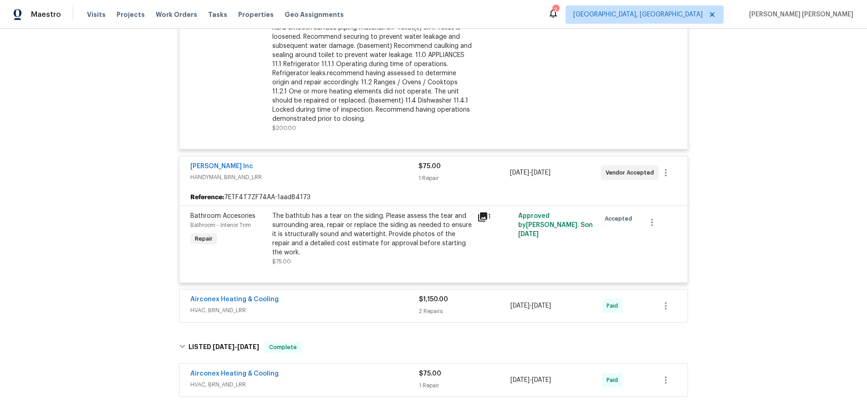
scroll to position [364, 0]
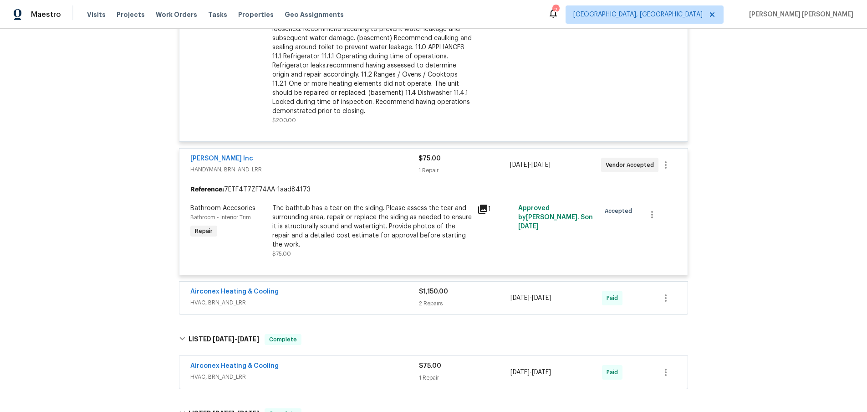
click at [482, 210] on icon at bounding box center [482, 209] width 11 height 11
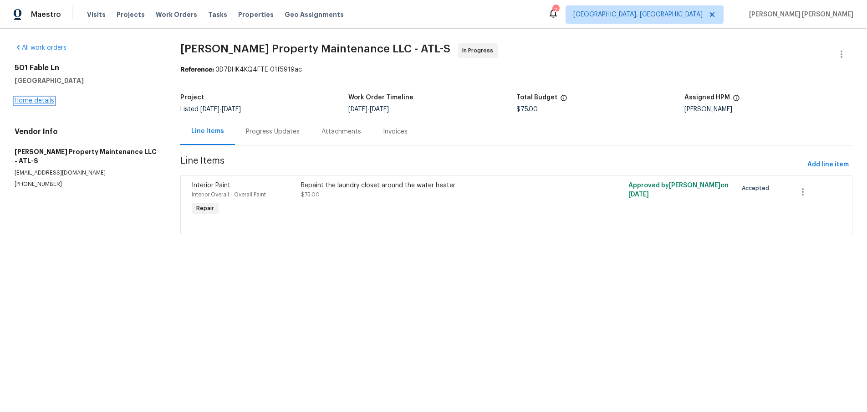
click at [44, 100] on link "Home details" at bounding box center [35, 100] width 40 height 6
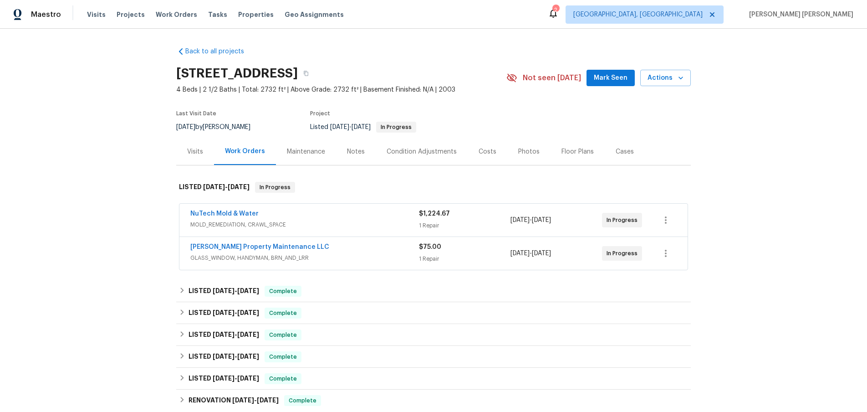
click at [303, 254] on span "GLASS_WINDOW, HANDYMAN, BRN_AND_LRR" at bounding box center [304, 257] width 229 height 9
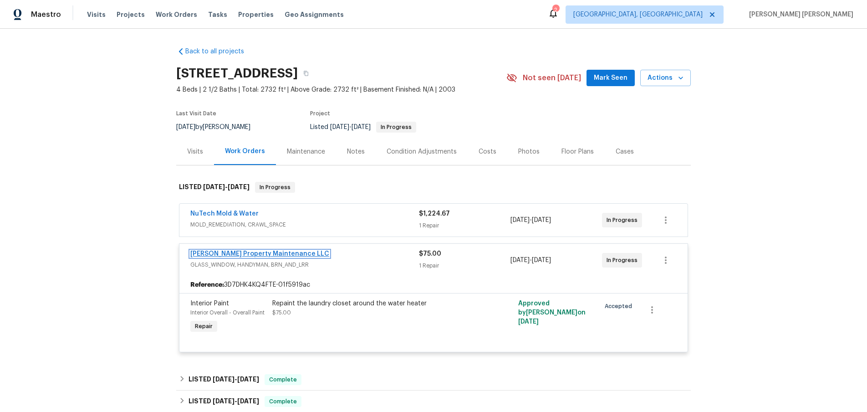
click at [261, 256] on link "[PERSON_NAME] Property Maintenance LLC" at bounding box center [259, 254] width 139 height 6
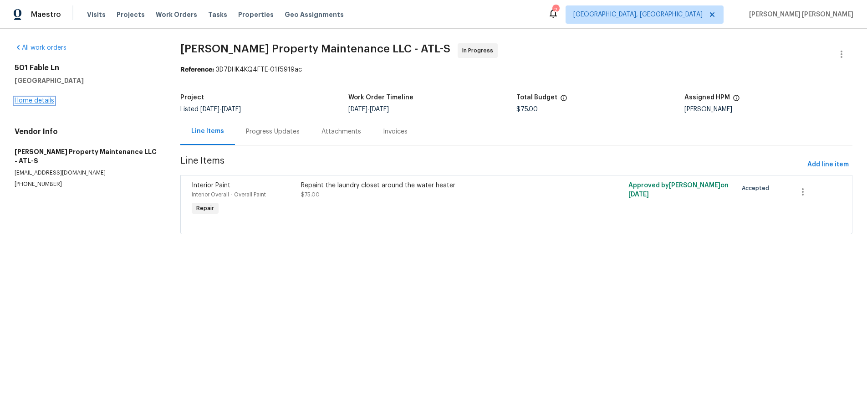
click at [46, 100] on link "Home details" at bounding box center [35, 100] width 40 height 6
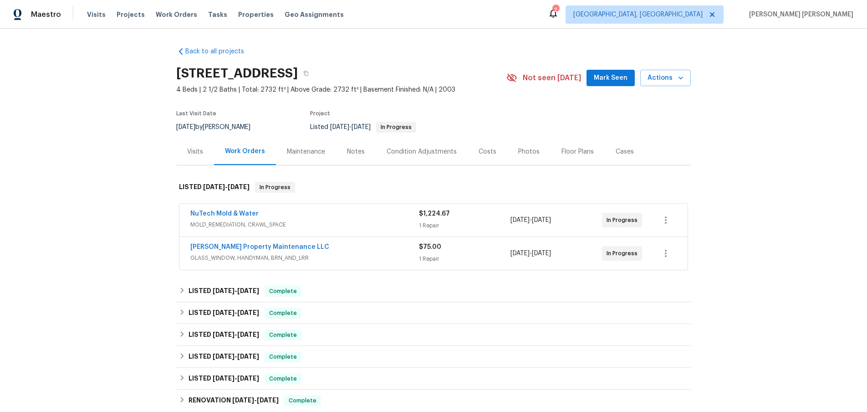
click at [226, 209] on span "NuTech Mold & Water" at bounding box center [224, 213] width 68 height 9
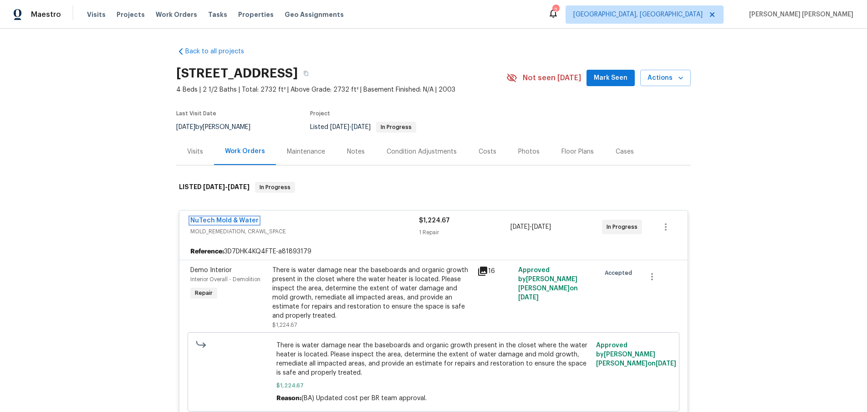
click at [231, 219] on link "NuTech Mold & Water" at bounding box center [224, 220] width 68 height 6
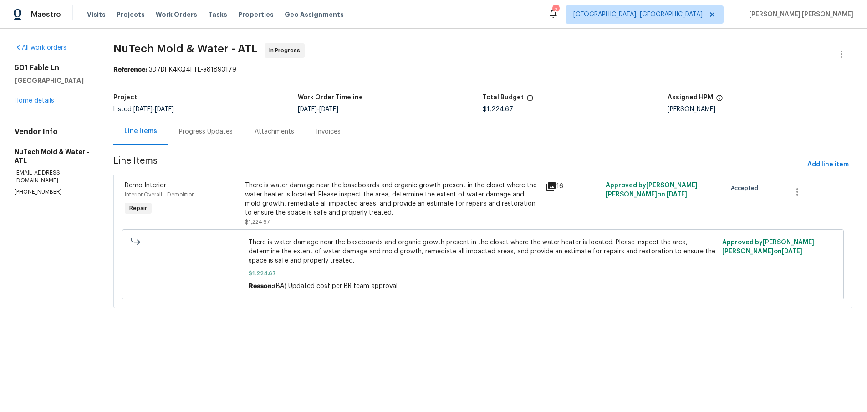
click at [553, 189] on icon at bounding box center [551, 186] width 11 height 11
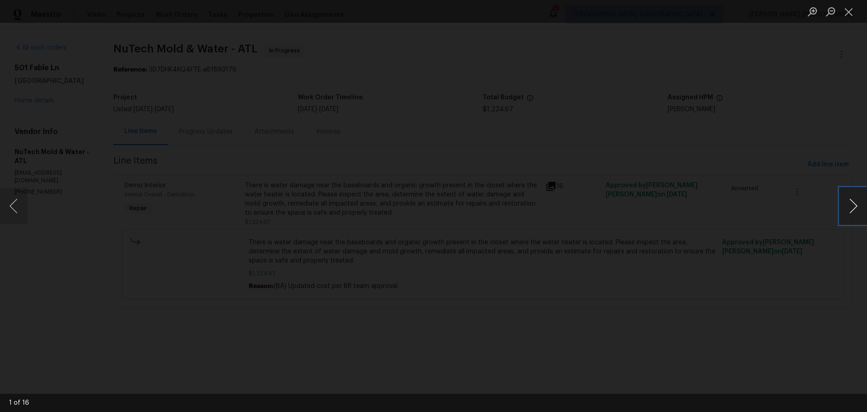
click at [855, 207] on button "Next image" at bounding box center [853, 206] width 27 height 36
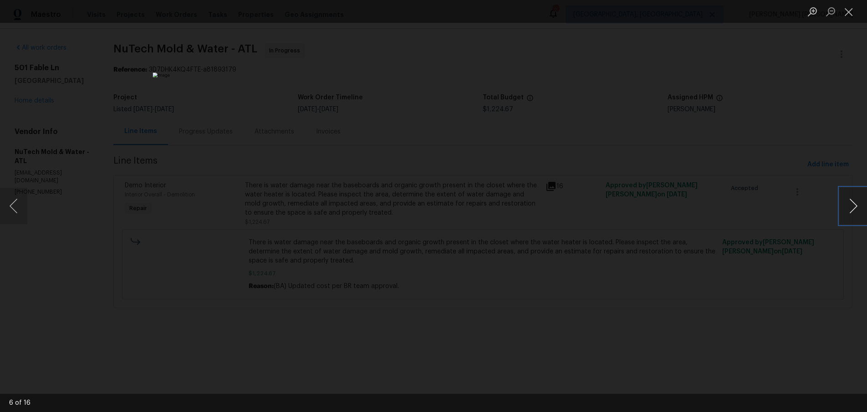
click at [855, 207] on button "Next image" at bounding box center [853, 206] width 27 height 36
click at [758, 93] on div "Lightbox" at bounding box center [433, 206] width 867 height 412
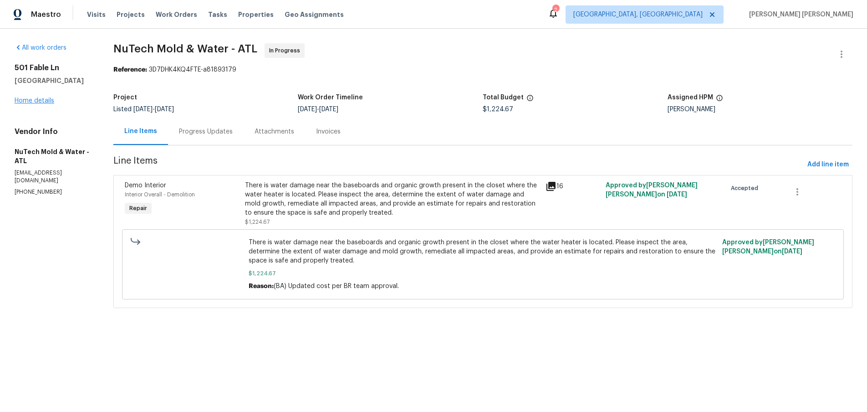
click at [45, 103] on div "[STREET_ADDRESS] Home details" at bounding box center [53, 84] width 77 height 42
click at [41, 100] on link "Home details" at bounding box center [35, 100] width 40 height 6
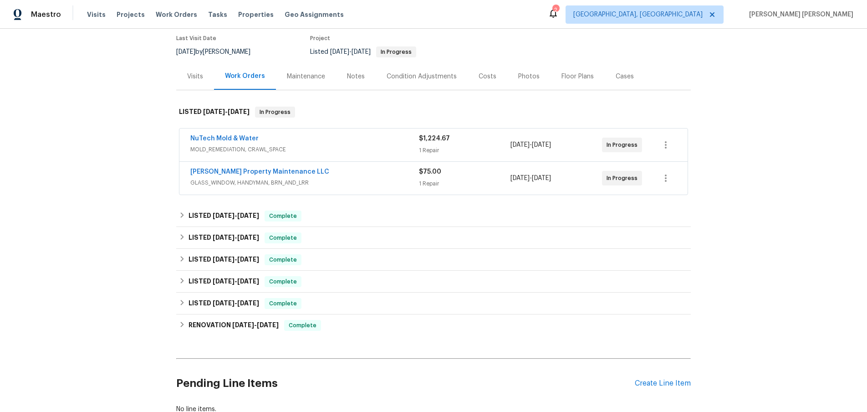
scroll to position [76, 0]
click at [230, 138] on link "NuTech Mold & Water" at bounding box center [224, 138] width 68 height 6
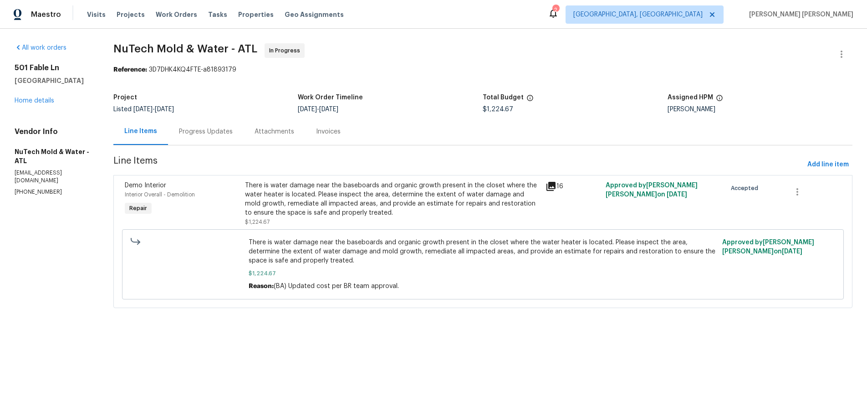
click at [205, 133] on div "Progress Updates" at bounding box center [206, 131] width 54 height 9
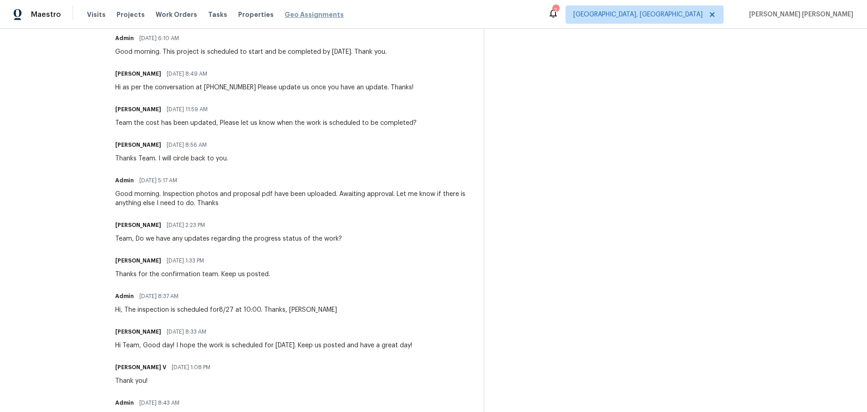
scroll to position [625, 0]
